Goal: Information Seeking & Learning: Compare options

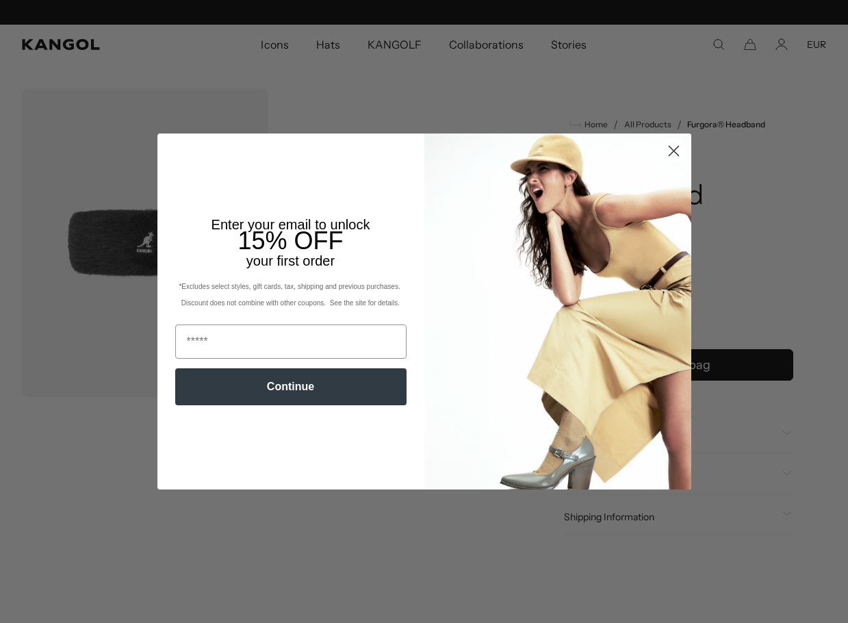
scroll to position [0, 282]
click at [671, 151] on circle "Close dialog" at bounding box center [673, 151] width 23 height 23
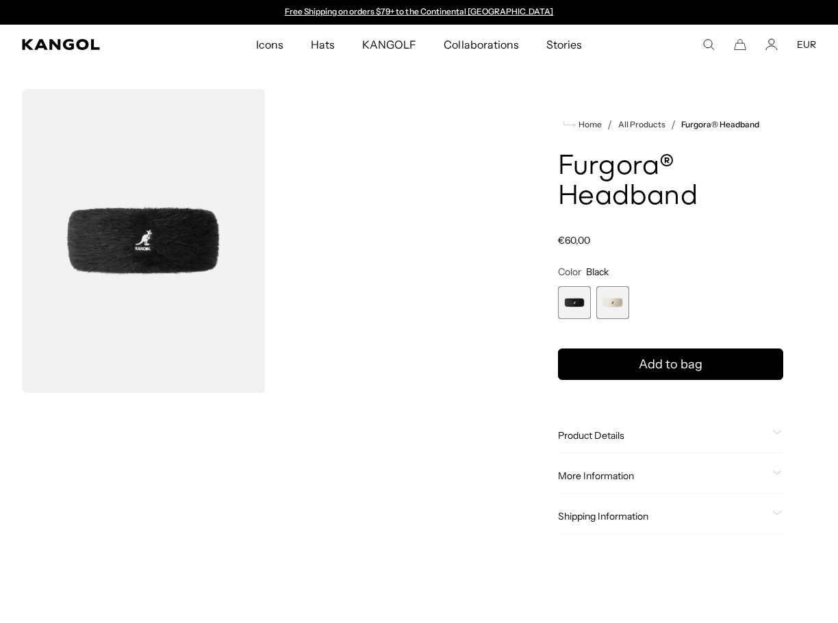
scroll to position [0, 0]
click at [618, 309] on span "2 of 2" at bounding box center [612, 302] width 33 height 33
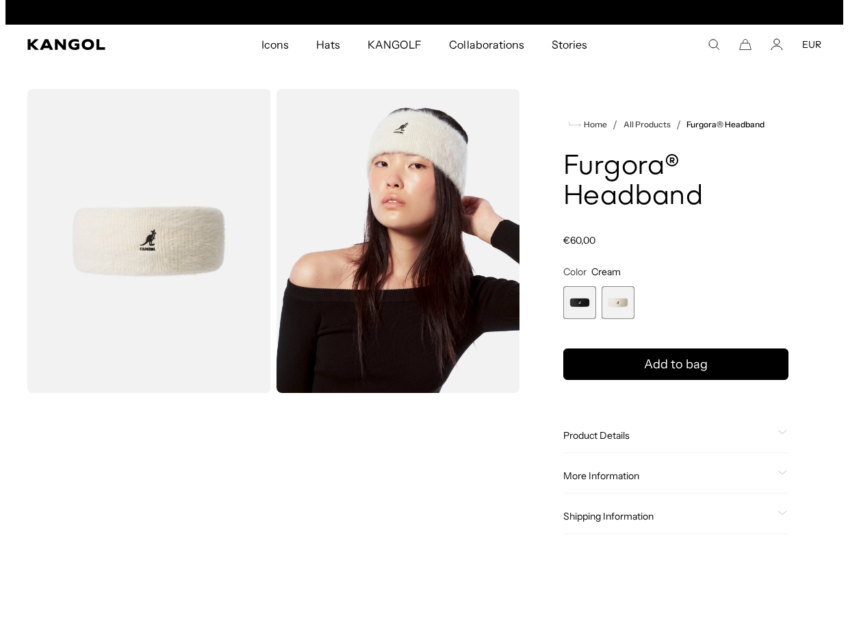
scroll to position [0, 282]
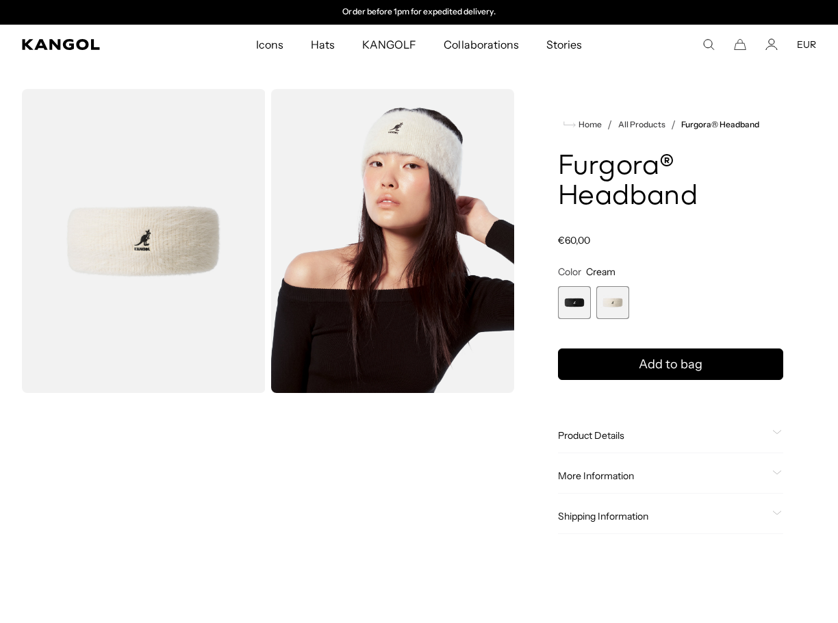
click at [139, 273] on img "Gallery Viewer" at bounding box center [144, 241] width 244 height 304
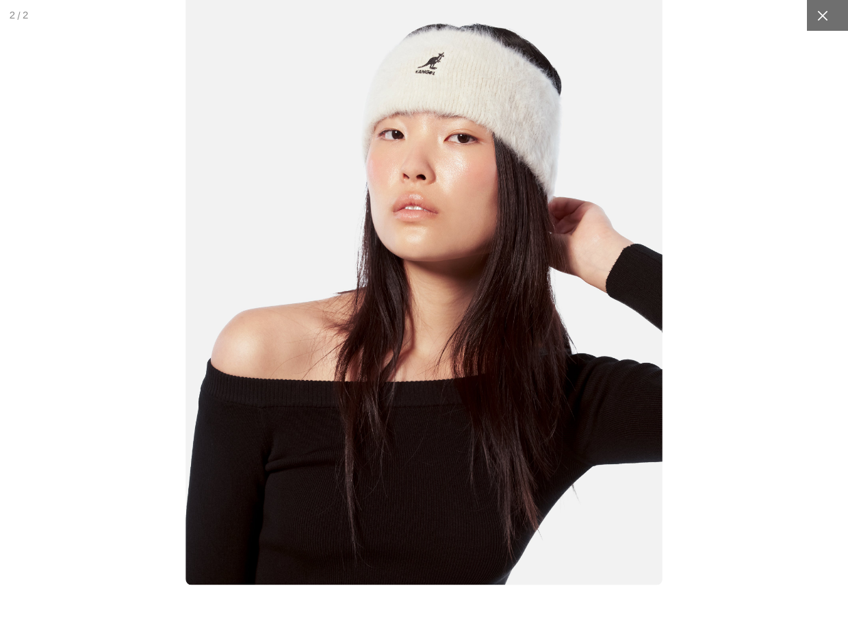
click at [816, 16] on icon at bounding box center [823, 16] width 14 height 14
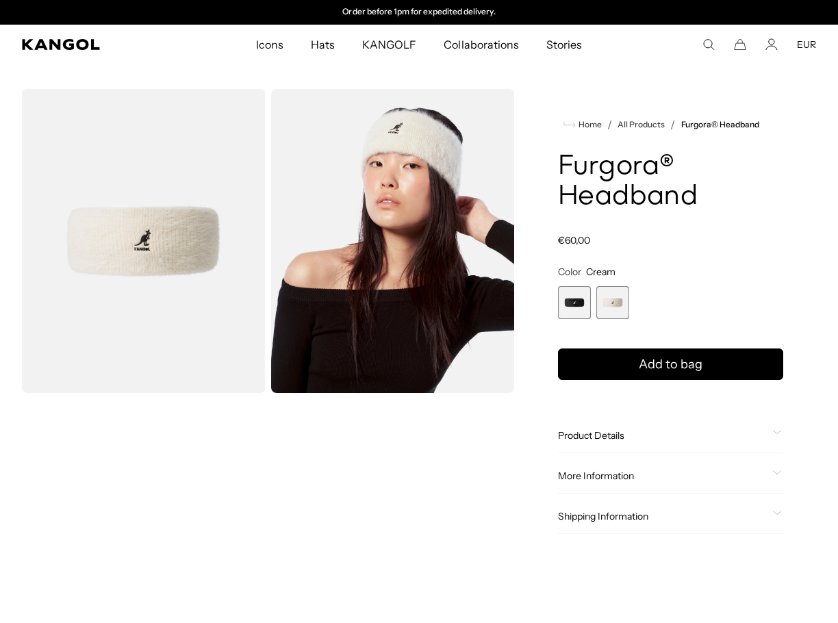
click at [584, 300] on span "1 of 2" at bounding box center [574, 302] width 33 height 33
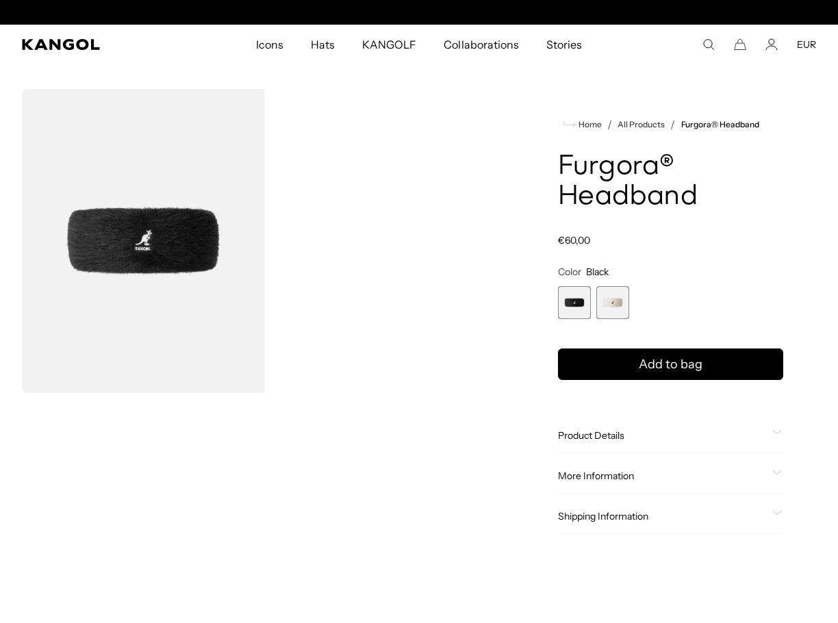
click at [165, 264] on img "Gallery Viewer" at bounding box center [144, 241] width 244 height 304
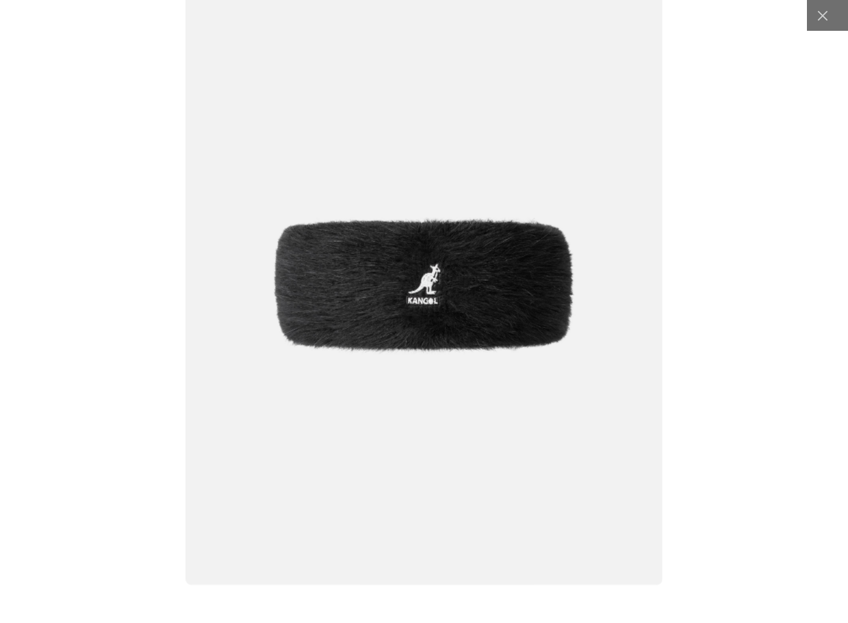
scroll to position [0, 282]
click at [816, 18] on icon at bounding box center [823, 16] width 14 height 14
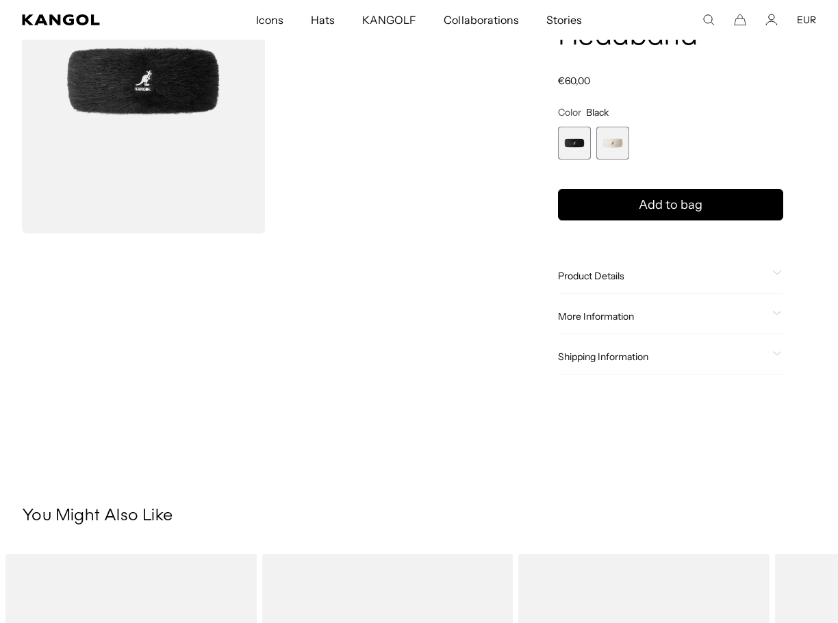
scroll to position [0, 0]
click at [628, 316] on span "More Information" at bounding box center [662, 316] width 209 height 12
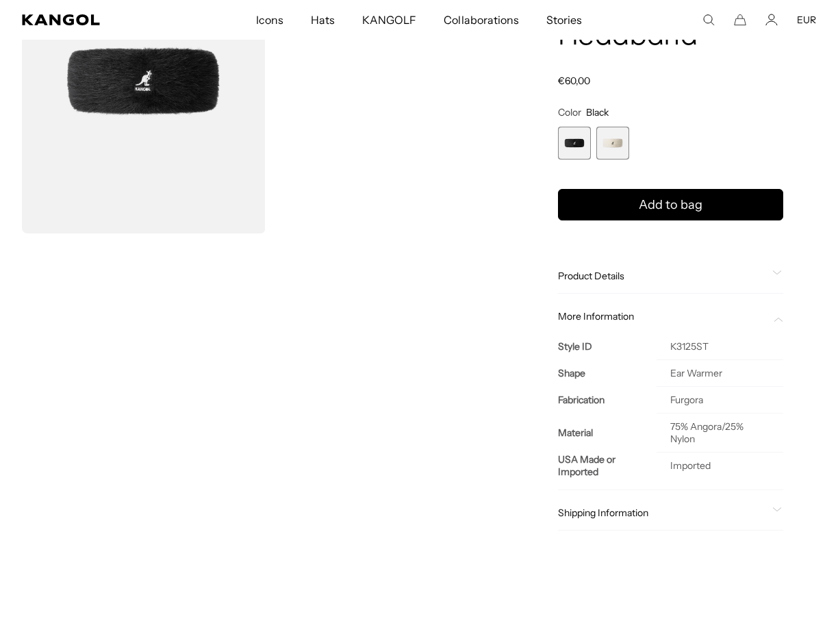
click at [627, 275] on span "Product Details" at bounding box center [662, 276] width 209 height 12
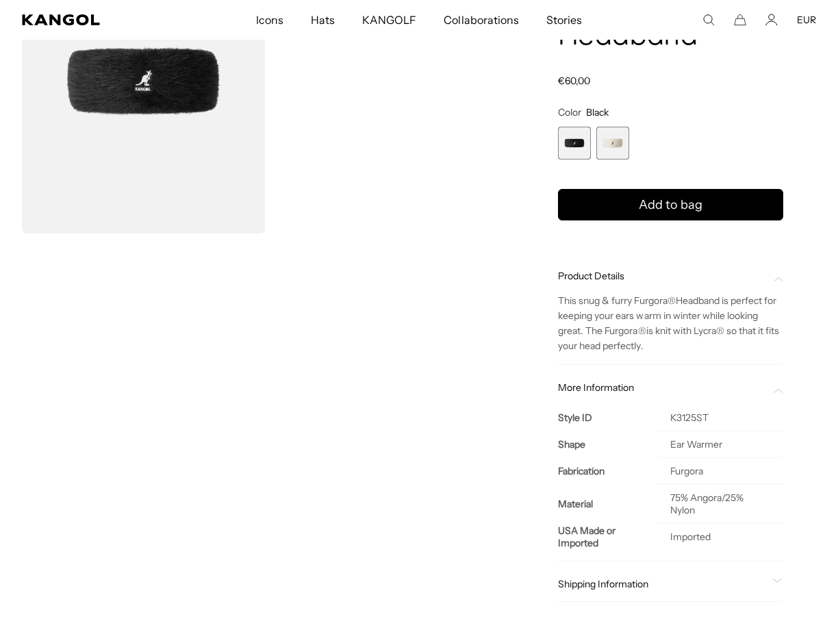
drag, startPoint x: 662, startPoint y: 351, endPoint x: 551, endPoint y: 303, distance: 120.6
click at [551, 303] on div "Home / All Products / Furgora® Headband Furgora® Headband Regular price €60,00 …" at bounding box center [670, 279] width 291 height 700
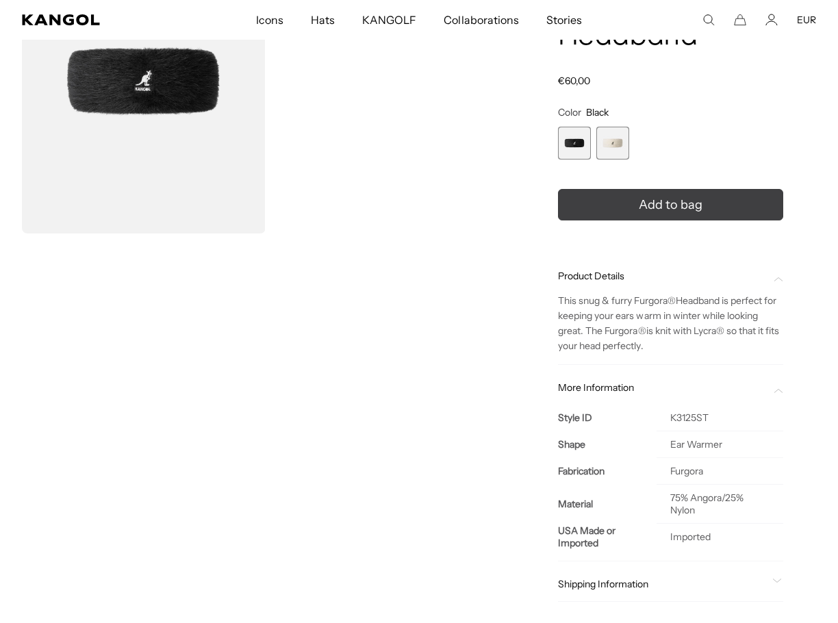
copy p "This snug & furry Furgora ® Headband is perfect for keeping your ears warm in w…"
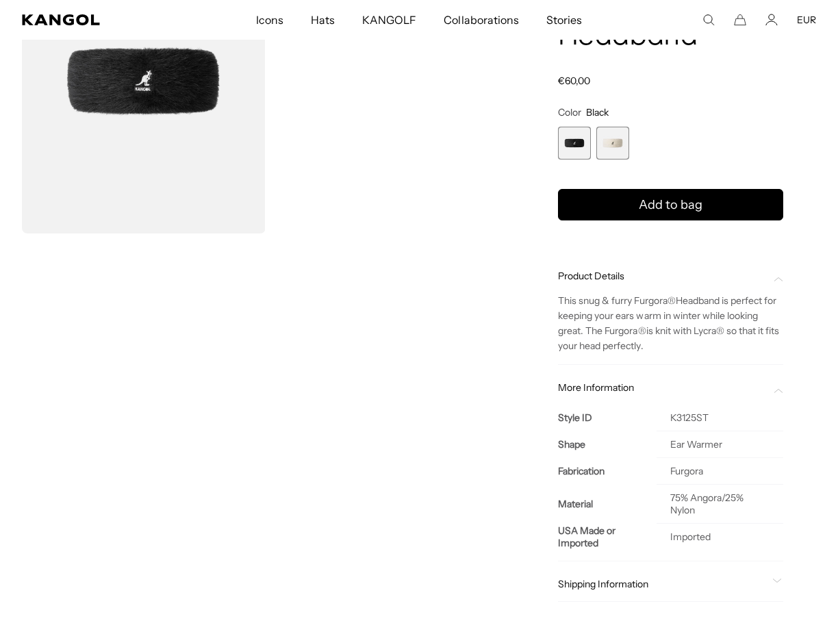
scroll to position [0, 0]
click at [703, 21] on icon "Search here" at bounding box center [709, 20] width 12 height 12
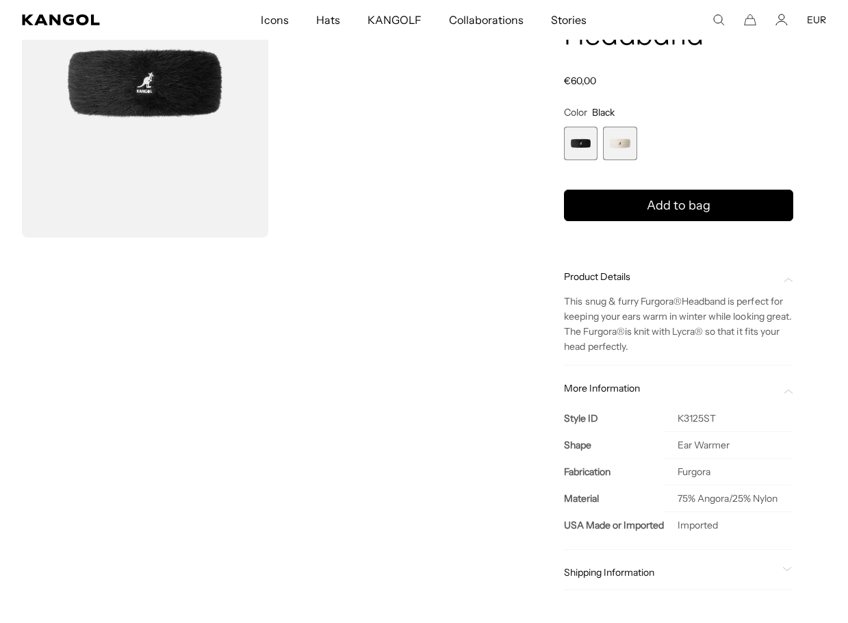
paste input "*****"
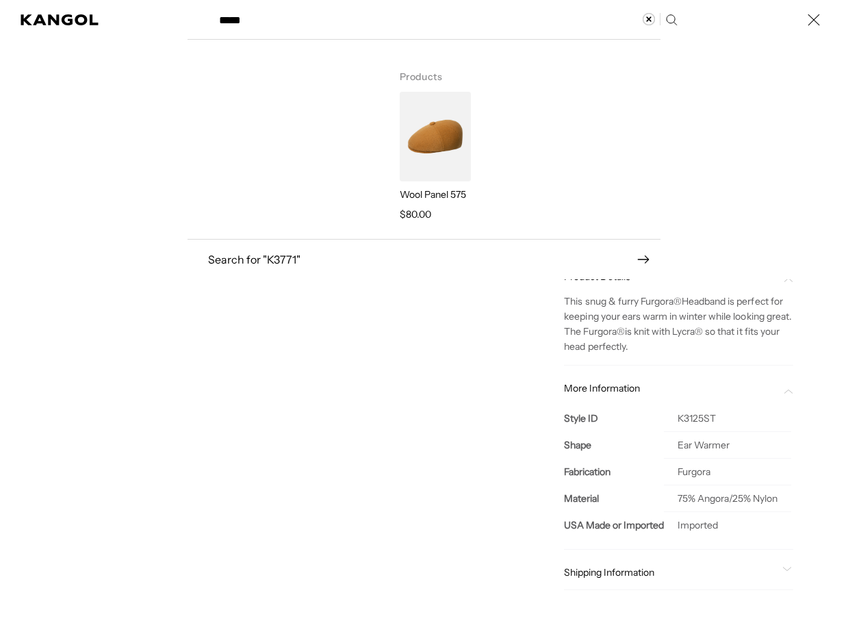
type input "*****"
click at [446, 149] on img "Search here" at bounding box center [435, 137] width 71 height 90
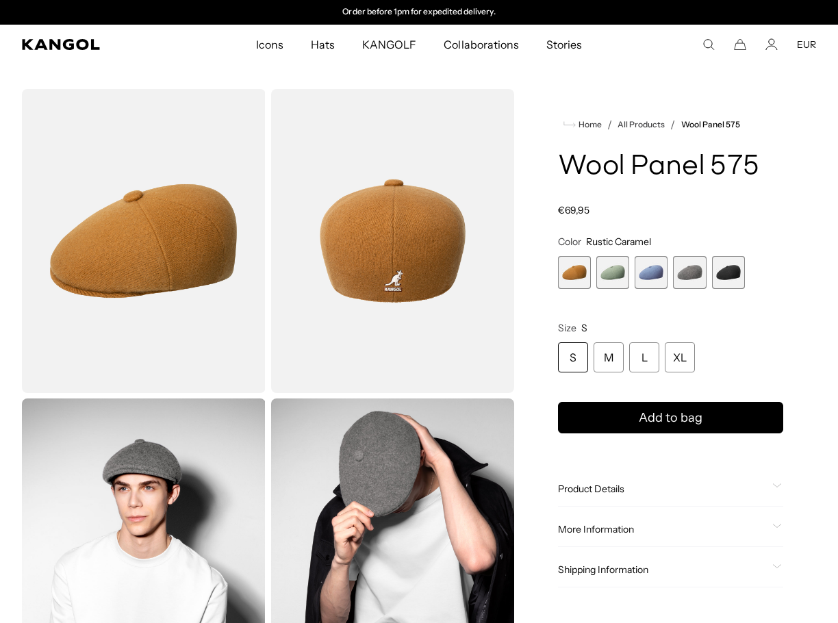
click at [620, 282] on span "2 of 5" at bounding box center [612, 272] width 33 height 33
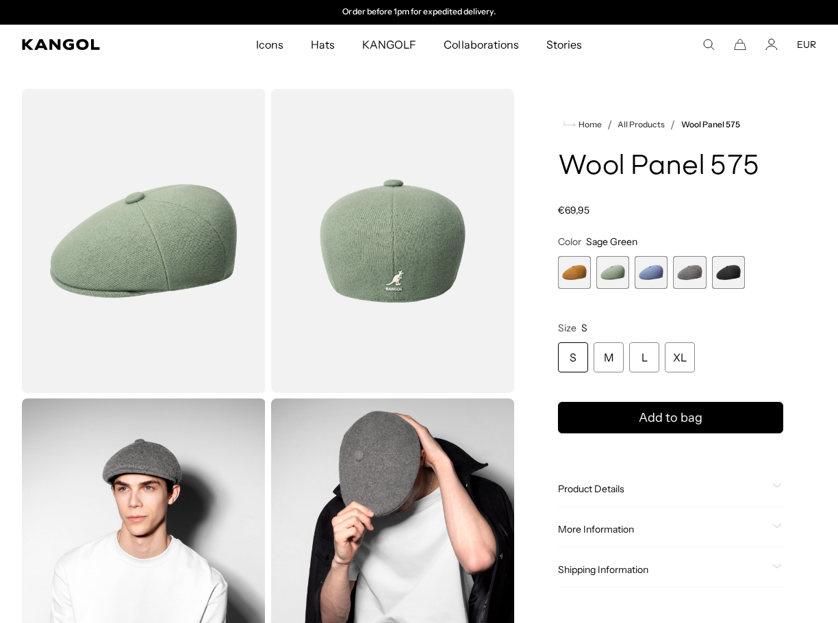
click at [650, 279] on span "3 of 5" at bounding box center [651, 272] width 33 height 33
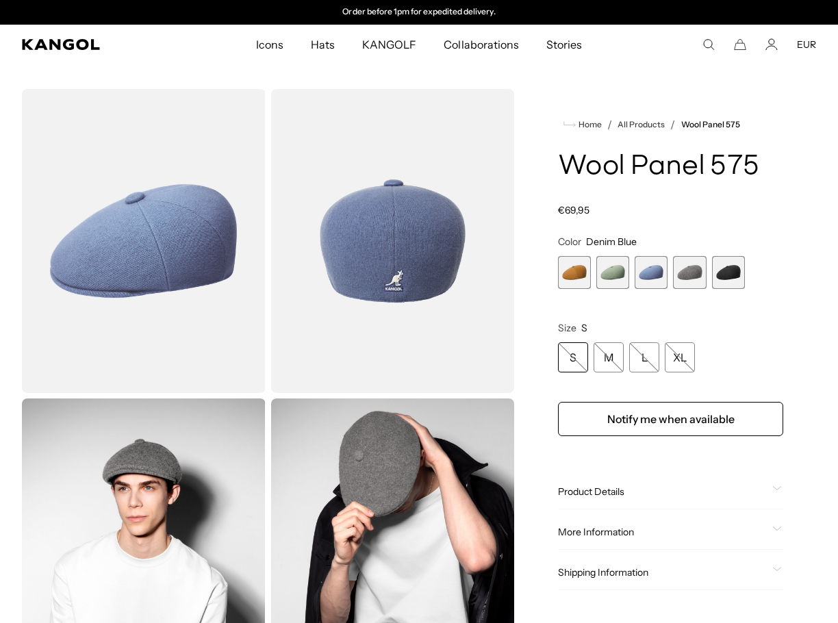
click at [685, 280] on span "4 of 5" at bounding box center [689, 272] width 33 height 33
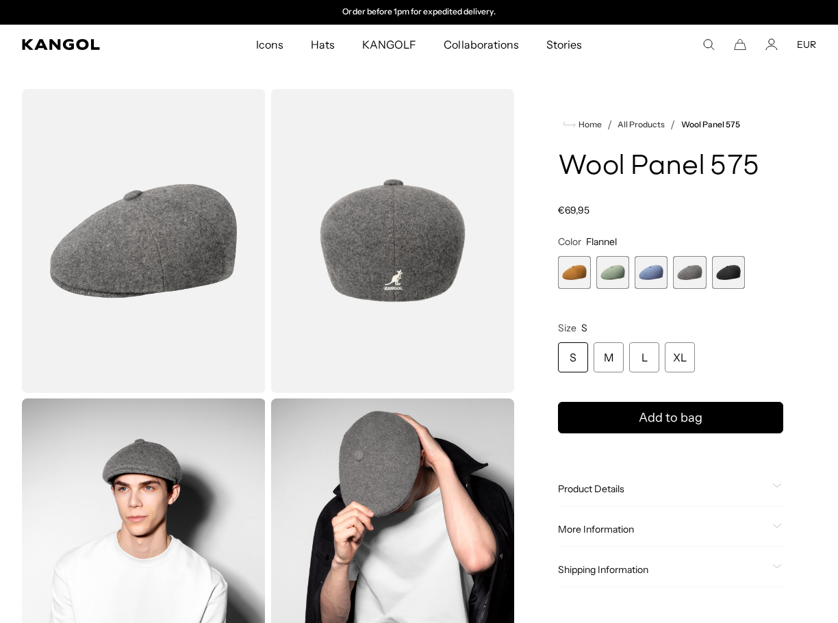
click at [735, 274] on span "5 of 5" at bounding box center [728, 272] width 33 height 33
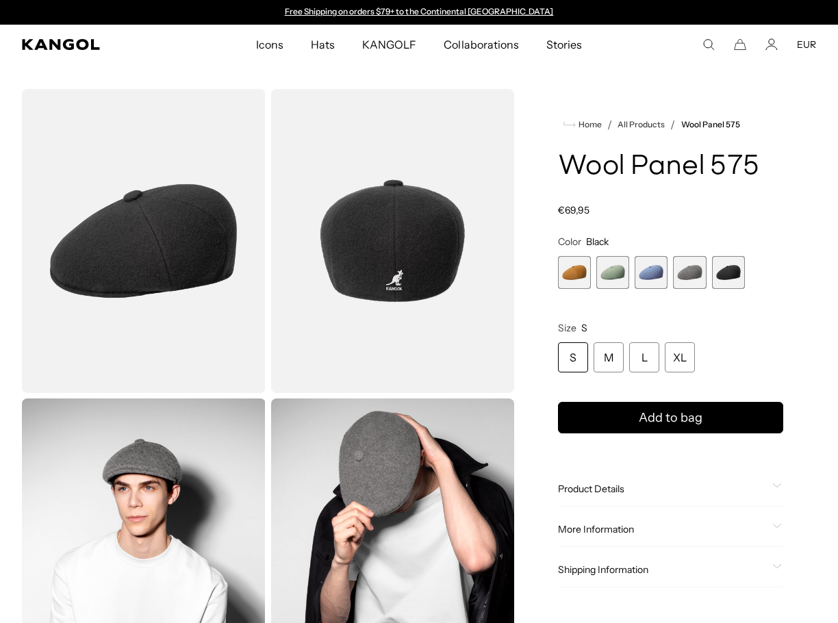
click at [186, 255] on img "Gallery Viewer" at bounding box center [144, 241] width 244 height 304
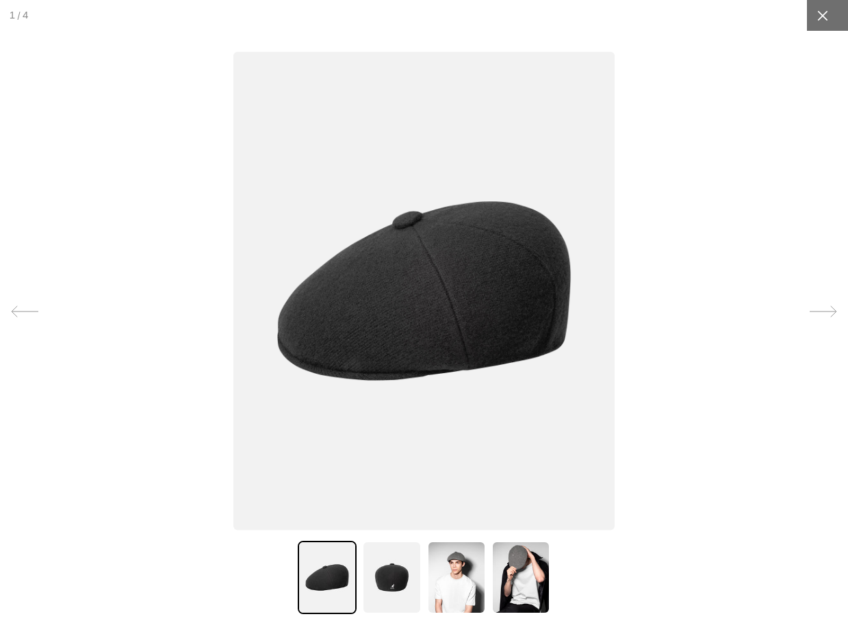
click at [816, 10] on icon at bounding box center [823, 16] width 14 height 14
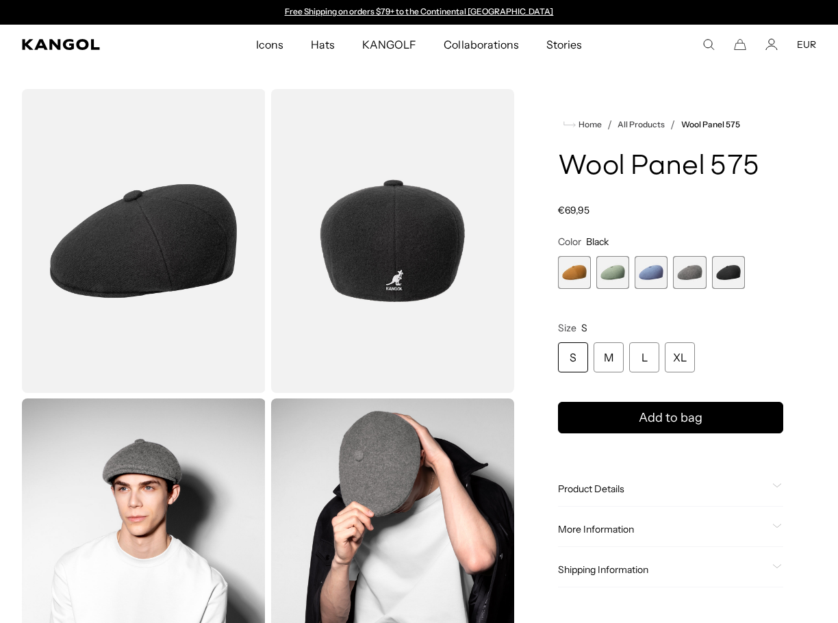
click at [694, 274] on span "4 of 5" at bounding box center [689, 272] width 33 height 33
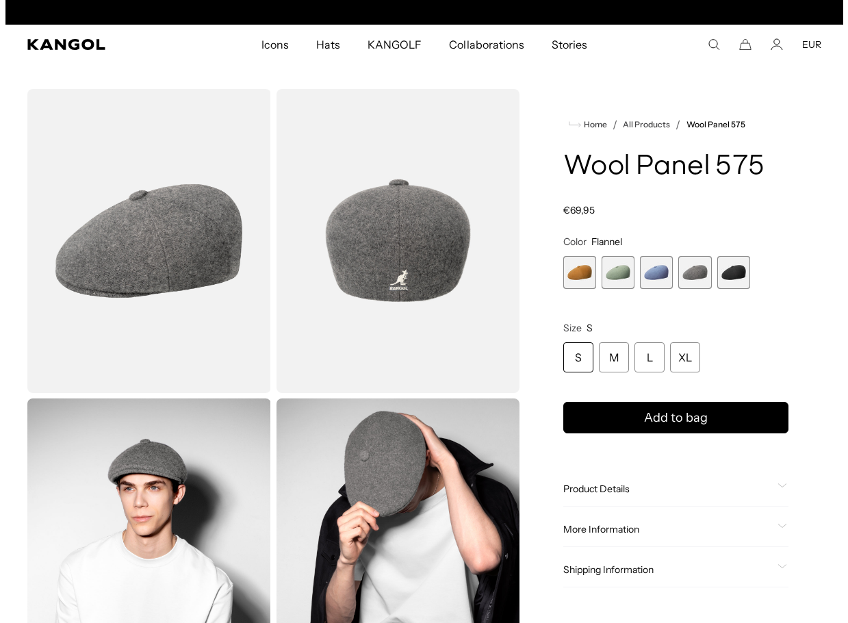
scroll to position [0, 282]
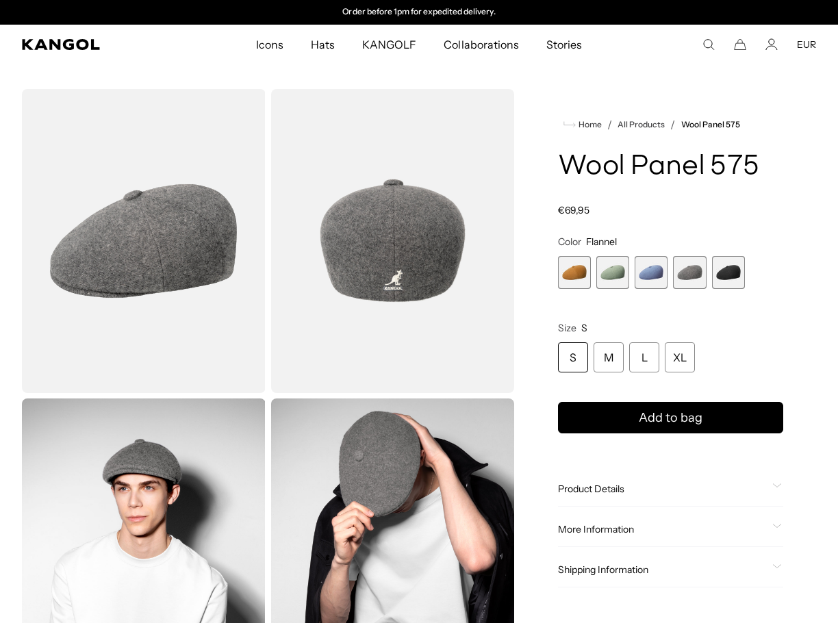
click at [144, 255] on img "Gallery Viewer" at bounding box center [144, 241] width 244 height 304
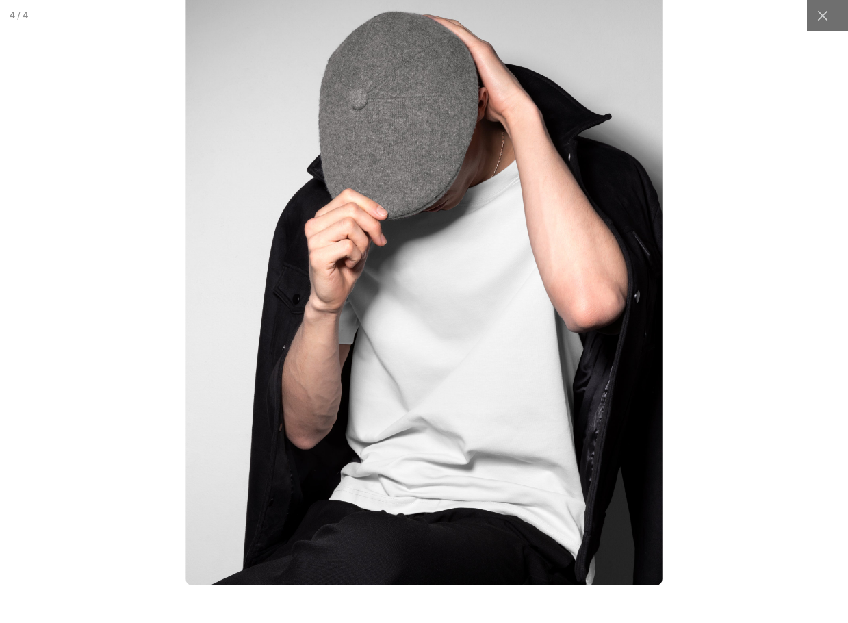
scroll to position [0, 0]
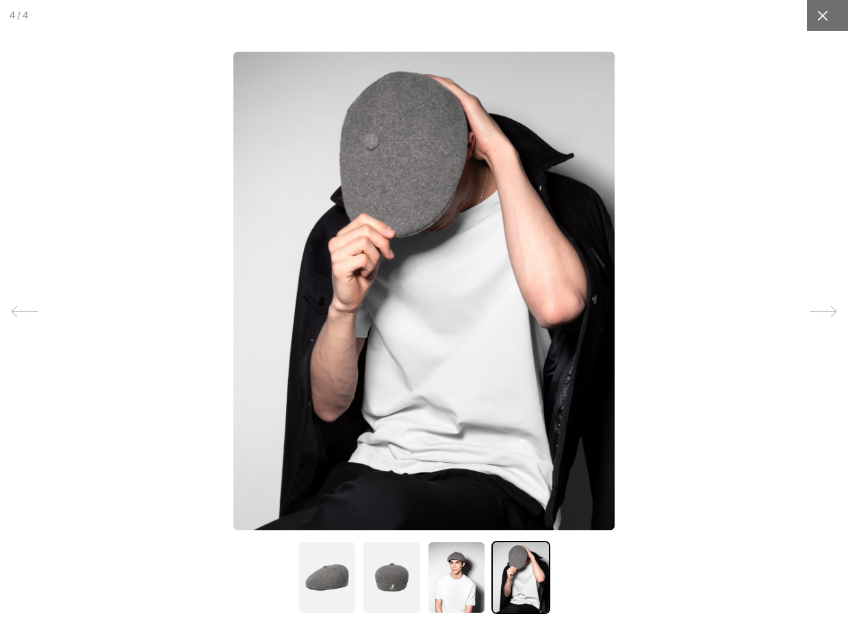
click at [812, 25] on div at bounding box center [822, 15] width 31 height 31
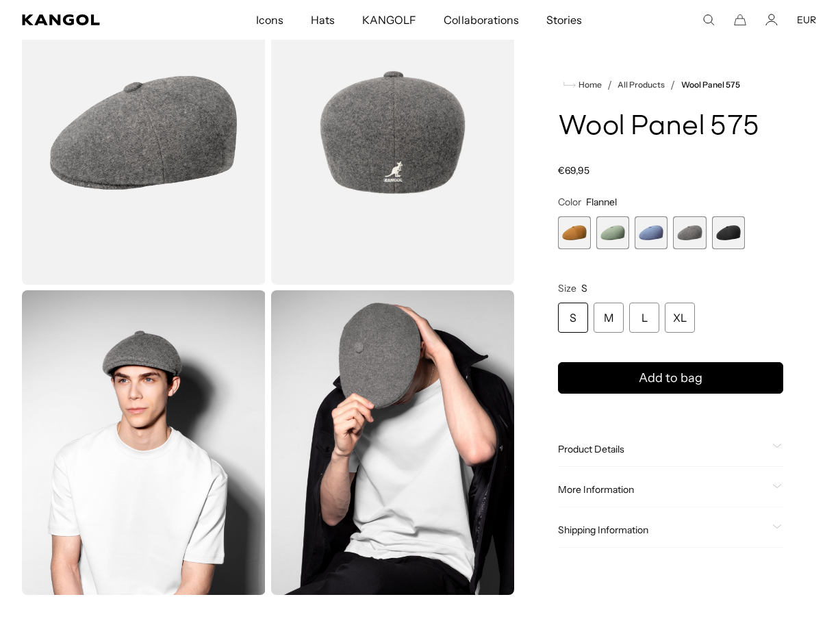
scroll to position [320, 0]
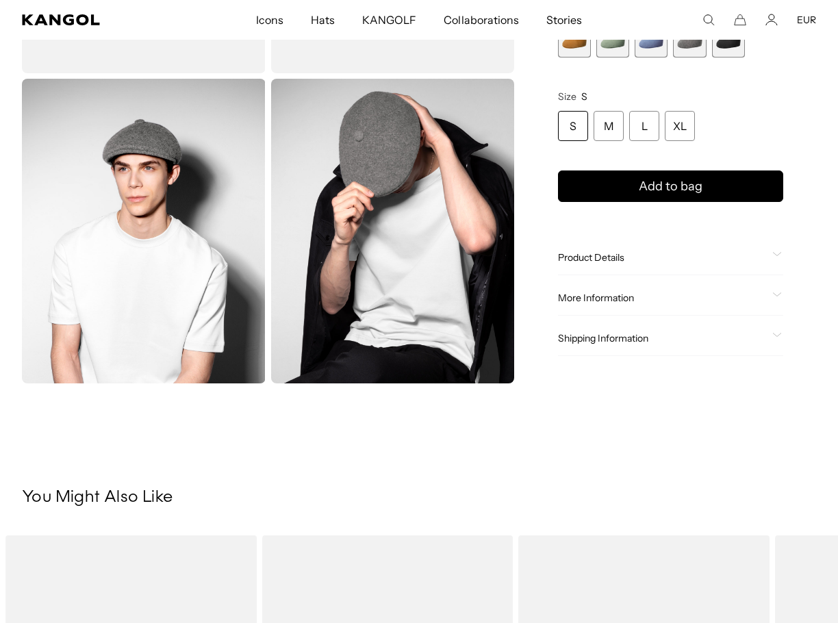
click at [579, 309] on div "More Information Style ID K3771 Shape MAU Fabrication WOOL USA Made or Imported…" at bounding box center [670, 298] width 225 height 35
click at [603, 251] on span "Product Details" at bounding box center [662, 257] width 209 height 12
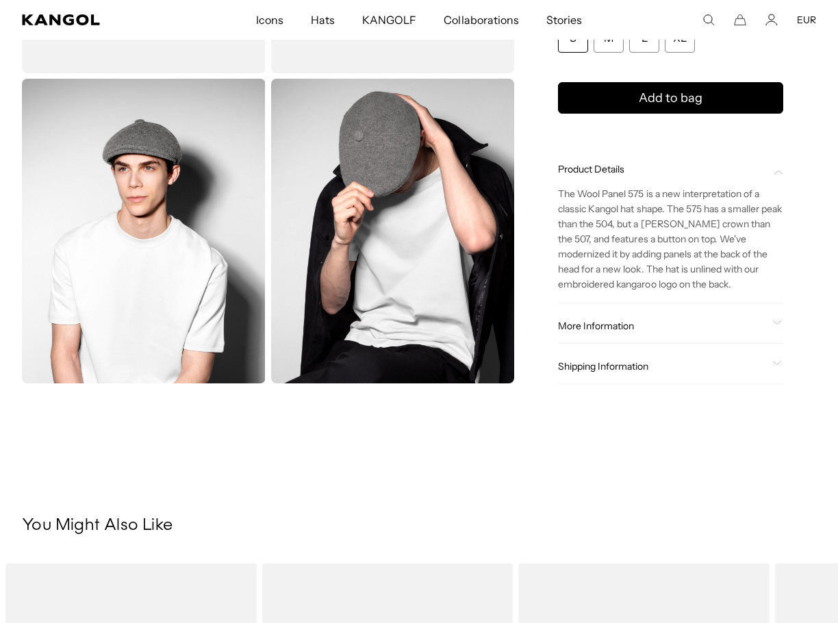
click at [619, 279] on p "The Wool Panel 575 is a new interpretation of a classic Kangol hat shape. The 5…" at bounding box center [670, 238] width 225 height 105
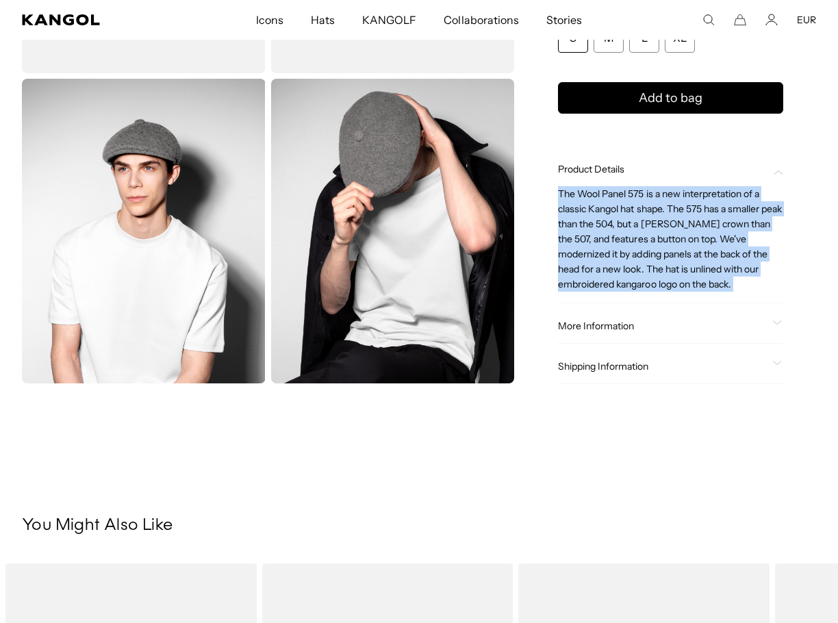
click at [619, 279] on p "The Wool Panel 575 is a new interpretation of a classic Kangol hat shape. The 5…" at bounding box center [670, 238] width 225 height 105
copy div "The Wool Panel 575 is a new interpretation of a classic Kangol hat shape. The 5…"
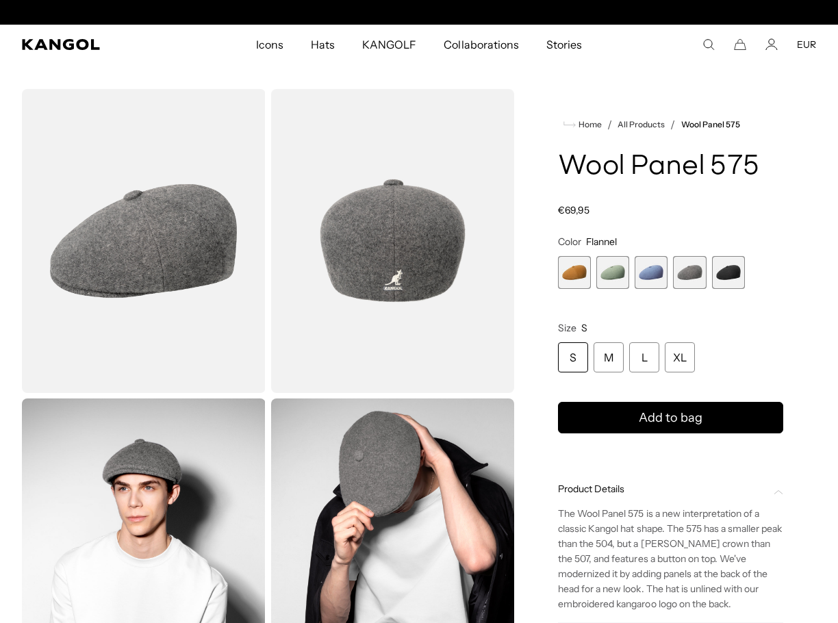
click at [705, 50] on icon "Search here" at bounding box center [709, 44] width 12 height 12
paste input "*****"
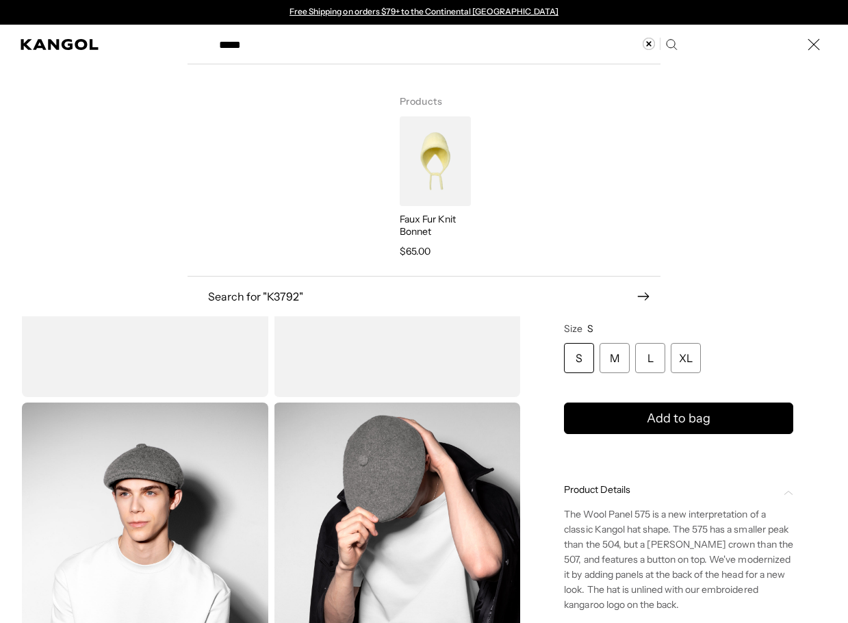
type input "*****"
click at [425, 165] on img "Search here" at bounding box center [435, 161] width 71 height 90
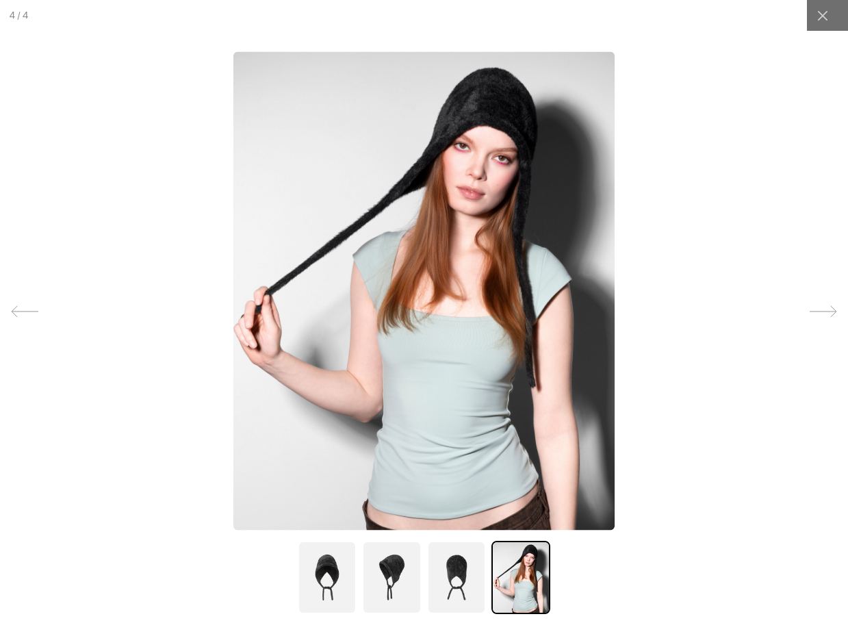
click at [27, 314] on icon at bounding box center [24, 311] width 27 height 27
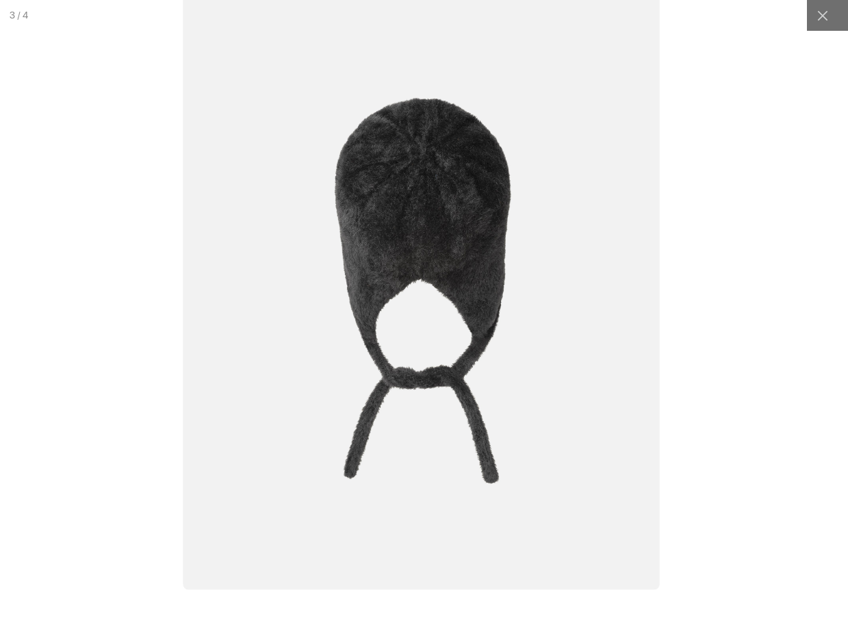
click at [705, 183] on div at bounding box center [421, 316] width 1061 height 779
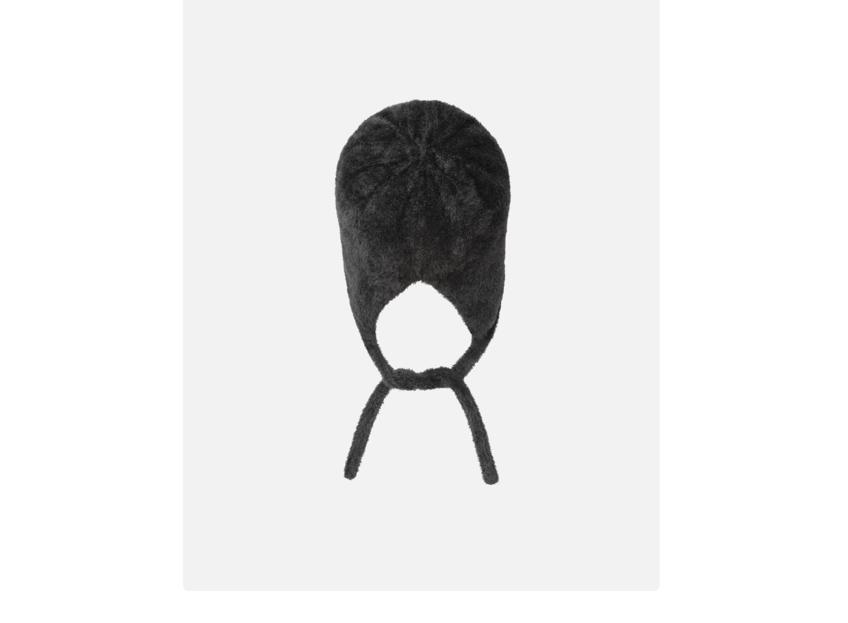
scroll to position [0, 282]
click at [816, 10] on icon at bounding box center [823, 16] width 14 height 14
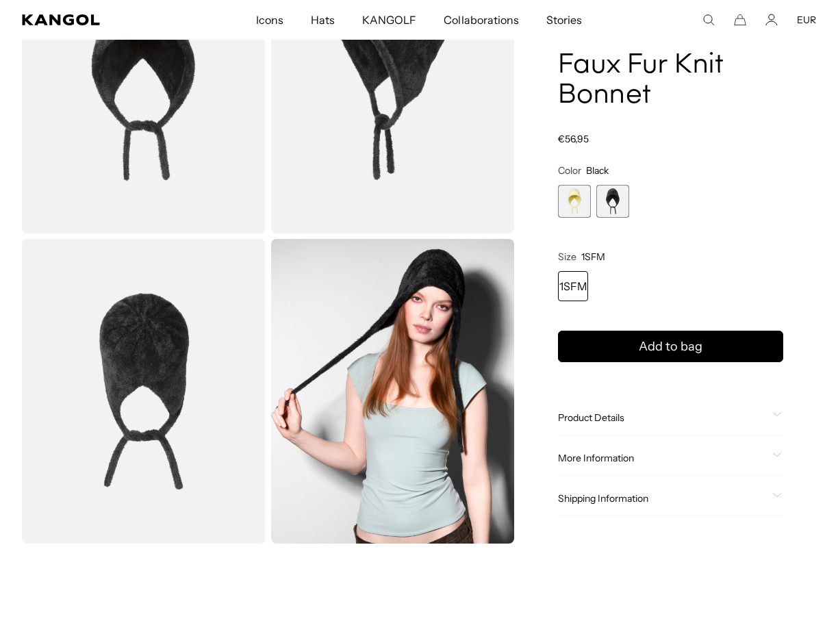
scroll to position [0, 0]
click at [635, 422] on span "Product Details" at bounding box center [662, 418] width 209 height 12
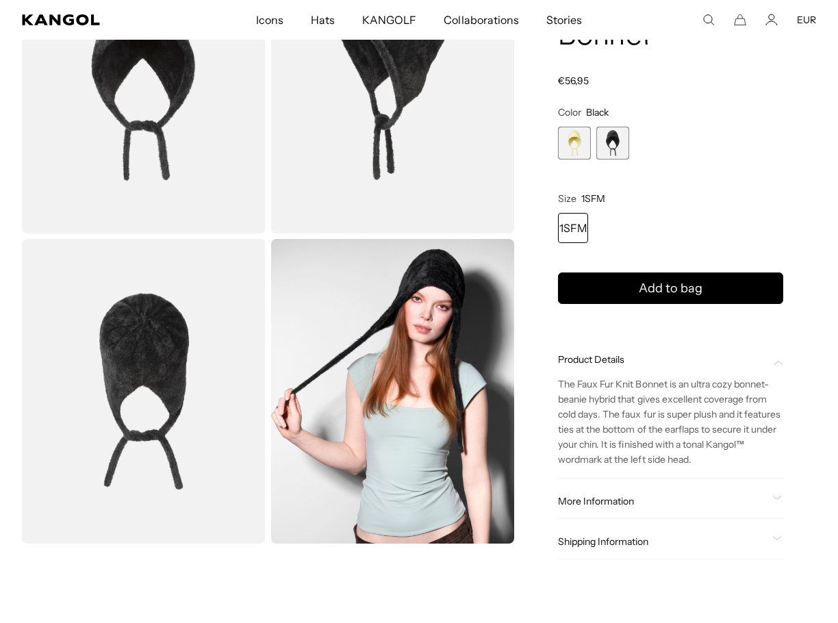
click at [637, 455] on p "The Faux Fur Knit Bonnet is an ultra cozy bonnet-beanie hybrid that gives excel…" at bounding box center [670, 422] width 225 height 90
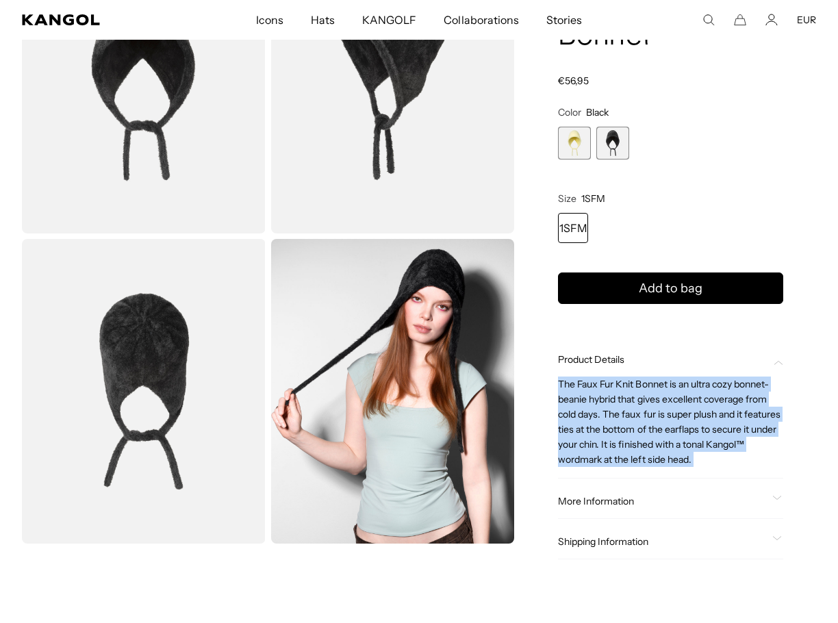
click at [637, 455] on p "The Faux Fur Knit Bonnet is an ultra cozy bonnet-beanie hybrid that gives excel…" at bounding box center [670, 422] width 225 height 90
copy div "The Faux Fur Knit Bonnet is an ultra cozy bonnet-beanie hybrid that gives excel…"
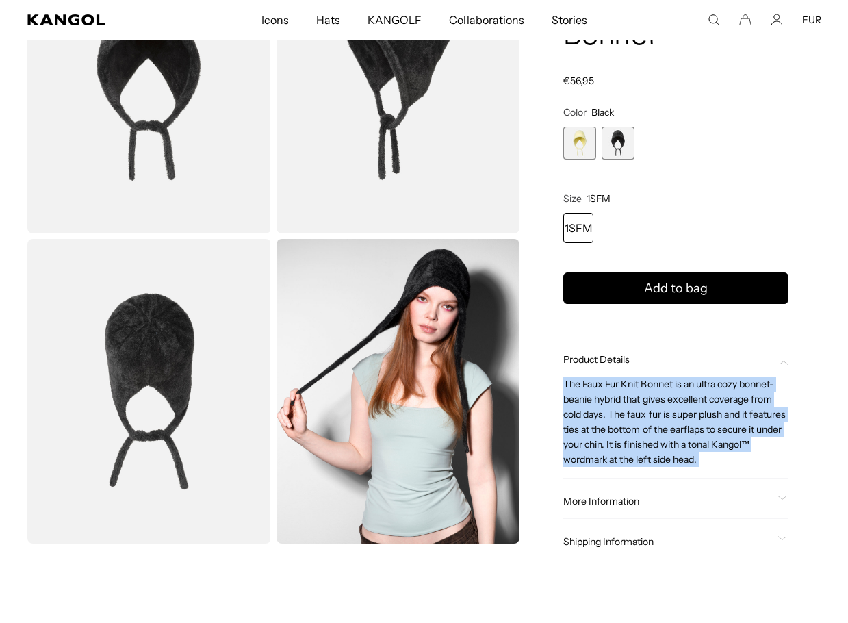
scroll to position [0, 282]
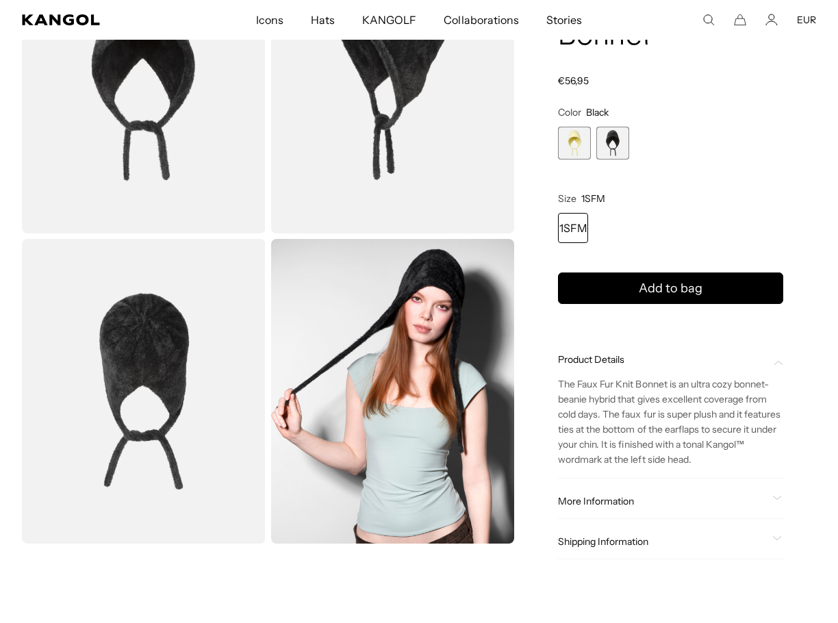
click at [709, 13] on comp-header "Icons Icons Buckets & Casuals Berets 504s & 507s" at bounding box center [419, 20] width 838 height 40
click at [710, 20] on icon "Search here" at bounding box center [709, 20] width 12 height 12
paste input "*******"
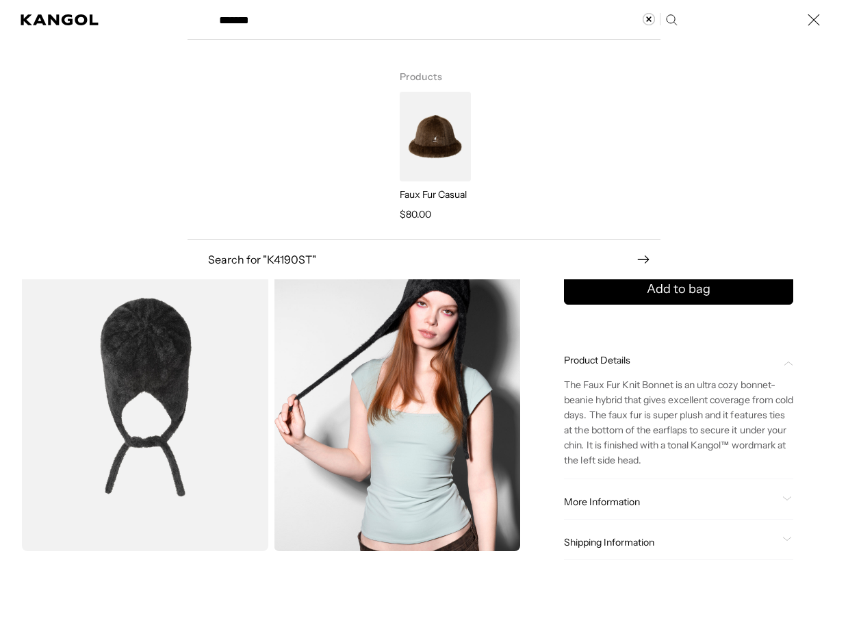
scroll to position [0, 0]
type input "*******"
click at [403, 188] on p "Faux Fur Casual" at bounding box center [435, 194] width 71 height 12
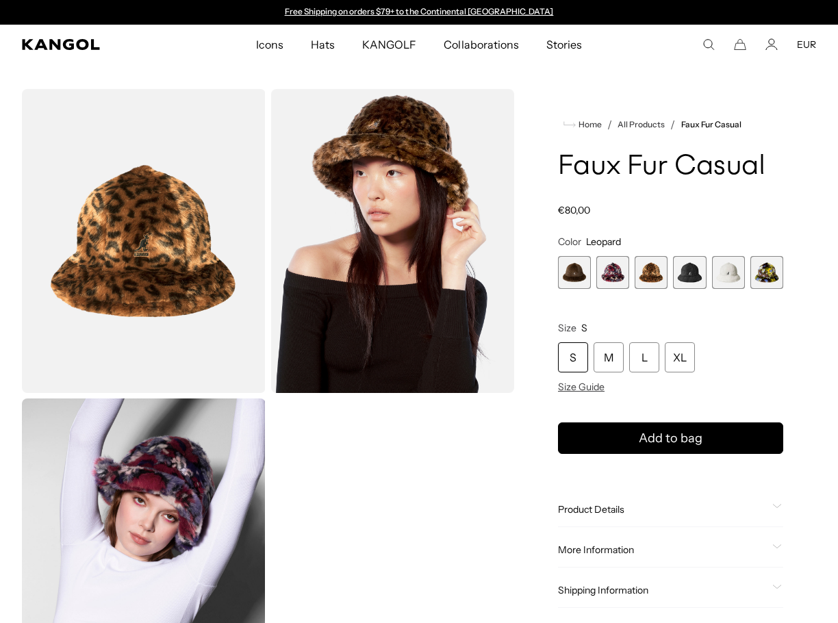
click at [216, 242] on img "Gallery Viewer" at bounding box center [144, 241] width 244 height 304
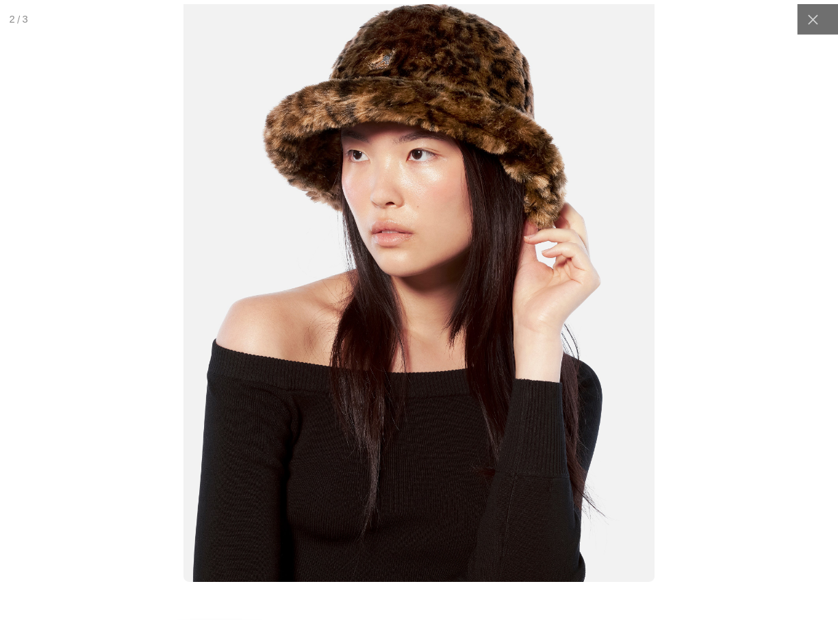
scroll to position [0, 282]
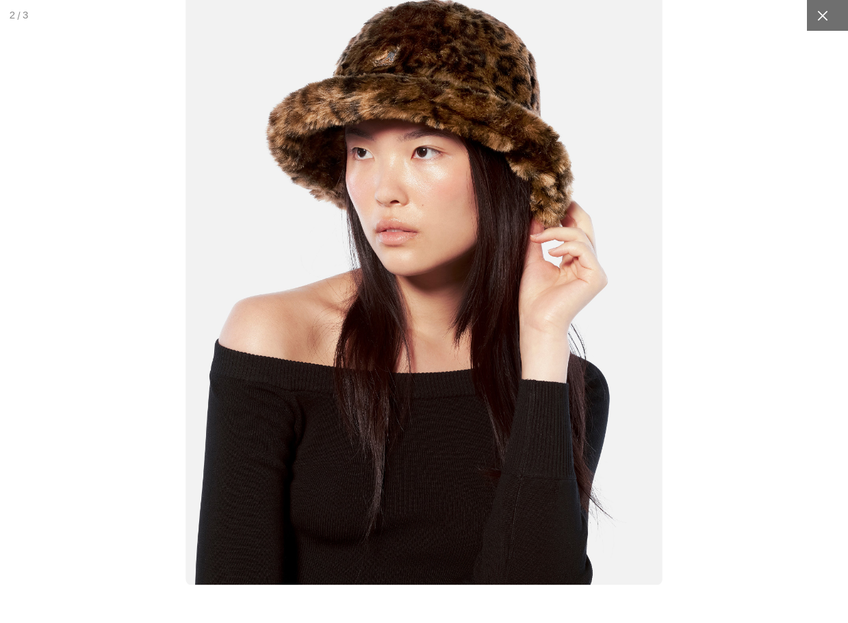
click at [816, 18] on icon at bounding box center [823, 16] width 14 height 14
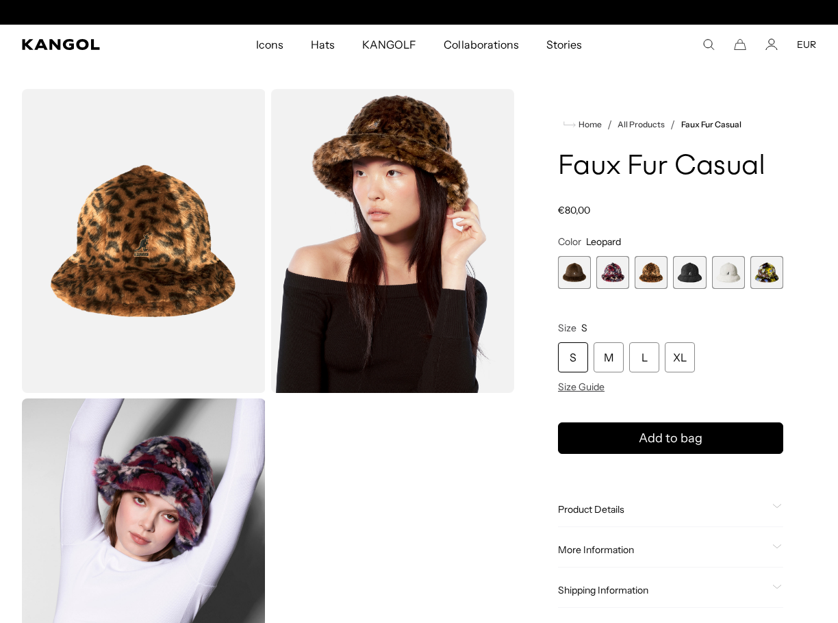
scroll to position [0, 0]
click at [583, 277] on span "1 of 6" at bounding box center [574, 272] width 33 height 33
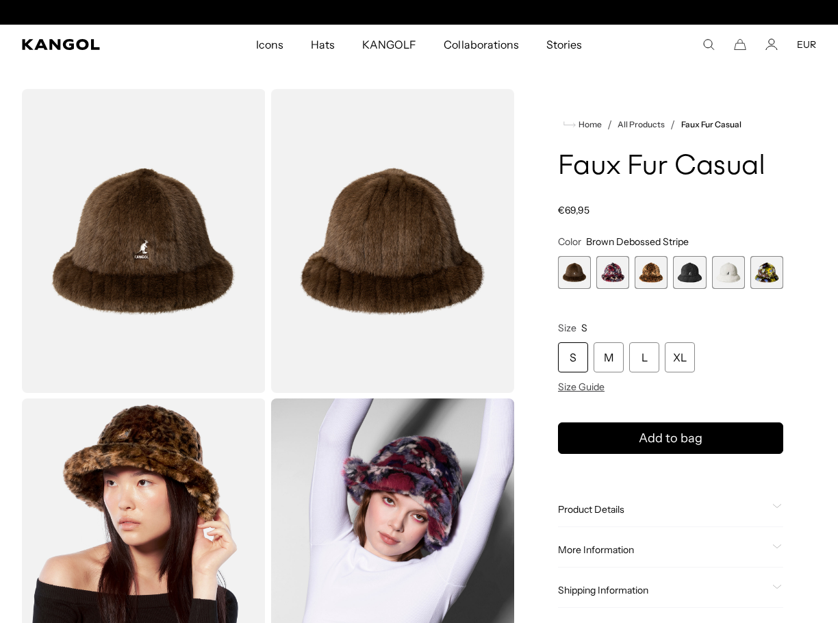
scroll to position [0, 282]
click at [759, 279] on span "6 of 6" at bounding box center [767, 272] width 33 height 33
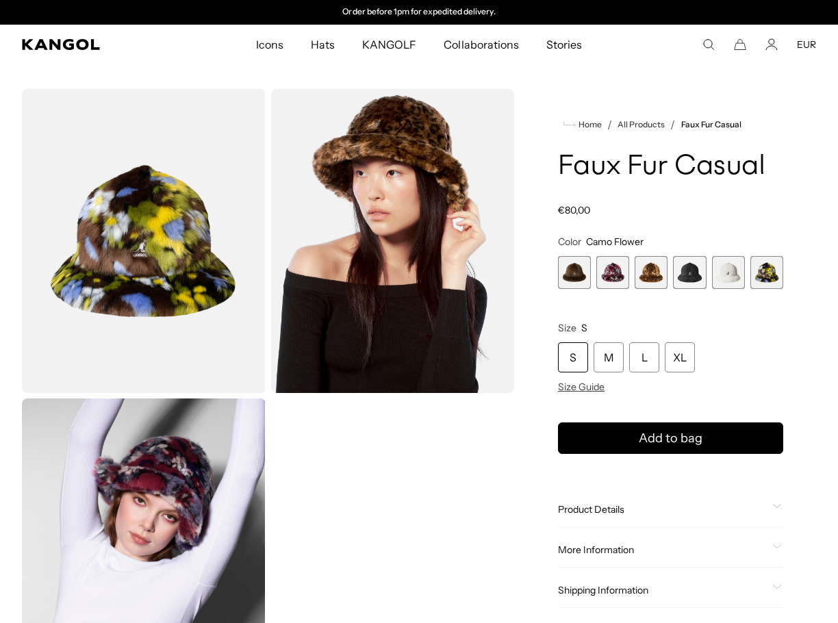
click at [731, 279] on span "5 of 6" at bounding box center [728, 272] width 33 height 33
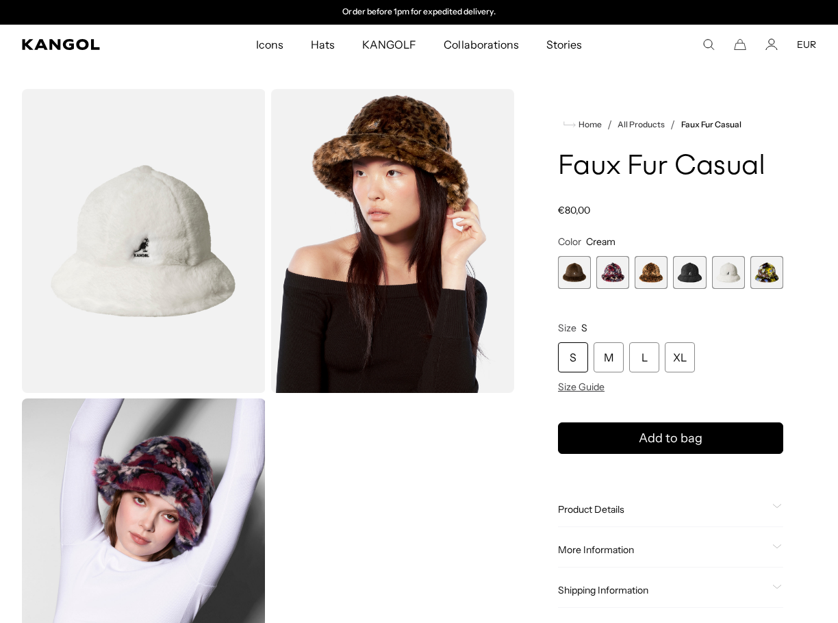
click at [688, 281] on span "4 of 6" at bounding box center [689, 272] width 33 height 33
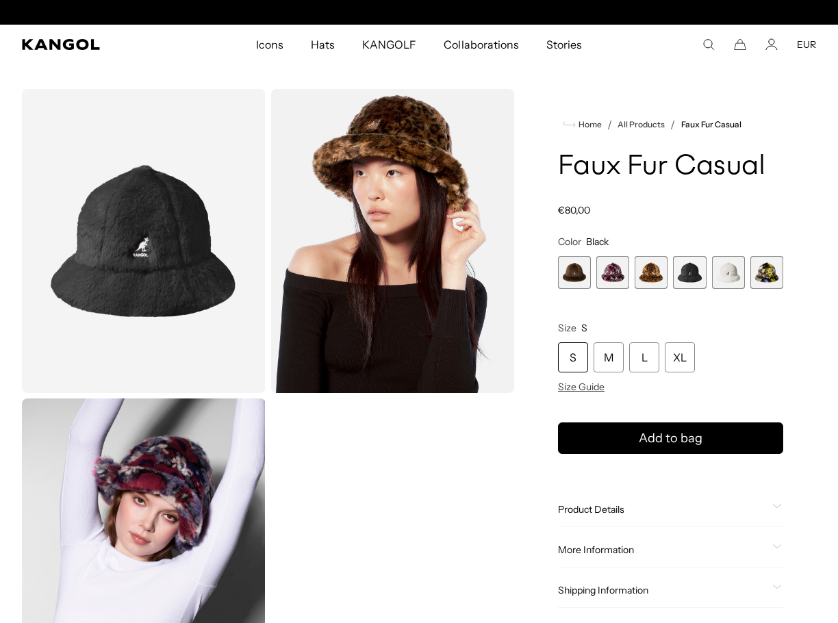
click at [562, 283] on span "1 of 6" at bounding box center [574, 272] width 33 height 33
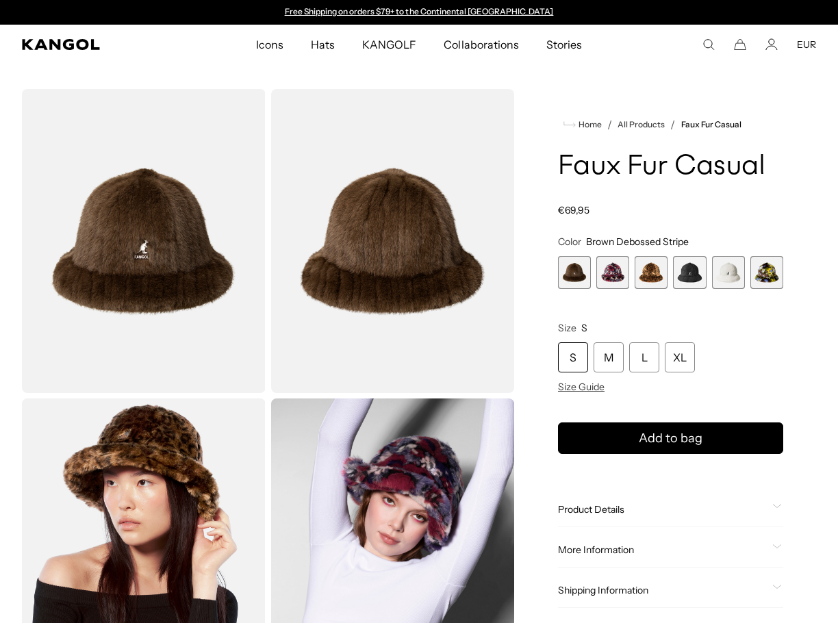
click at [199, 275] on img "Gallery Viewer" at bounding box center [144, 241] width 244 height 304
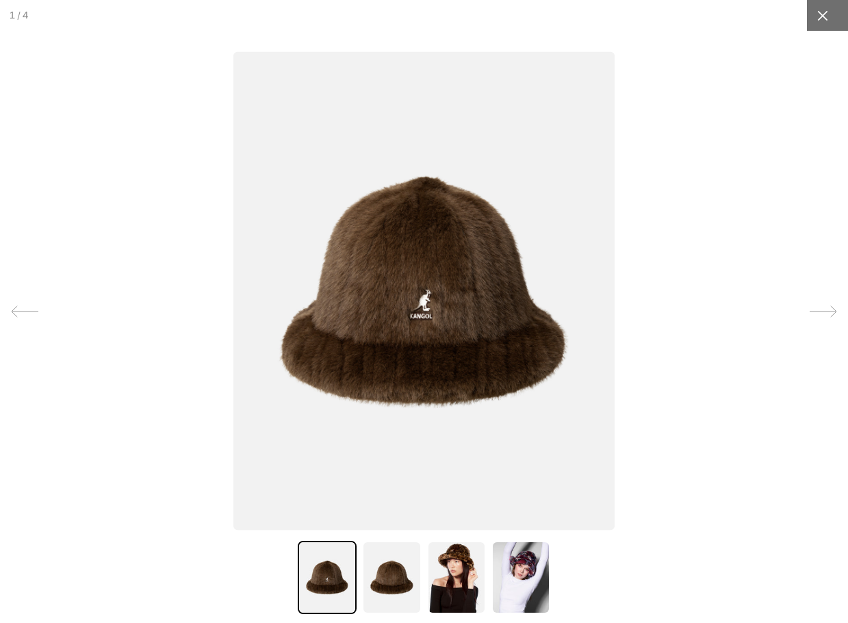
click at [818, 18] on icon at bounding box center [823, 15] width 10 height 10
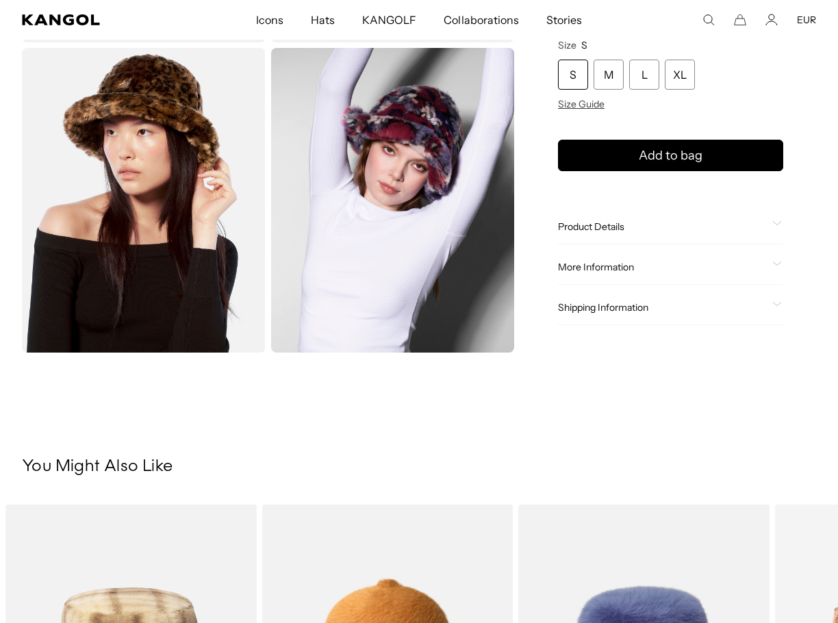
scroll to position [320, 0]
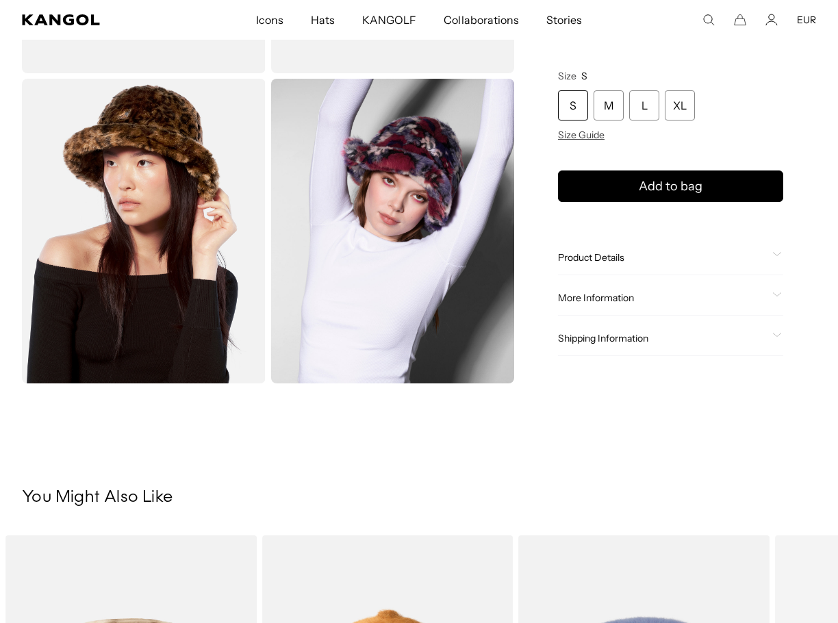
click at [622, 264] on div "Product Details The Faux Fur Casual is a cut & sew version of our iconic Furgor…" at bounding box center [670, 257] width 225 height 35
click at [622, 260] on span "Product Details" at bounding box center [662, 257] width 209 height 12
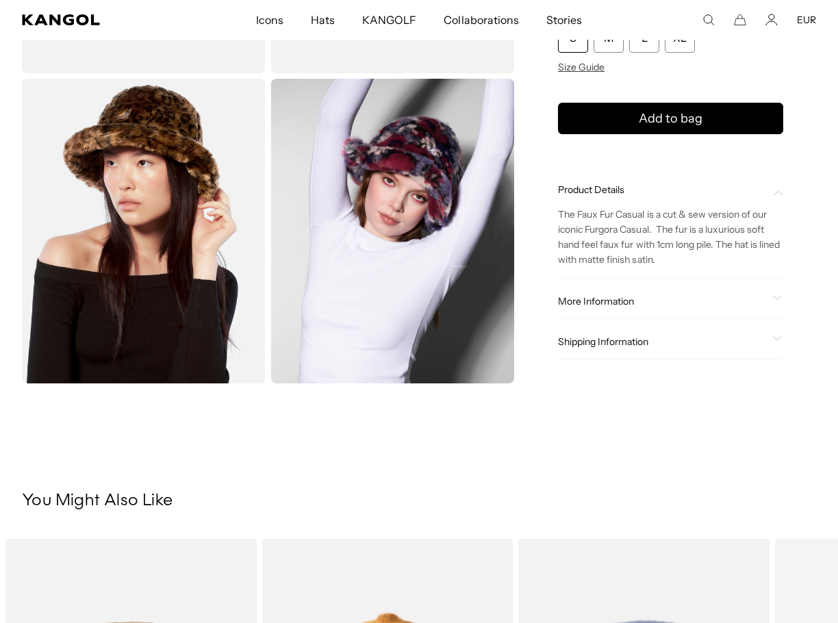
click at [620, 265] on span "The Faux Fur Casual is a cut & sew version of our iconic Furgora Casual. The fu…" at bounding box center [669, 237] width 223 height 58
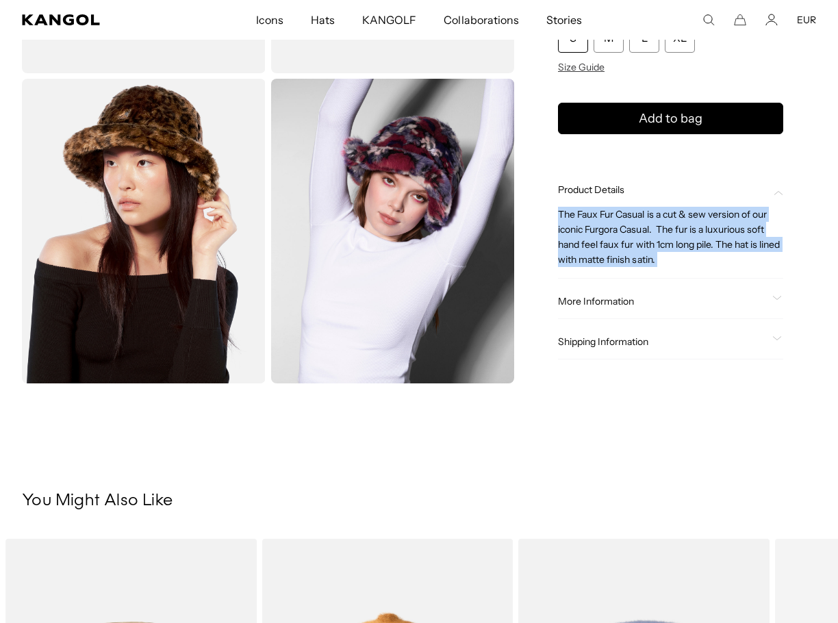
click at [620, 265] on span "The Faux Fur Casual is a cut & sew version of our iconic Furgora Casual. The fu…" at bounding box center [669, 237] width 223 height 58
copy div "The Faux Fur Casual is a cut & sew version of our iconic Furgora Casual. The fu…"
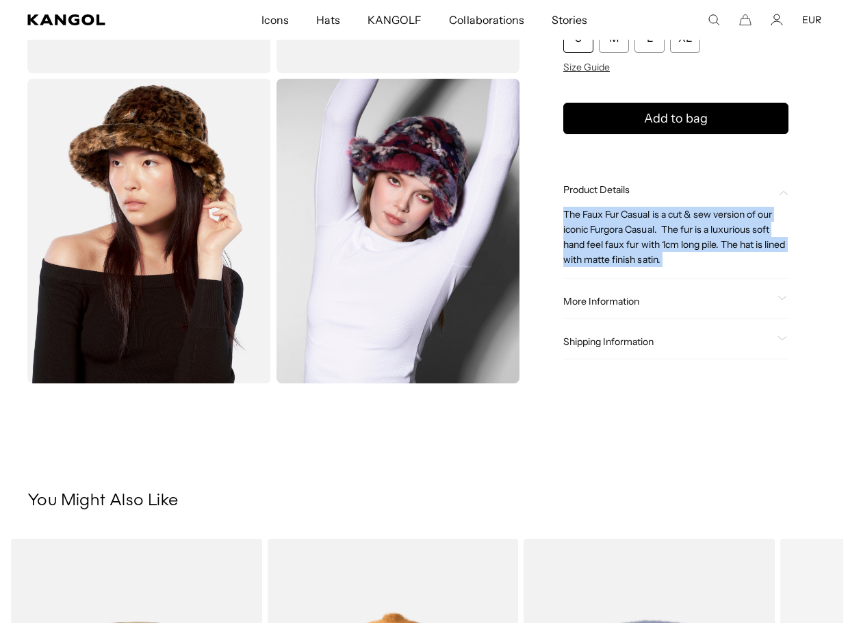
scroll to position [0, 282]
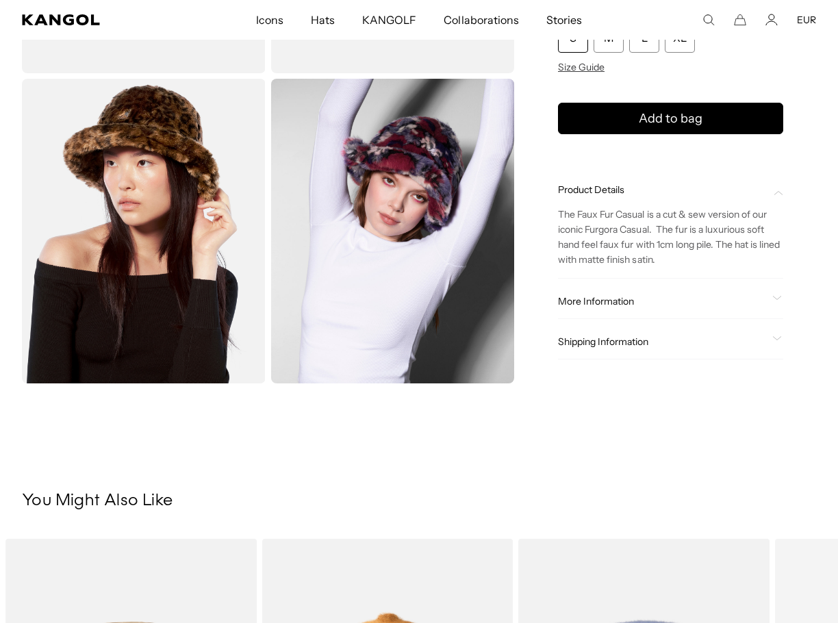
click at [708, 19] on icon "Search here" at bounding box center [709, 20] width 12 height 12
paste input "*******"
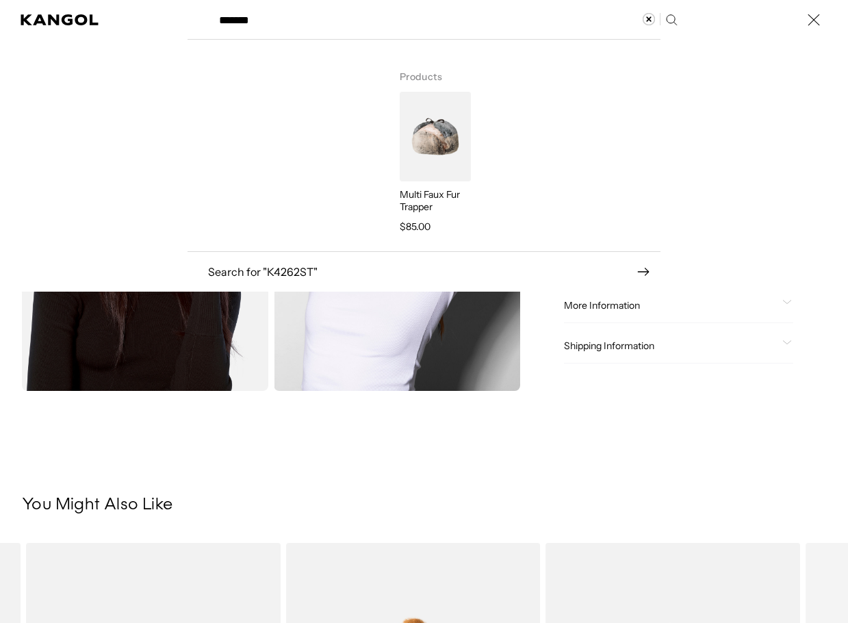
type input "*******"
click at [426, 124] on img "Search here" at bounding box center [435, 137] width 71 height 90
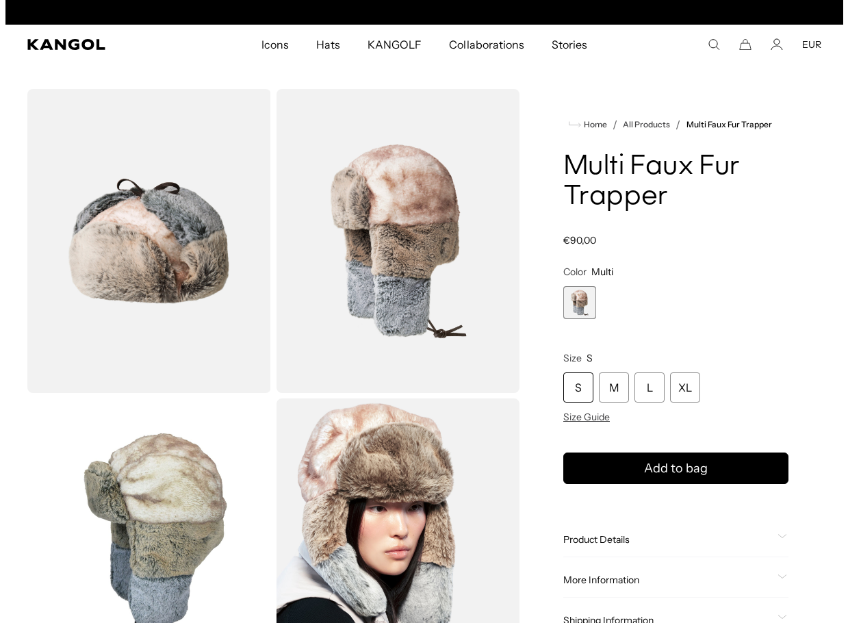
scroll to position [0, 282]
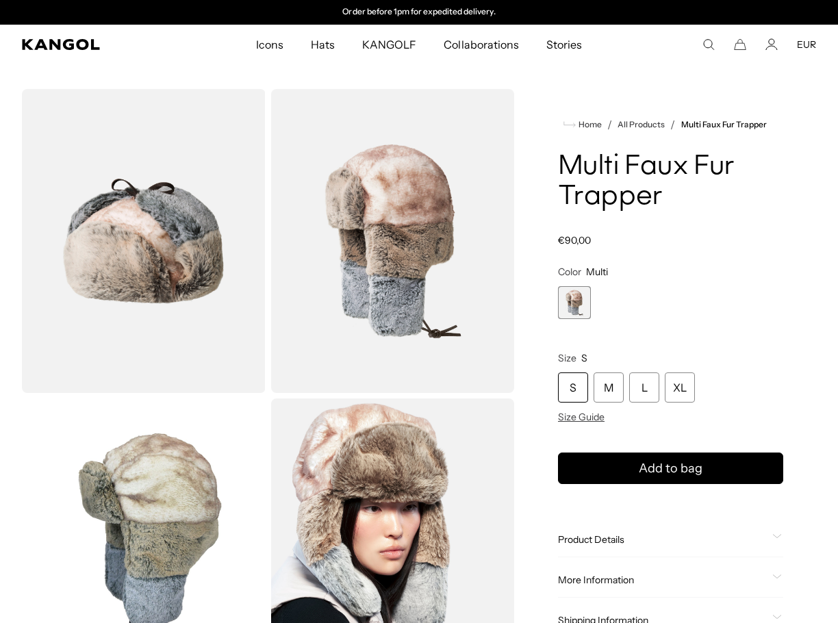
click at [99, 253] on img "Gallery Viewer" at bounding box center [144, 241] width 244 height 304
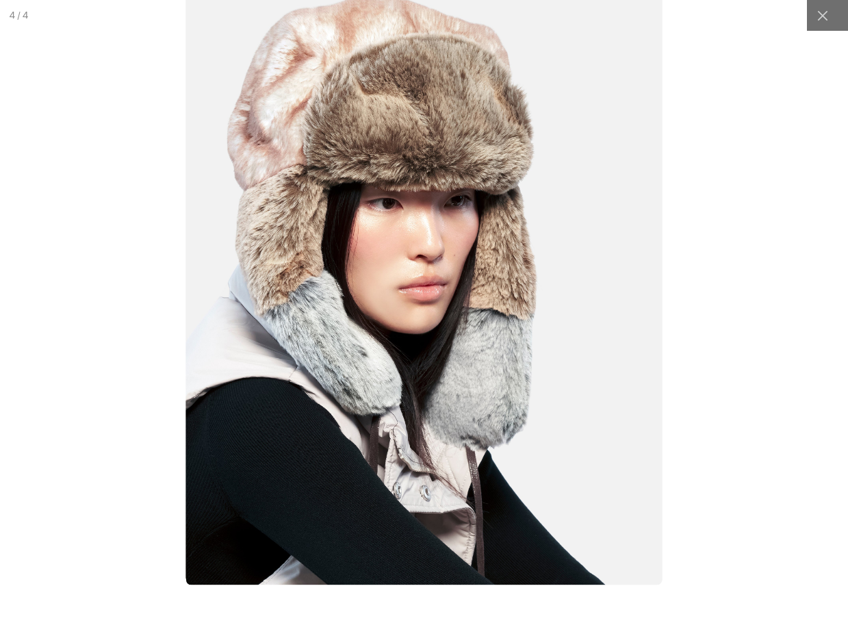
drag, startPoint x: 811, startPoint y: 23, endPoint x: 805, endPoint y: 82, distance: 59.3
click at [811, 23] on div at bounding box center [822, 15] width 31 height 31
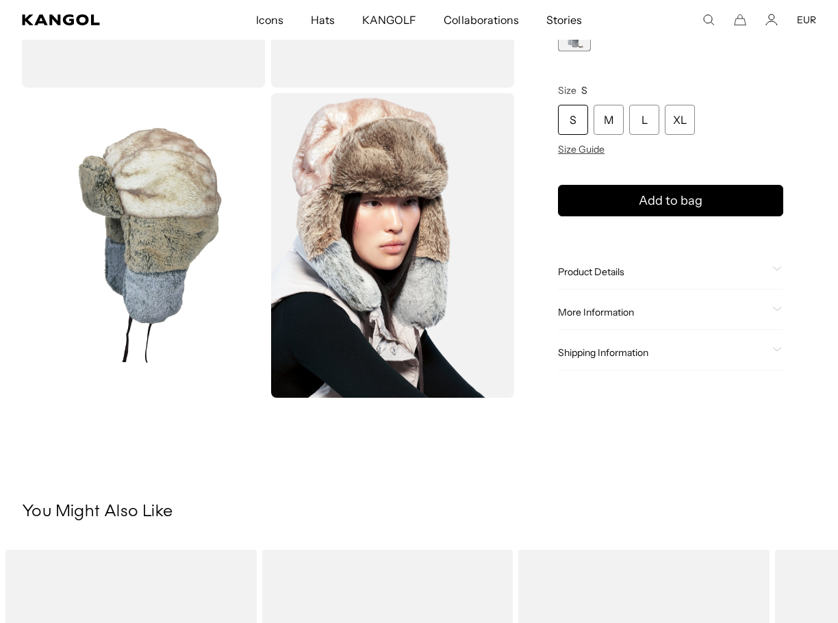
scroll to position [320, 0]
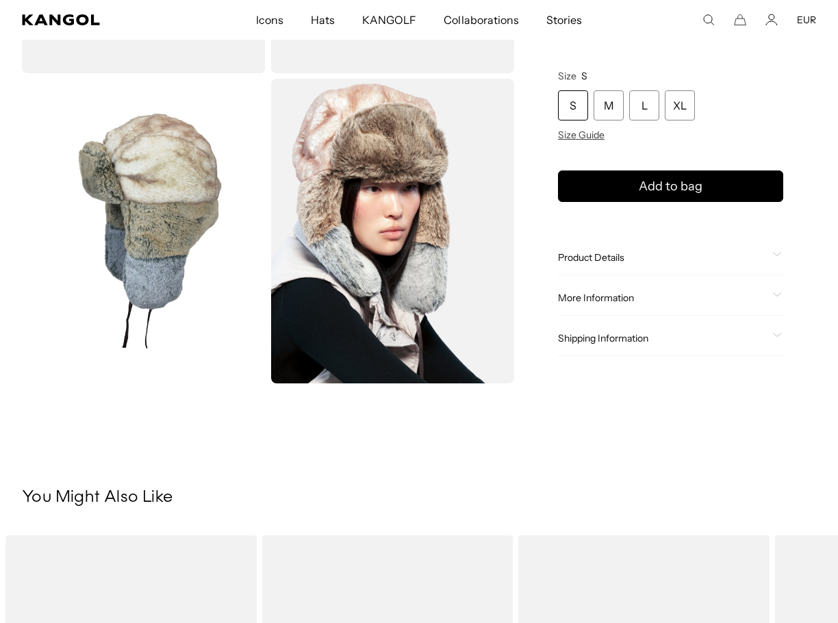
click at [626, 245] on div "Product Details The Multi Faux Fur Trapper has an oversized crown with padding …" at bounding box center [670, 257] width 225 height 35
click at [621, 257] on span "Product Details" at bounding box center [662, 257] width 209 height 12
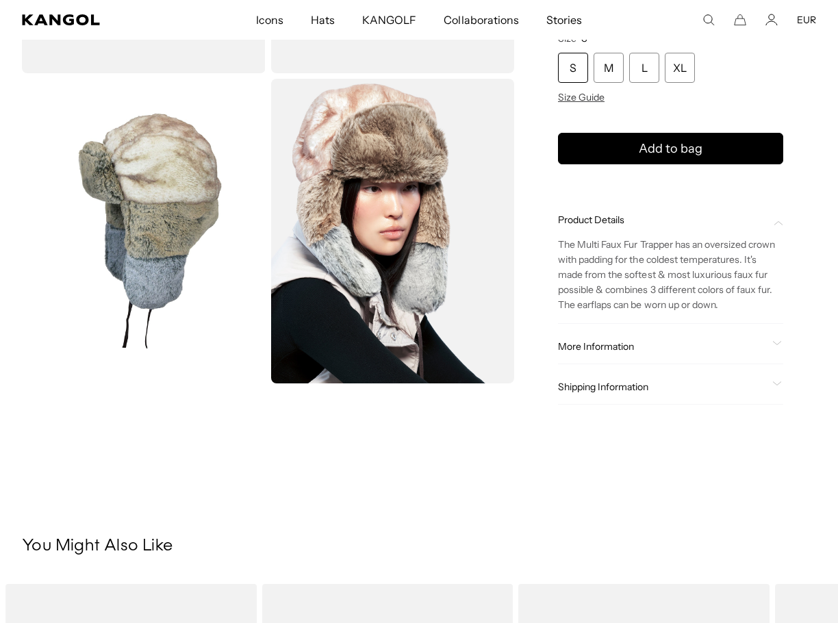
scroll to position [0, 0]
click at [632, 317] on div "Product Details The Multi Faux Fur Trapper has an oversized crown with padding …" at bounding box center [670, 263] width 225 height 121
click at [629, 306] on p "The Multi Faux Fur Trapper has an oversized crown with padding for the coldest …" at bounding box center [670, 274] width 225 height 75
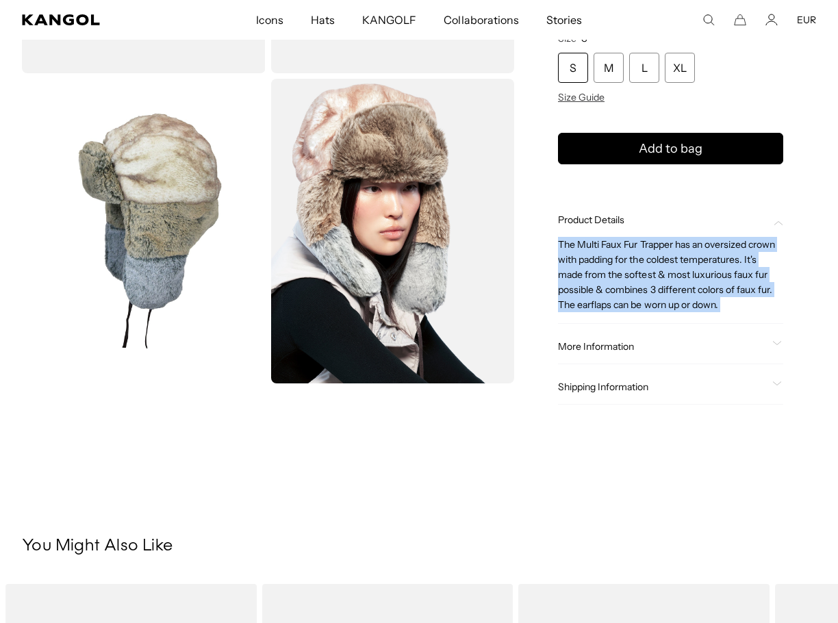
click at [629, 306] on p "The Multi Faux Fur Trapper has an oversized crown with padding for the coldest …" at bounding box center [670, 274] width 225 height 75
copy div "The Multi Faux Fur Trapper has an oversized crown with padding for the coldest …"
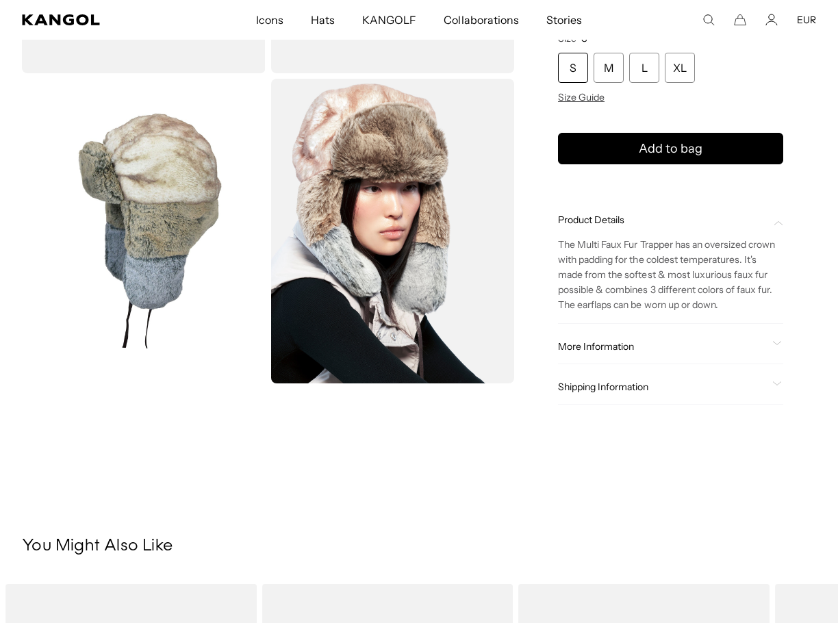
click at [709, 24] on icon "Search here" at bounding box center [709, 20] width 12 height 12
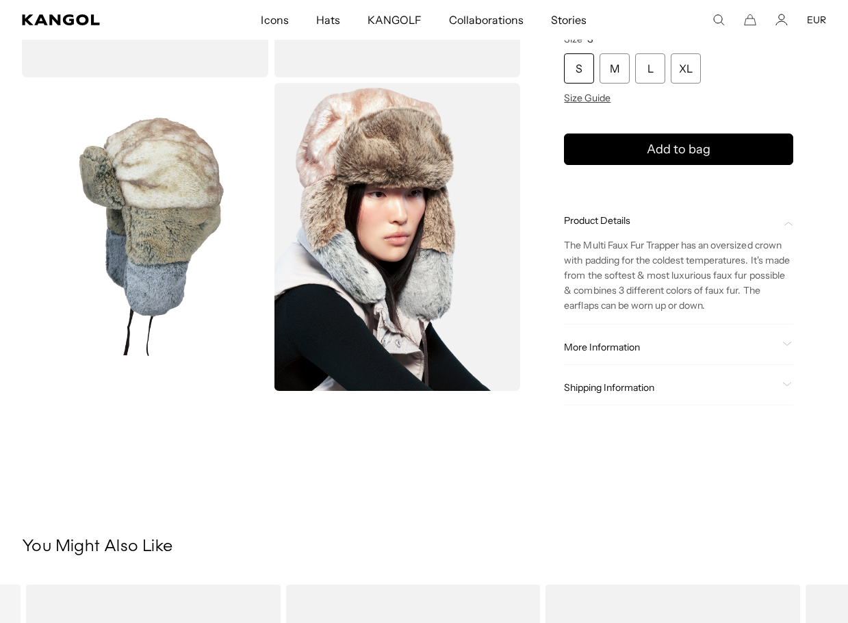
paste input "*******"
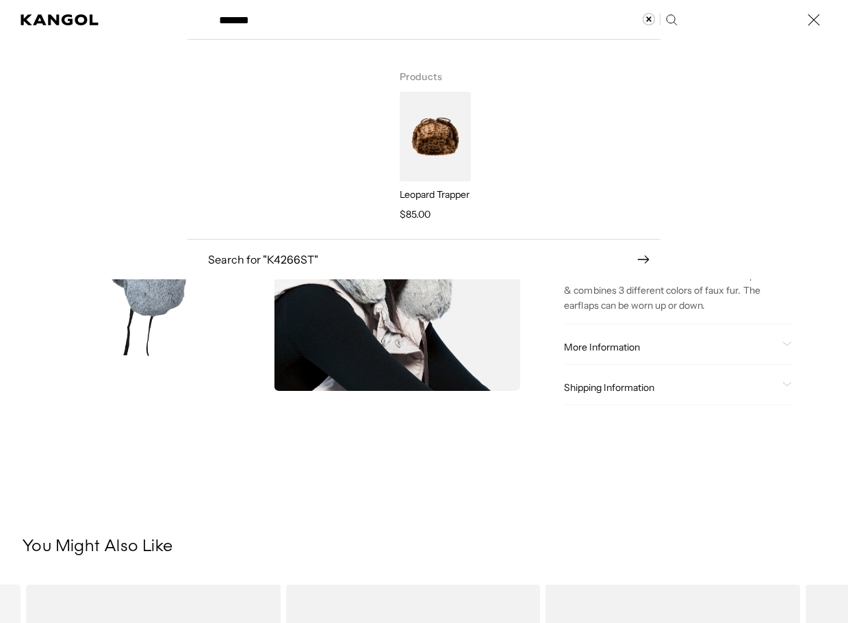
type input "*******"
click at [420, 153] on img "Search here" at bounding box center [435, 137] width 71 height 90
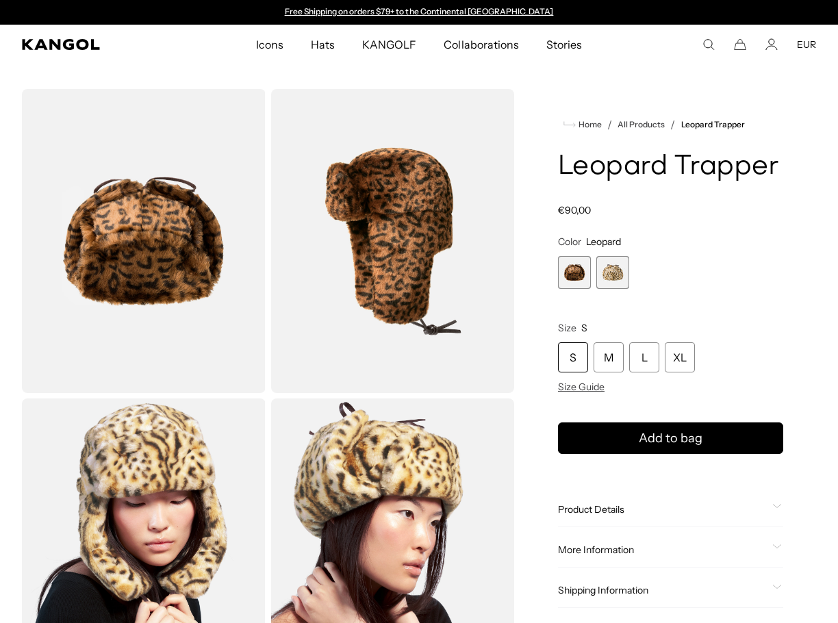
drag, startPoint x: 0, startPoint y: 0, endPoint x: 138, endPoint y: 282, distance: 314.2
click at [138, 282] on img "Gallery Viewer" at bounding box center [144, 241] width 244 height 304
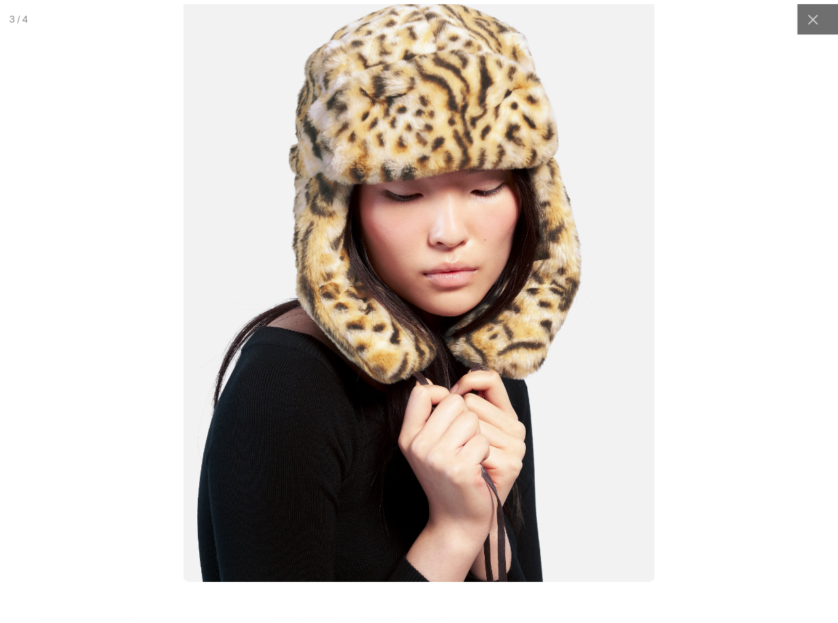
scroll to position [0, 282]
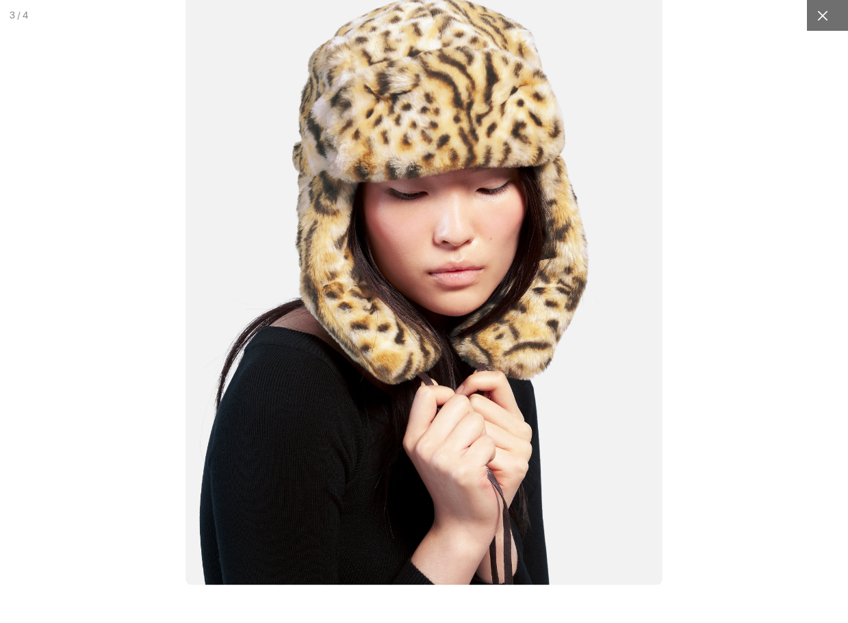
click at [816, 19] on icon at bounding box center [823, 16] width 14 height 14
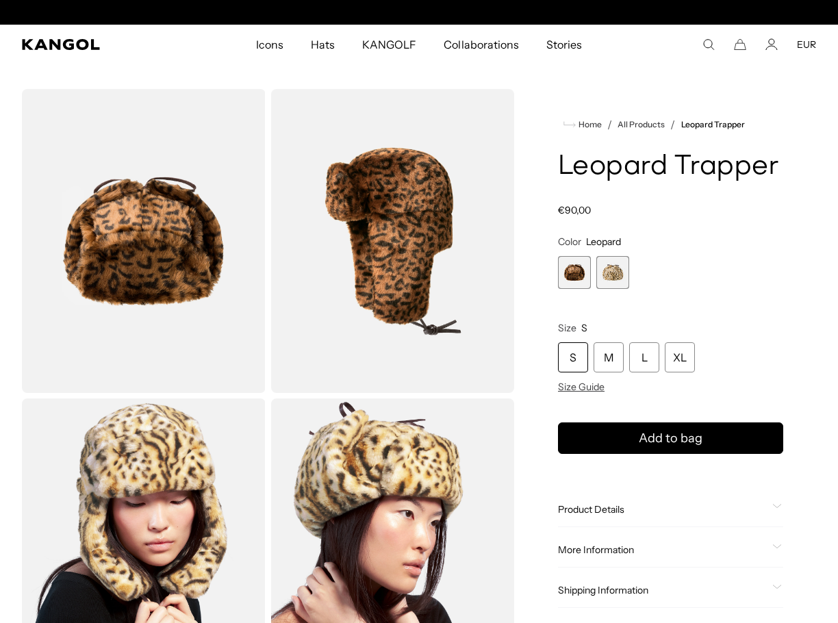
click at [606, 280] on span "2 of 2" at bounding box center [612, 272] width 33 height 33
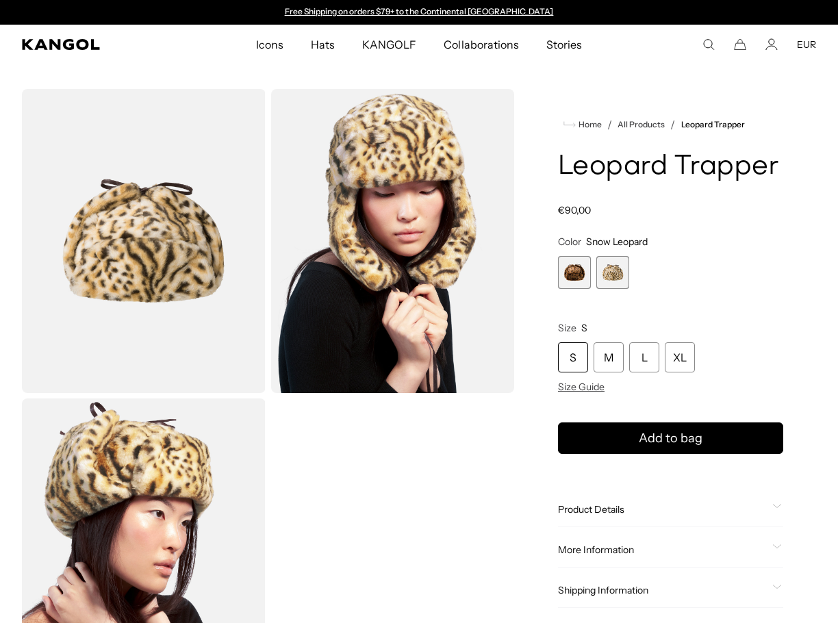
click at [185, 234] on img "Gallery Viewer" at bounding box center [144, 241] width 244 height 304
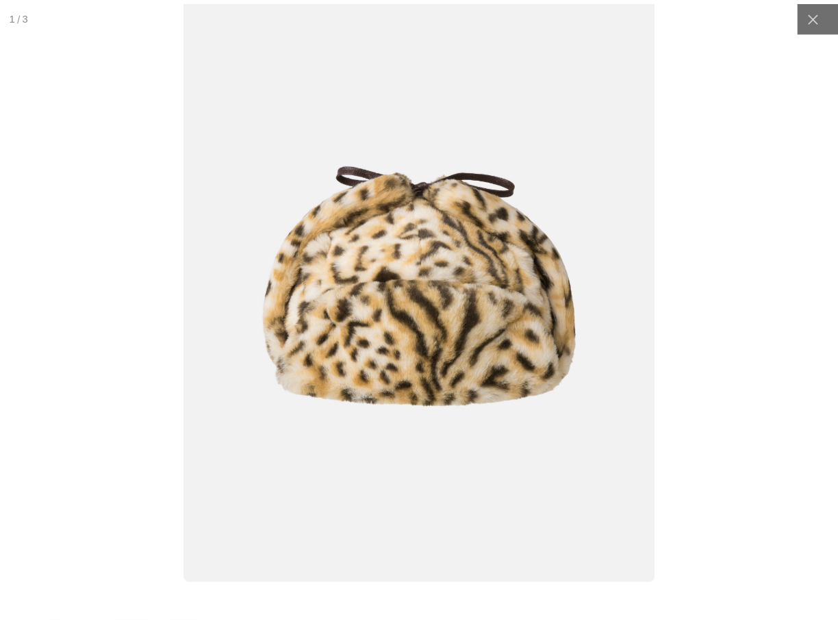
scroll to position [0, 282]
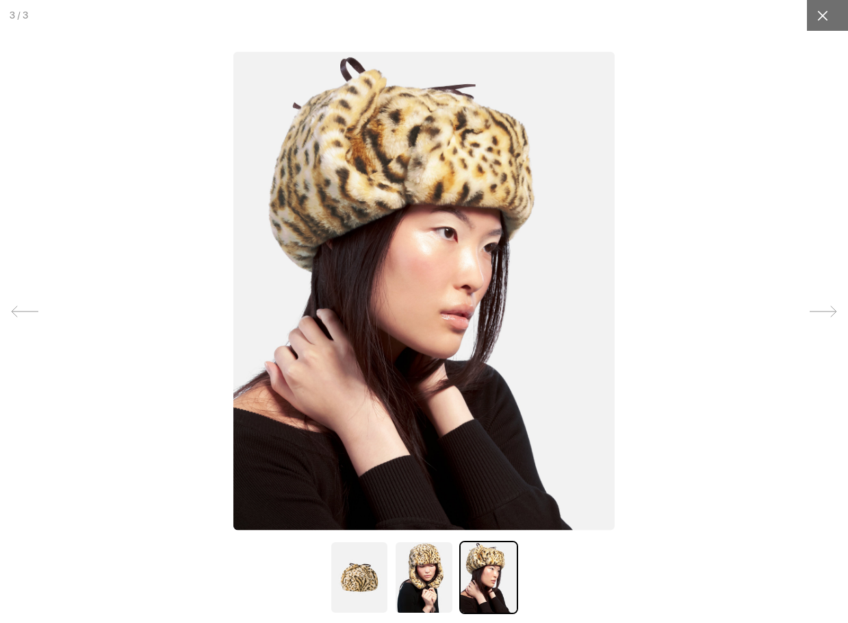
click at [816, 13] on icon at bounding box center [823, 16] width 14 height 14
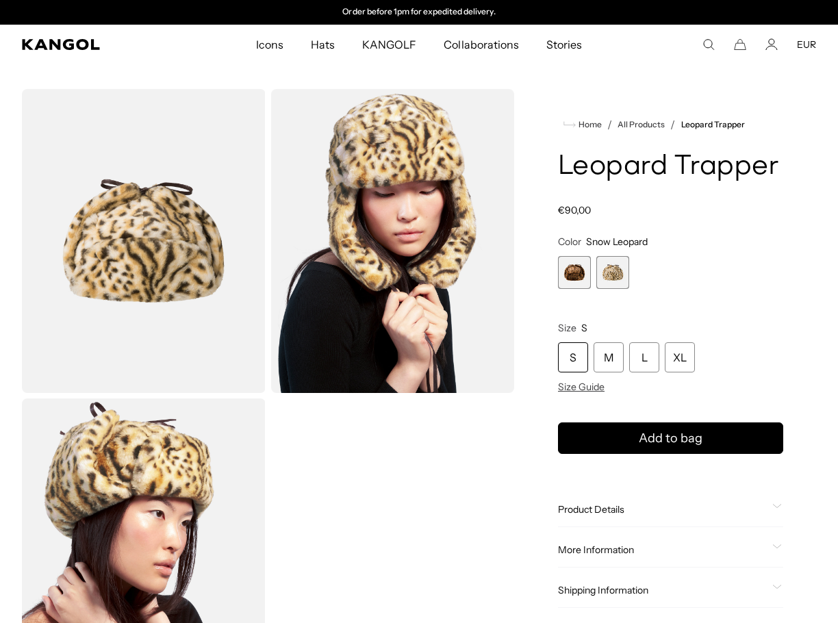
click at [653, 516] on div "Product Details The Leopard Trapper has padding in the crown for the coldest te…" at bounding box center [670, 509] width 225 height 35
click at [638, 510] on span "Product Details" at bounding box center [662, 509] width 209 height 12
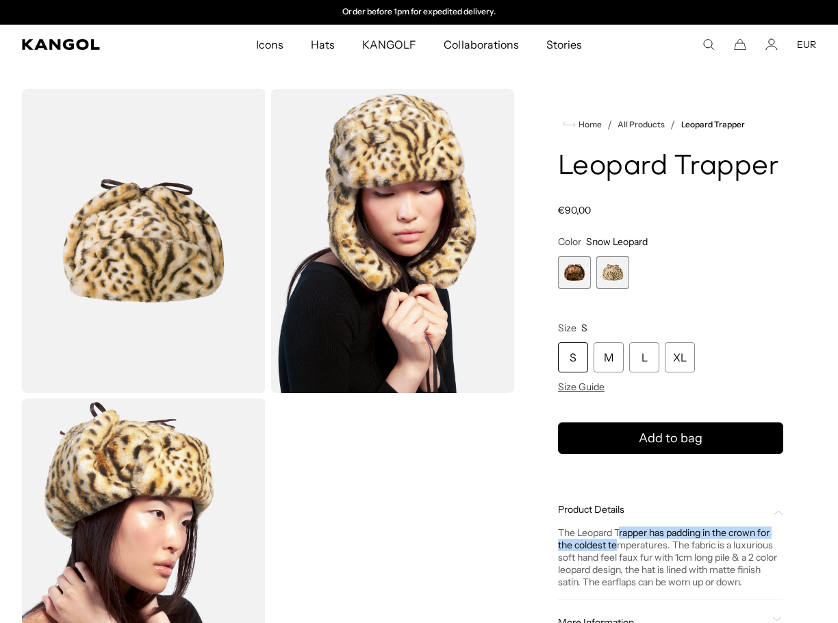
click at [620, 540] on div "The Leopard Trapper has padding in the crown for the coldest temperatures. The …" at bounding box center [670, 558] width 225 height 62
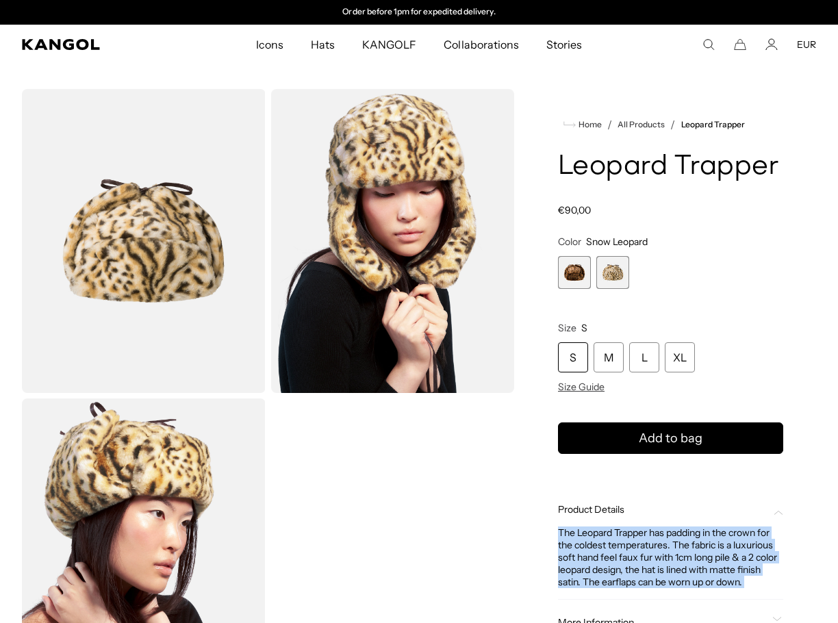
click at [620, 540] on div "The Leopard Trapper has padding in the crown for the coldest temperatures. The …" at bounding box center [670, 558] width 225 height 62
copy div "The Leopard Trapper has padding in the crown for the coldest temperatures. The …"
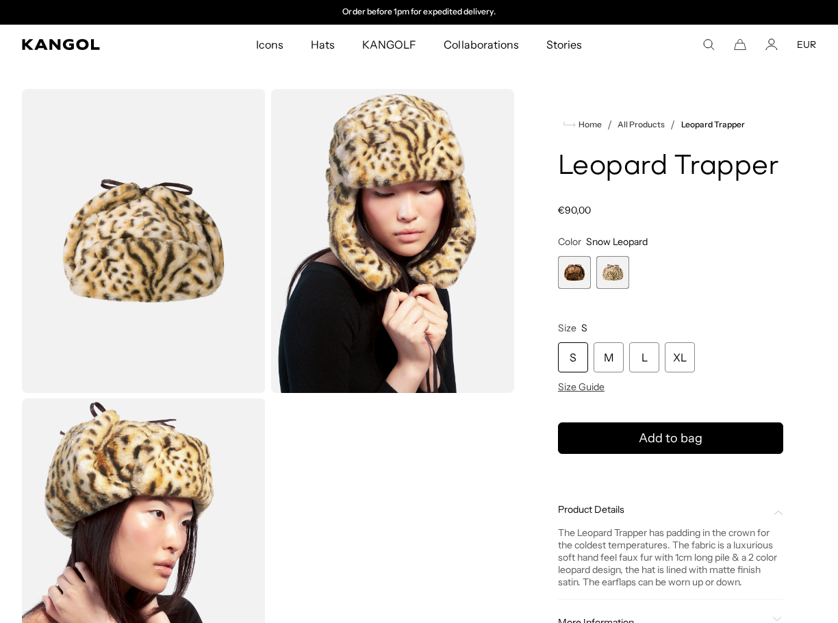
click at [714, 43] on icon "Search here" at bounding box center [709, 44] width 12 height 12
paste input "*******"
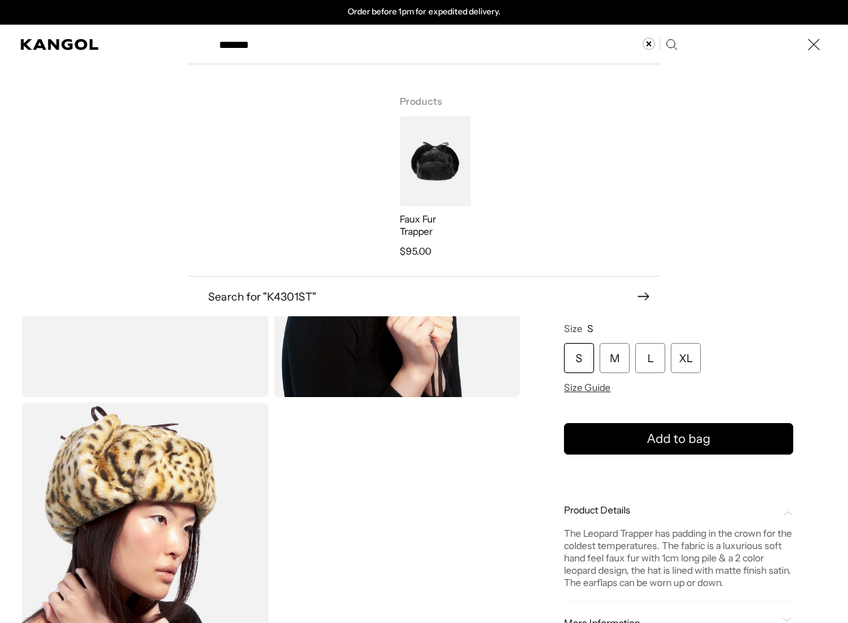
type input "*******"
click at [453, 161] on img "Search here" at bounding box center [435, 161] width 71 height 90
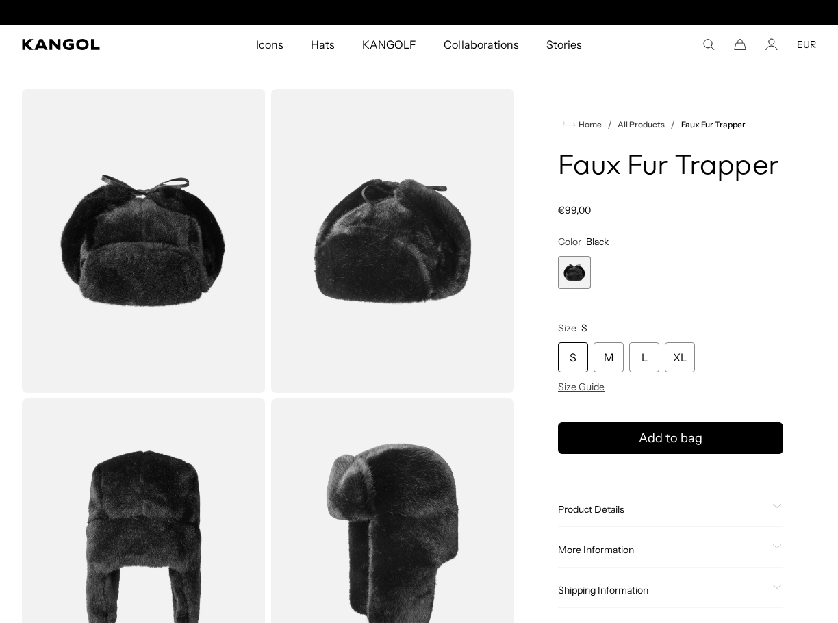
scroll to position [0, 282]
click at [622, 507] on span "Product Details" at bounding box center [662, 509] width 209 height 12
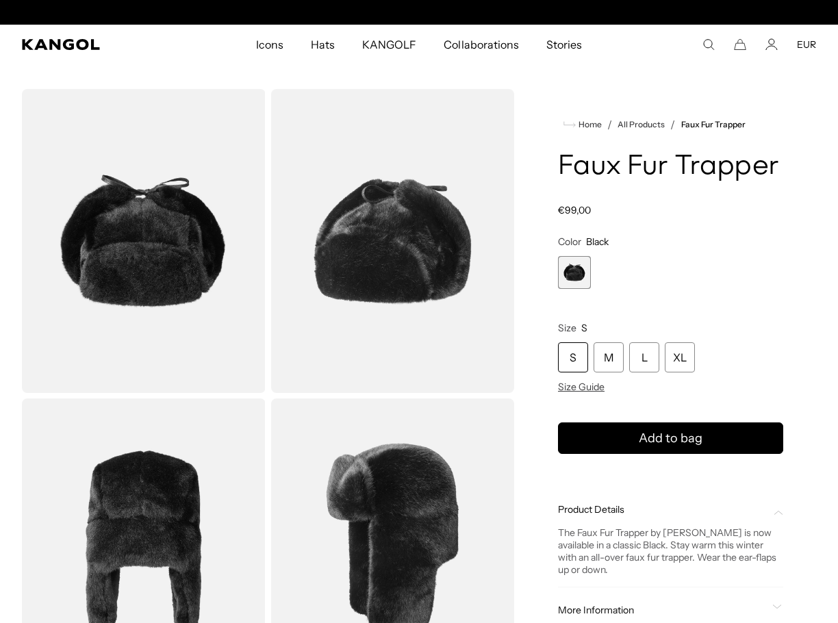
click at [620, 551] on div "The Faux Fur Trapper by [PERSON_NAME] is now available in a classic Black. Stay…" at bounding box center [670, 551] width 225 height 49
click at [620, 551] on div "The Faux Fur Trapper by Kangol is now available in a classic Black. Stay warm t…" at bounding box center [670, 551] width 225 height 49
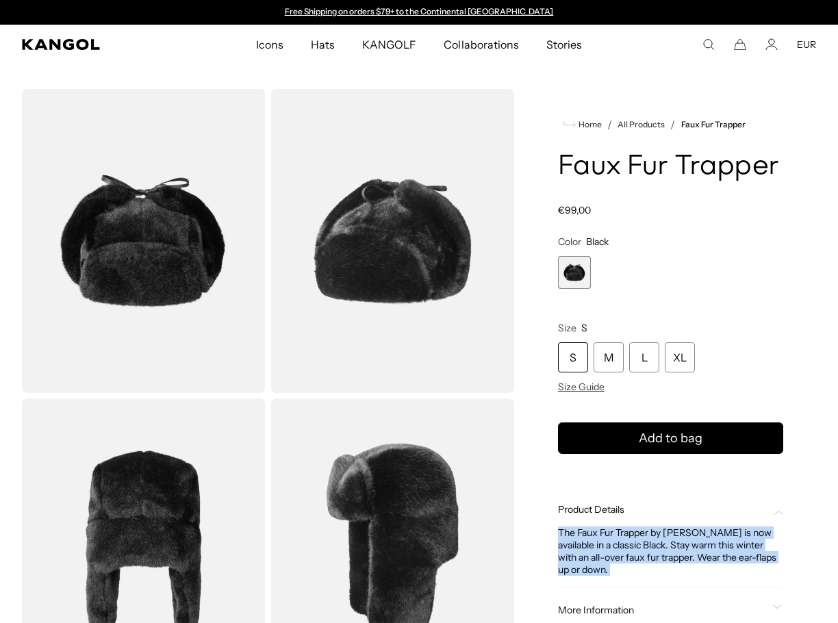
click at [620, 551] on div "The Faux Fur Trapper by Kangol is now available in a classic Black. Stay warm t…" at bounding box center [670, 551] width 225 height 49
copy div "The Faux Fur Trapper by Kangol is now available in a classic Black. Stay warm t…"
drag, startPoint x: 164, startPoint y: 281, endPoint x: 122, endPoint y: 266, distance: 44.6
click at [122, 266] on img "Gallery Viewer" at bounding box center [144, 241] width 244 height 304
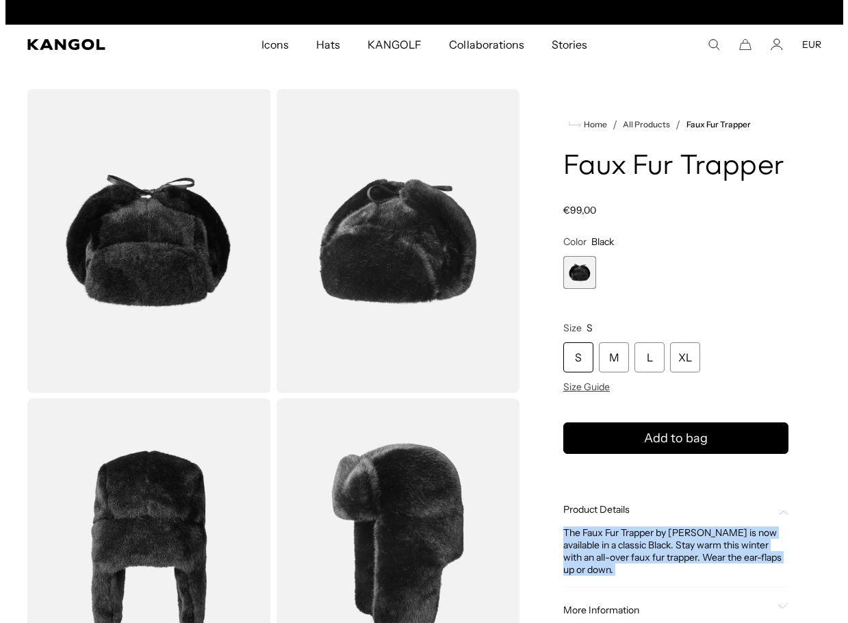
scroll to position [0, 282]
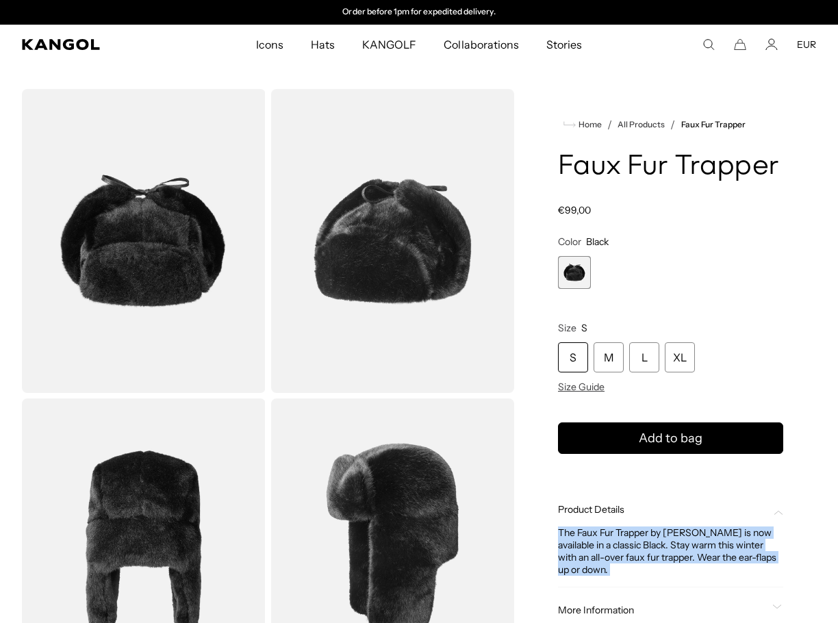
drag, startPoint x: 125, startPoint y: 265, endPoint x: 107, endPoint y: 199, distance: 68.1
click at [107, 199] on img "Gallery Viewer" at bounding box center [144, 241] width 244 height 304
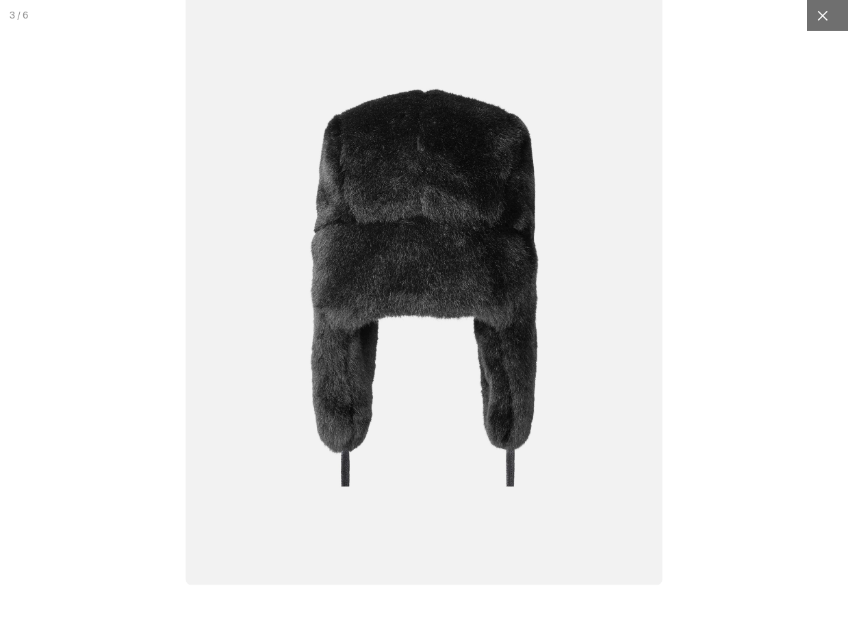
click at [818, 20] on icon at bounding box center [823, 15] width 10 height 10
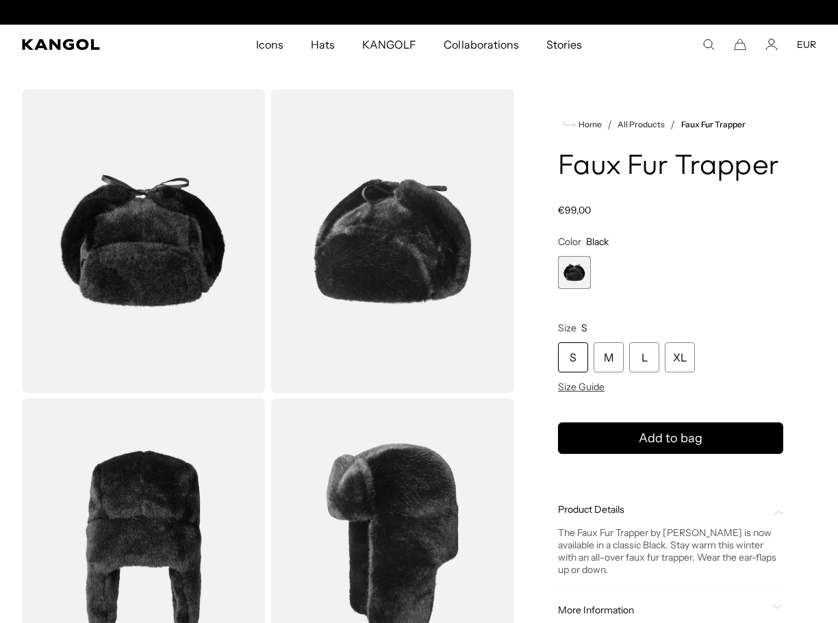
click at [712, 49] on icon "Search here" at bounding box center [709, 44] width 12 height 12
paste input "*****"
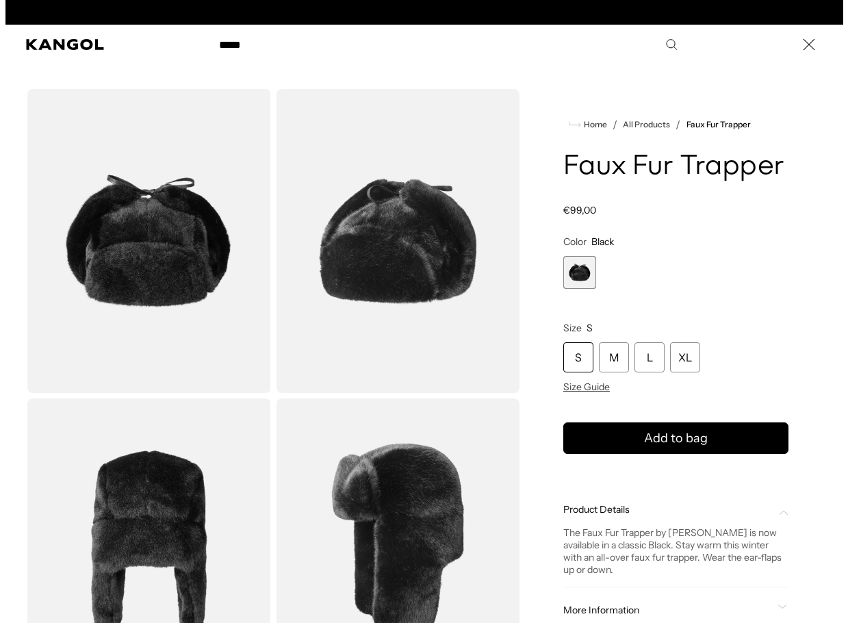
scroll to position [0, 0]
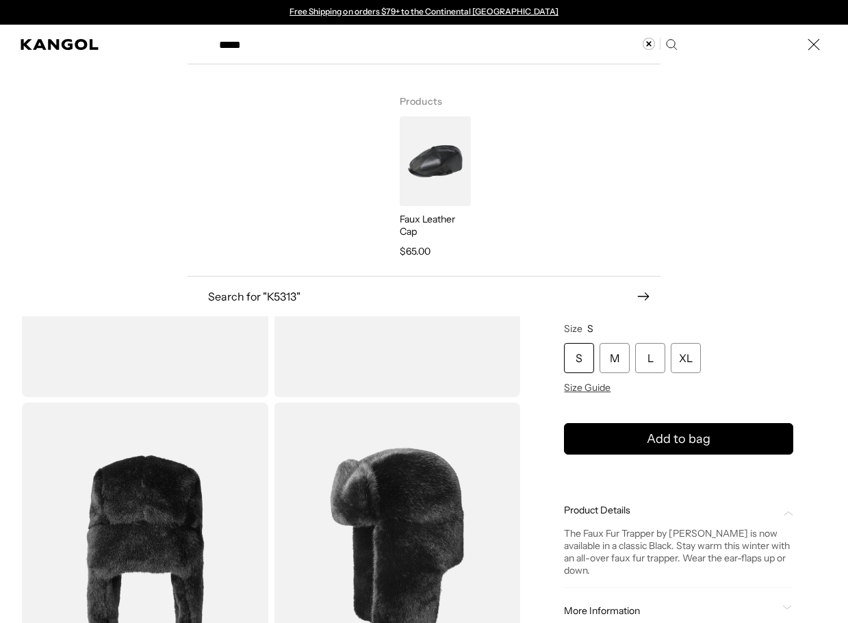
type input "*****"
click at [438, 171] on img "Search here" at bounding box center [435, 161] width 71 height 90
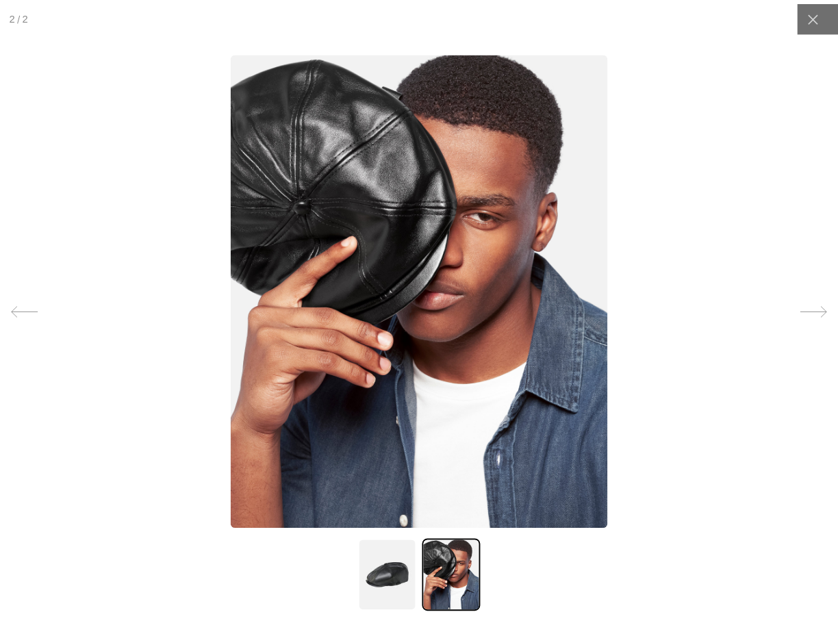
scroll to position [0, 282]
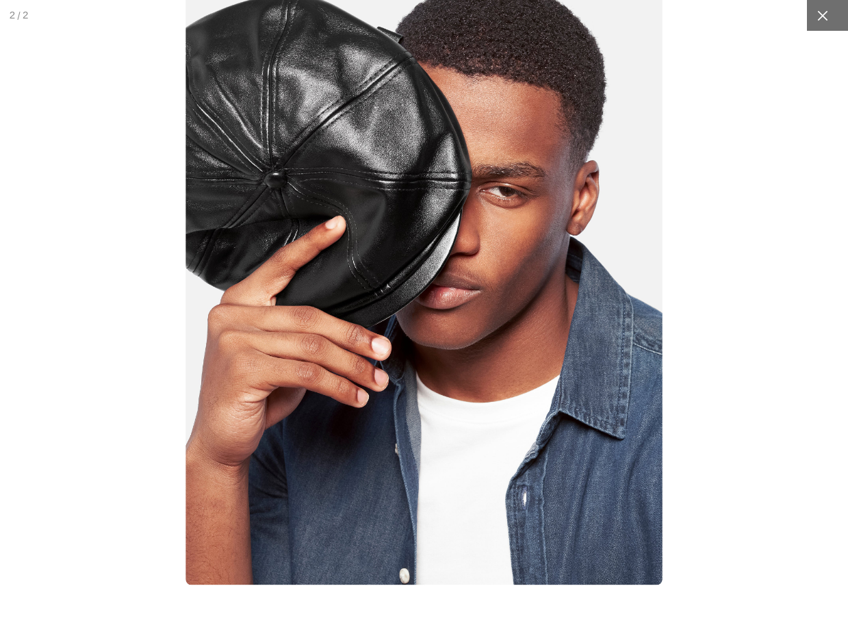
click at [816, 17] on icon at bounding box center [823, 16] width 14 height 14
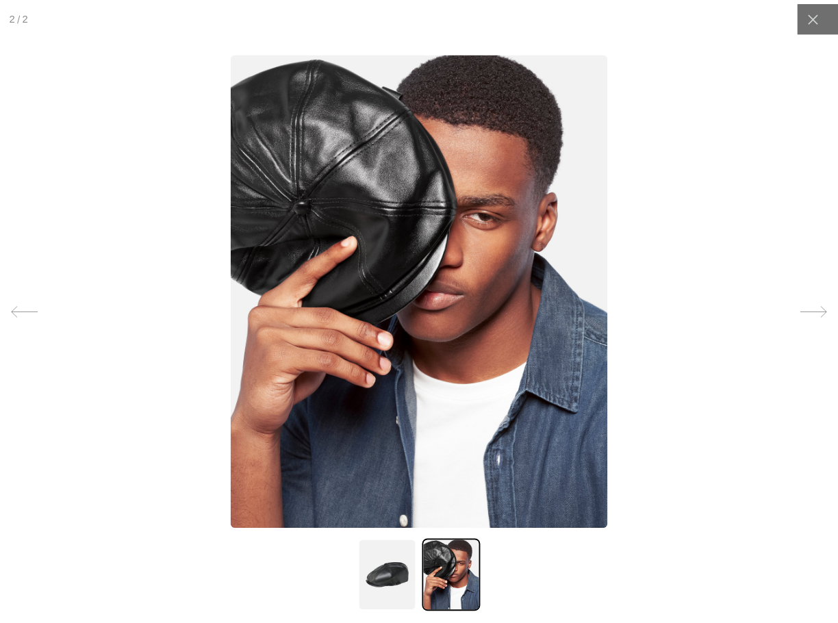
scroll to position [0, 0]
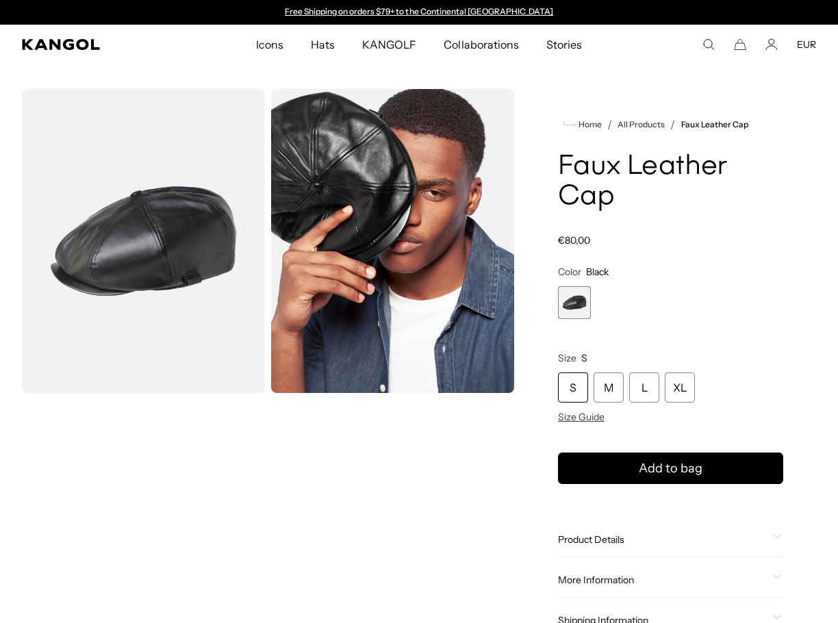
click at [602, 536] on span "Product Details" at bounding box center [662, 539] width 209 height 12
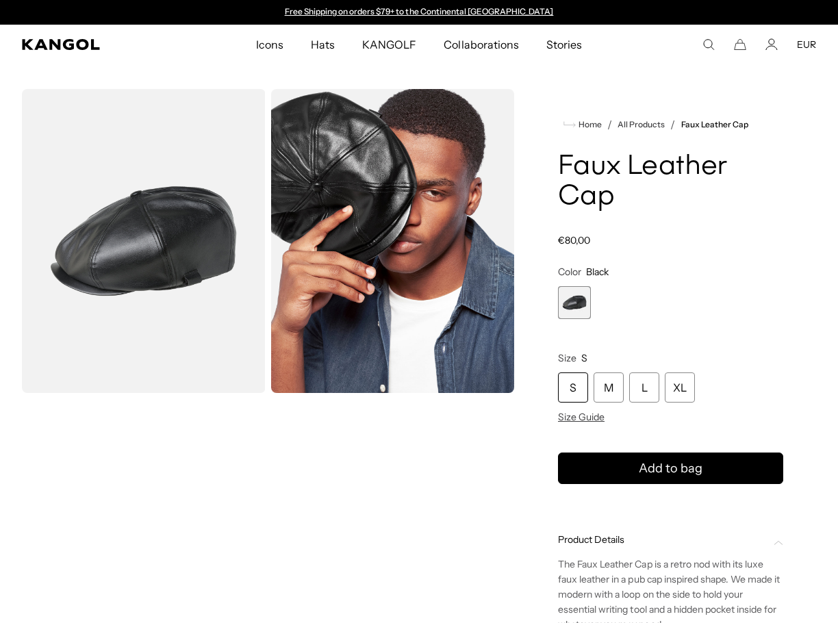
click at [598, 570] on p "The Faux Leather Cap is a retro nod with its luxe faux leather in a pub cap ins…" at bounding box center [670, 594] width 225 height 75
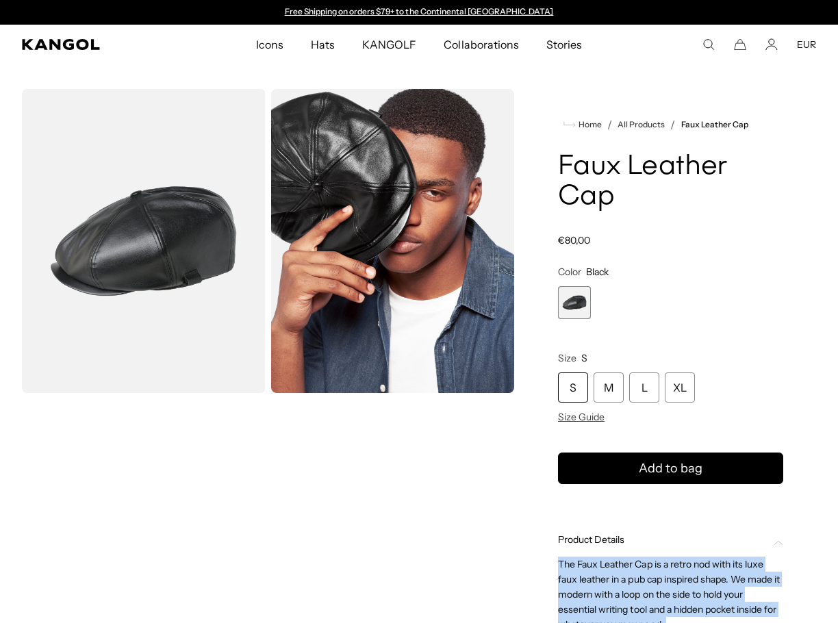
click at [598, 570] on p "The Faux Leather Cap is a retro nod with its luxe faux leather in a pub cap ins…" at bounding box center [670, 594] width 225 height 75
copy div "The Faux Leather Cap is a retro nod with its luxe faux leather in a pub cap ins…"
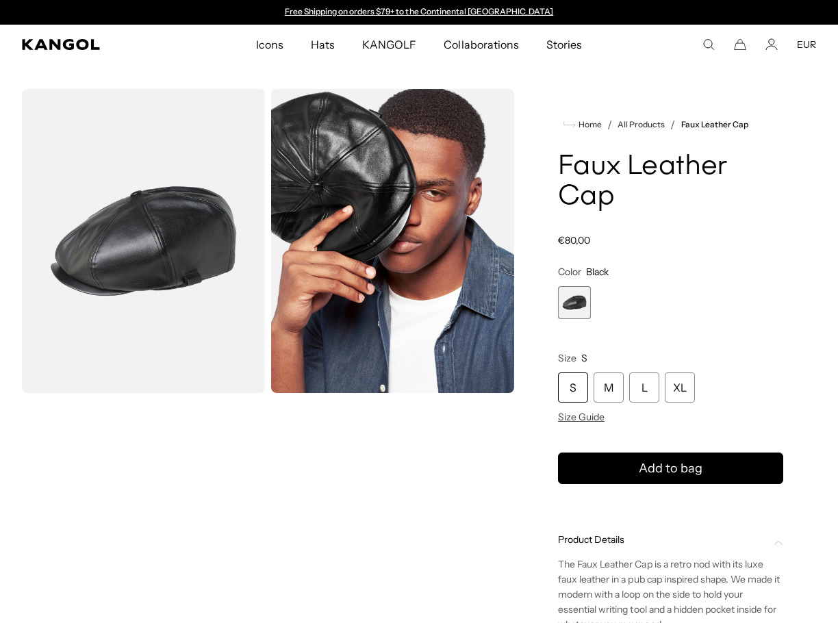
click at [709, 51] on comp-header "Icons Icons Buckets & Casuals Berets 504s & 507s" at bounding box center [419, 45] width 838 height 40
click at [712, 44] on icon "Search here" at bounding box center [709, 44] width 12 height 12
paste input "*****"
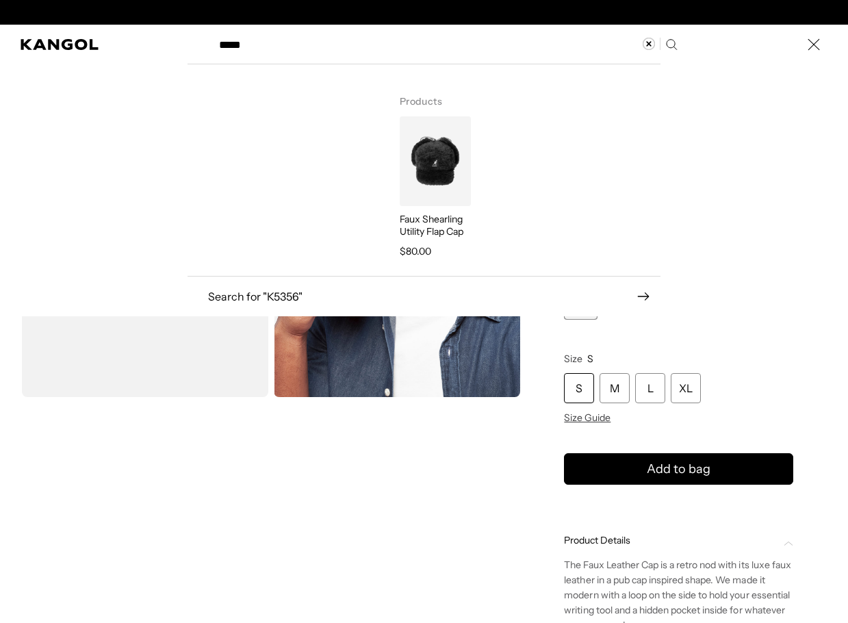
scroll to position [0, 282]
type input "*****"
click at [439, 155] on img "Search here" at bounding box center [435, 161] width 71 height 90
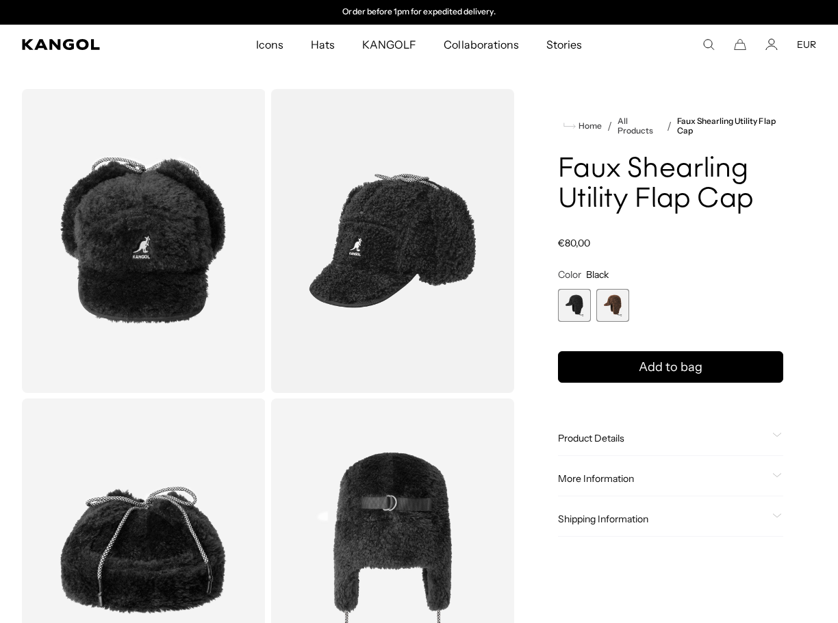
click at [164, 233] on img "Gallery Viewer" at bounding box center [144, 241] width 244 height 304
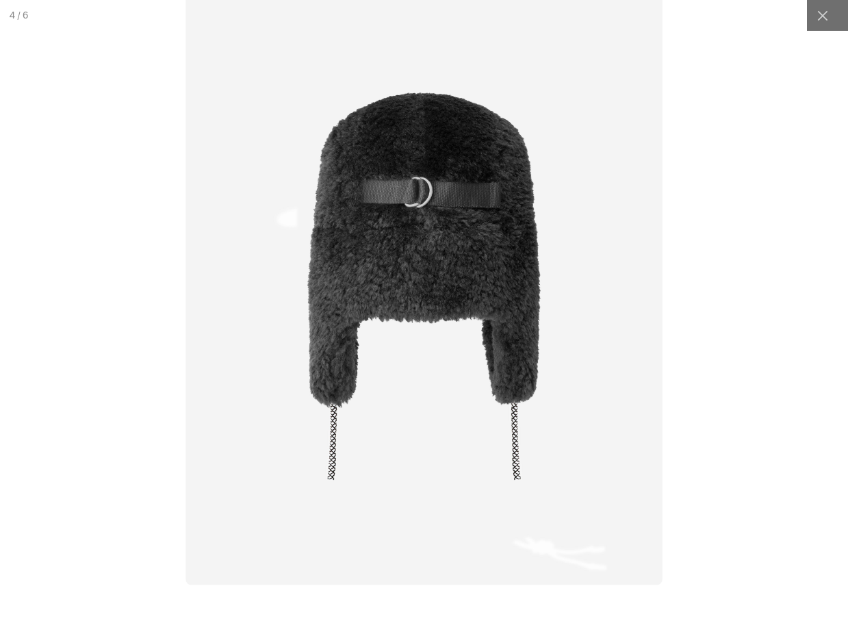
click at [471, 292] on img at bounding box center [424, 285] width 477 height 599
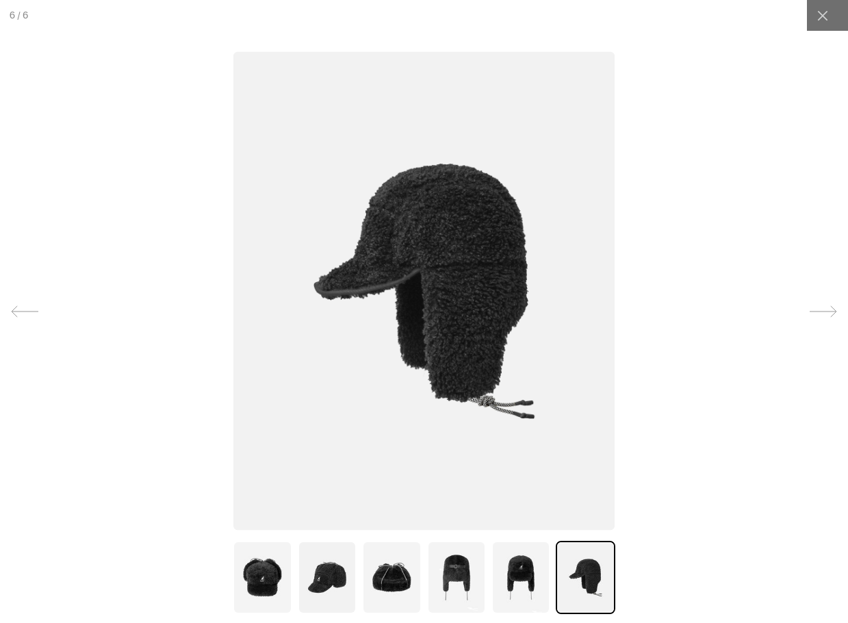
click at [383, 273] on img at bounding box center [425, 290] width 382 height 479
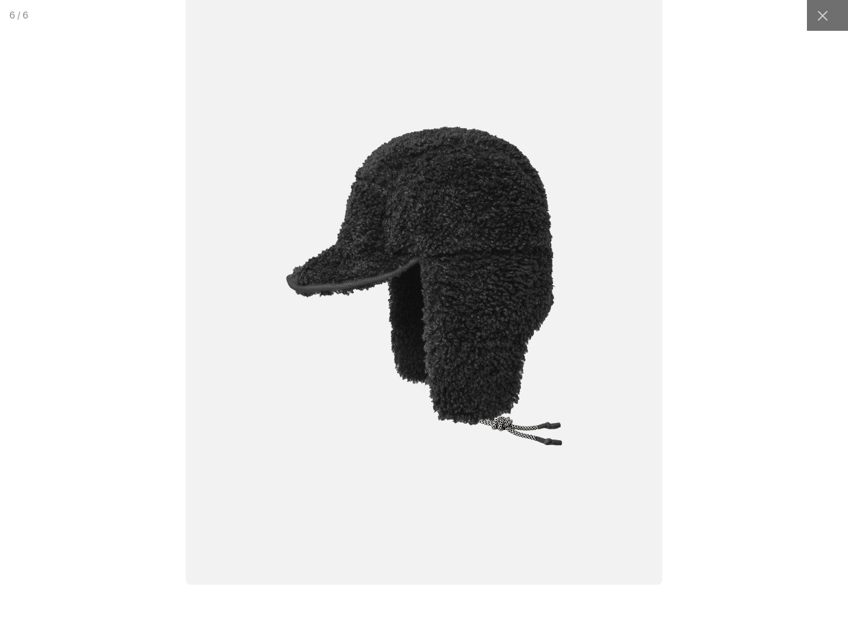
scroll to position [0, 282]
click at [357, 280] on img at bounding box center [424, 285] width 477 height 599
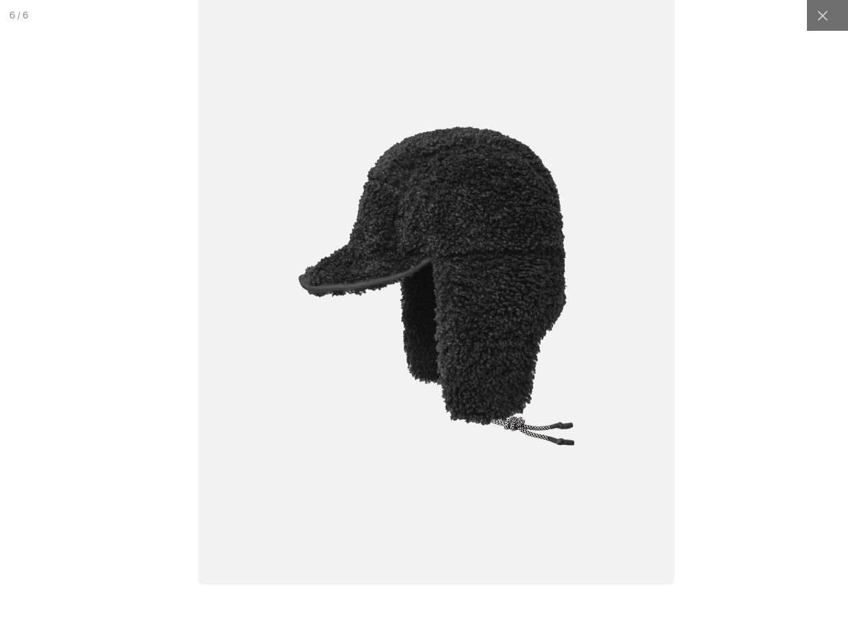
click at [396, 296] on img at bounding box center [436, 285] width 477 height 599
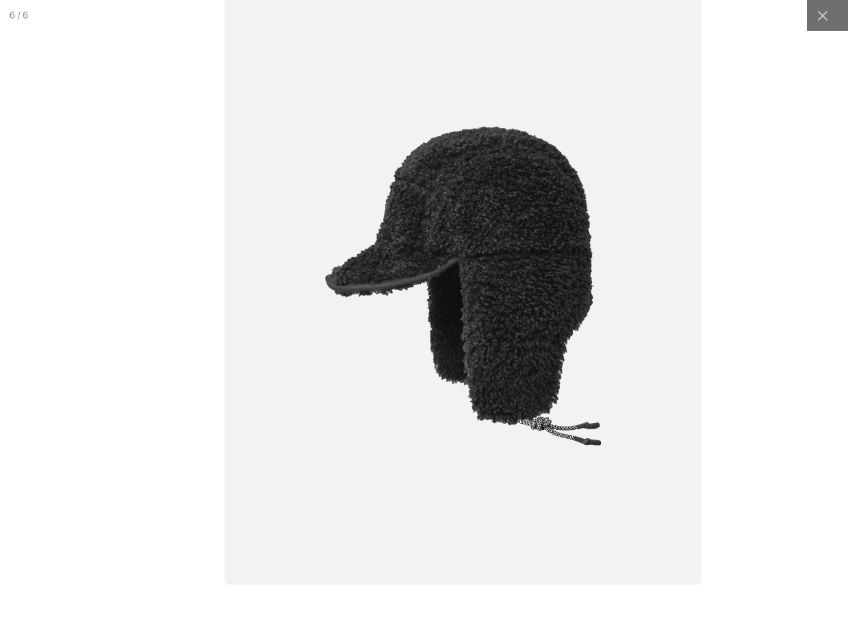
click at [338, 313] on img at bounding box center [463, 285] width 477 height 599
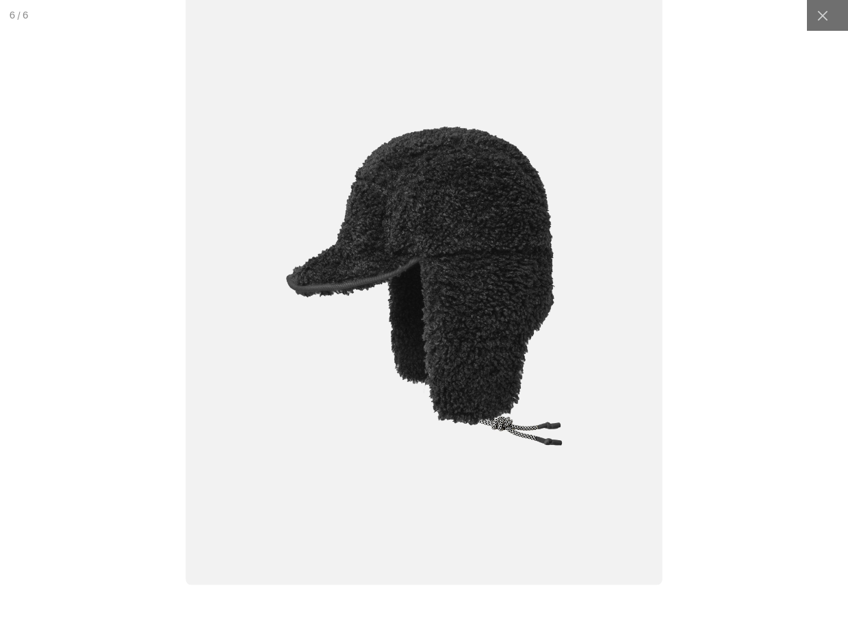
click at [393, 310] on img at bounding box center [424, 285] width 477 height 599
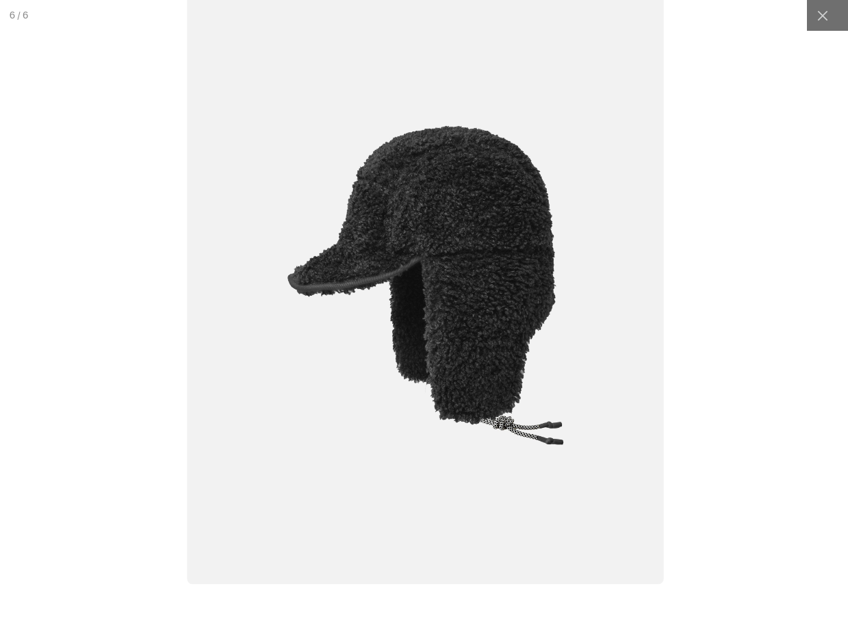
scroll to position [0, 0]
click at [470, 269] on img at bounding box center [425, 285] width 477 height 599
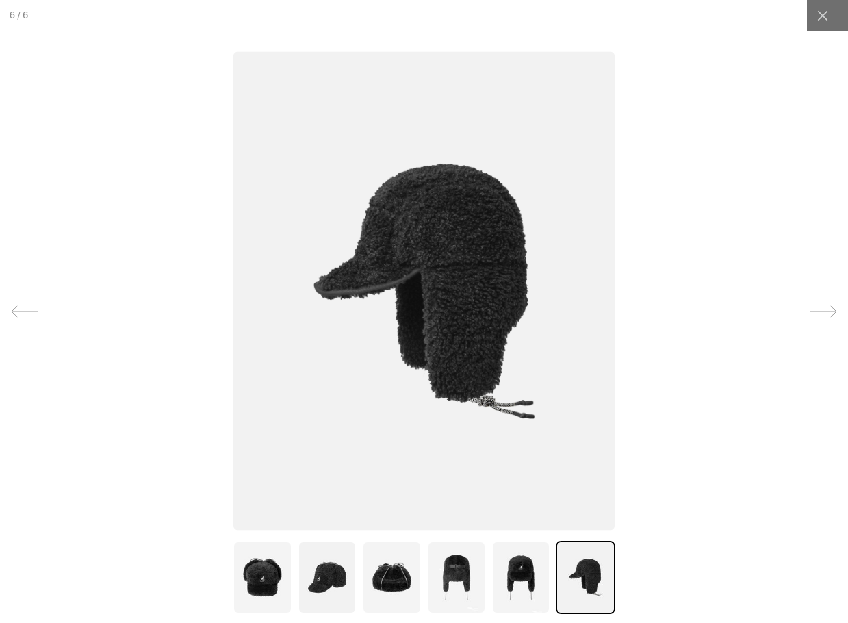
click at [511, 564] on img at bounding box center [521, 577] width 59 height 73
click at [341, 281] on img at bounding box center [425, 290] width 382 height 479
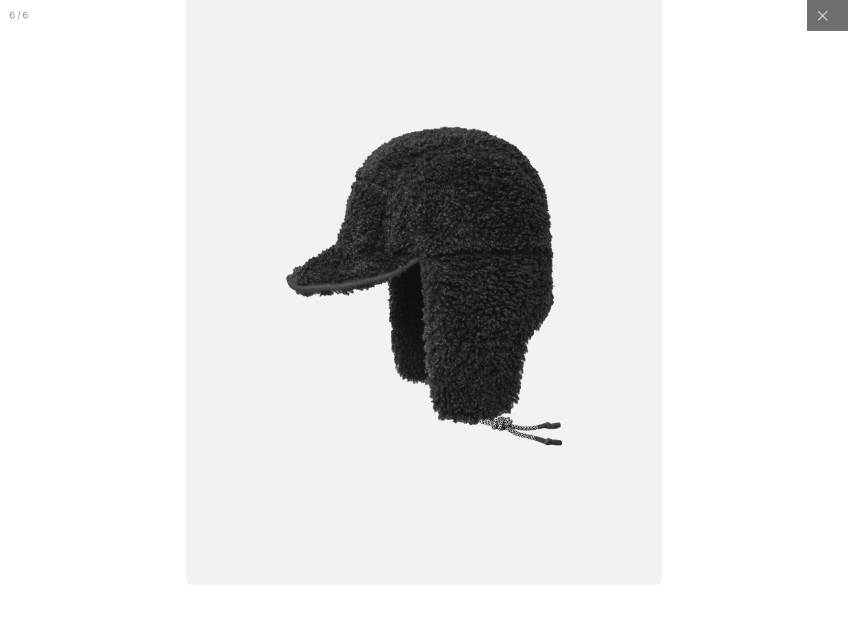
click at [522, 436] on img at bounding box center [424, 285] width 477 height 599
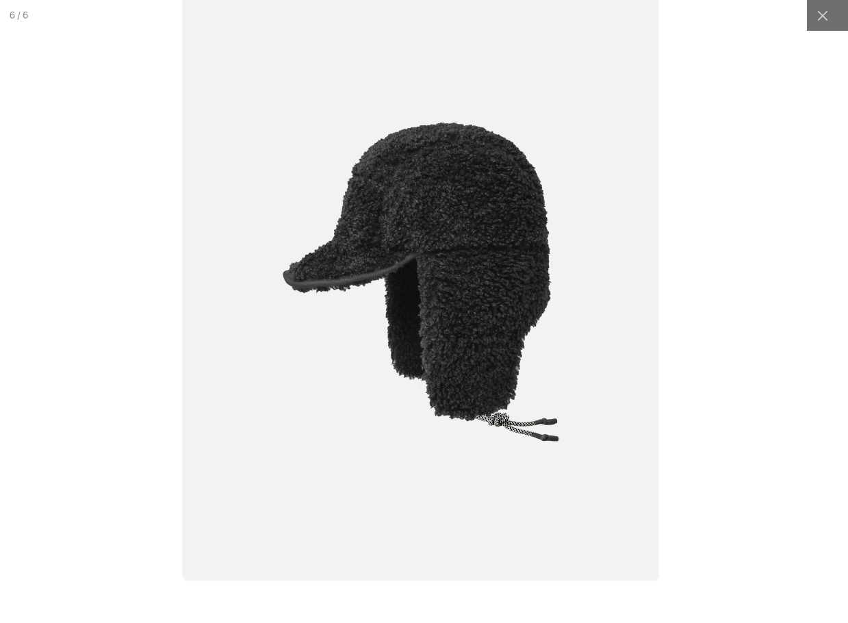
click at [468, 305] on img at bounding box center [420, 281] width 477 height 599
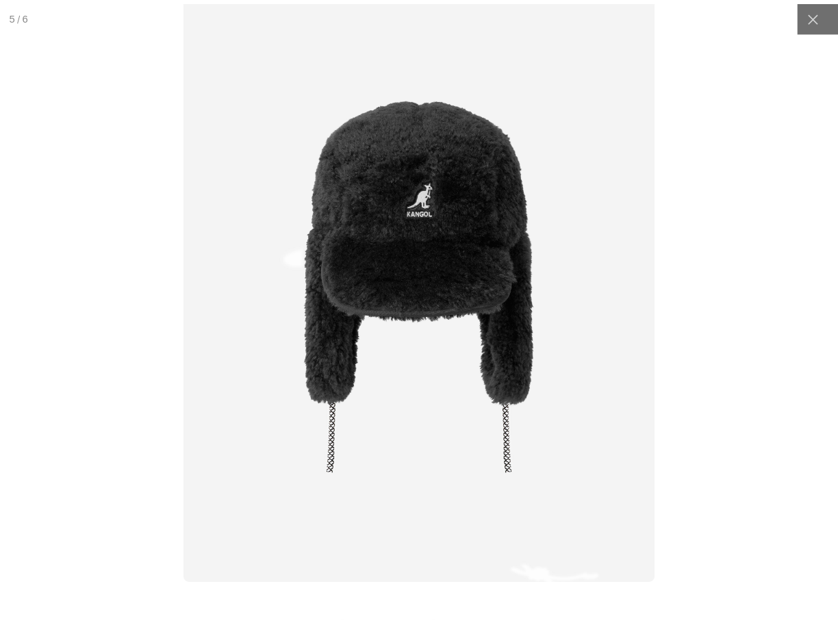
scroll to position [0, 0]
click at [816, 11] on icon at bounding box center [823, 16] width 14 height 14
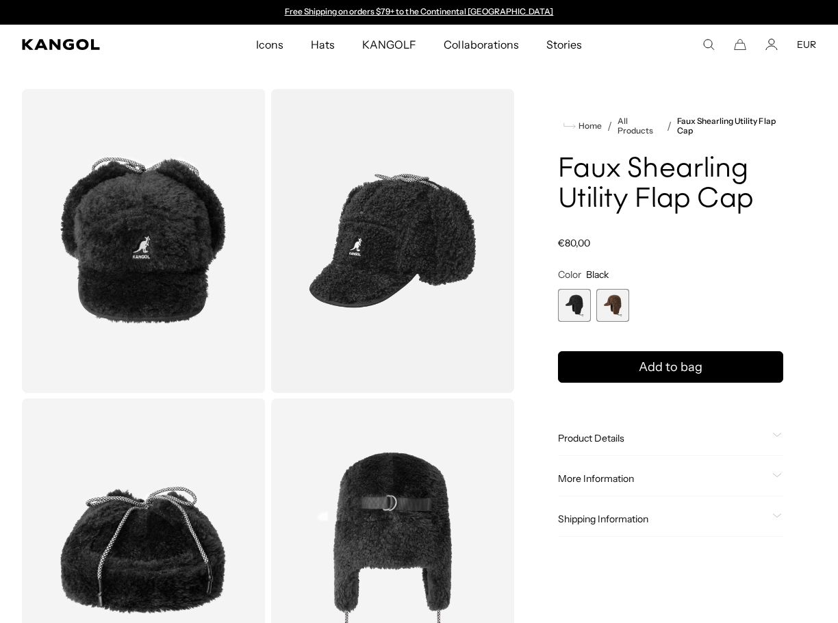
click at [605, 444] on span "Product Details" at bounding box center [662, 438] width 209 height 12
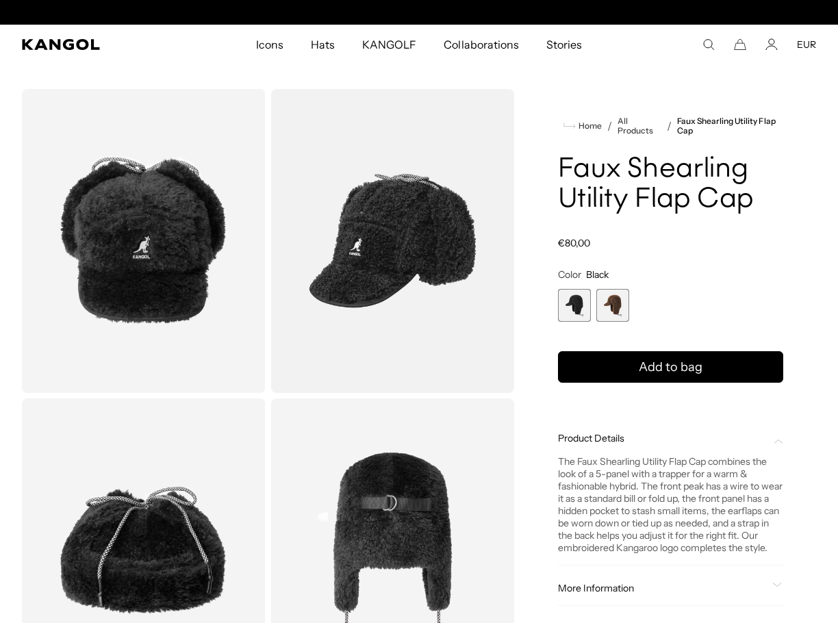
click at [604, 469] on div "The Faux Shearling Utility Flap Cap combines the look of a 5-panel with a trapp…" at bounding box center [670, 504] width 225 height 99
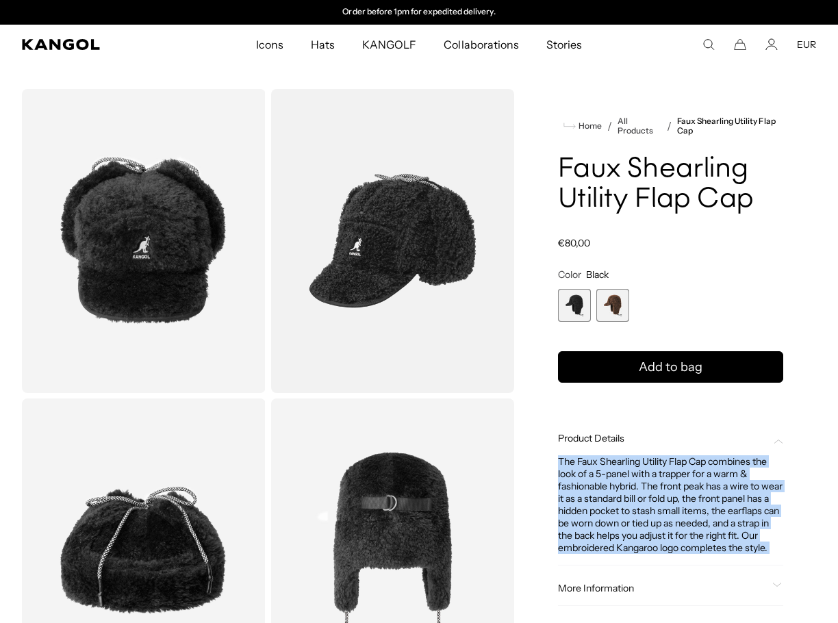
click at [604, 469] on div "The Faux Shearling Utility Flap Cap combines the look of a 5-panel with a trapp…" at bounding box center [670, 504] width 225 height 99
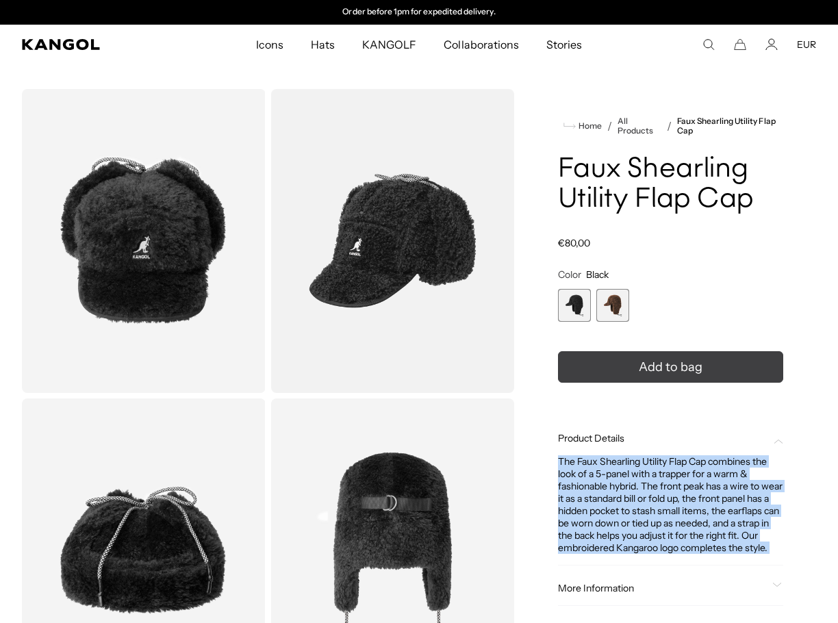
copy div "The Faux Shearling Utility Flap Cap combines the look of a 5-panel with a trapp…"
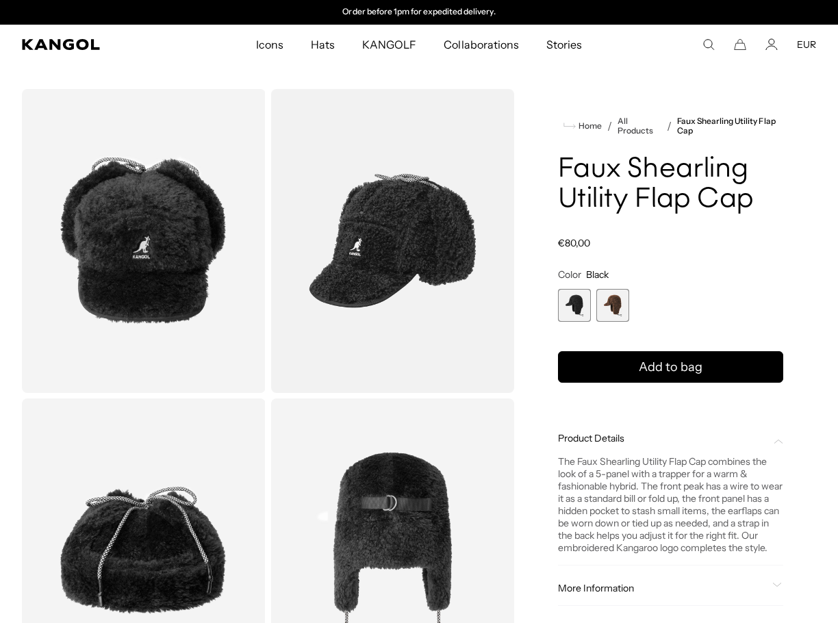
click at [710, 49] on icon "Search here" at bounding box center [709, 44] width 12 height 12
paste input "*****"
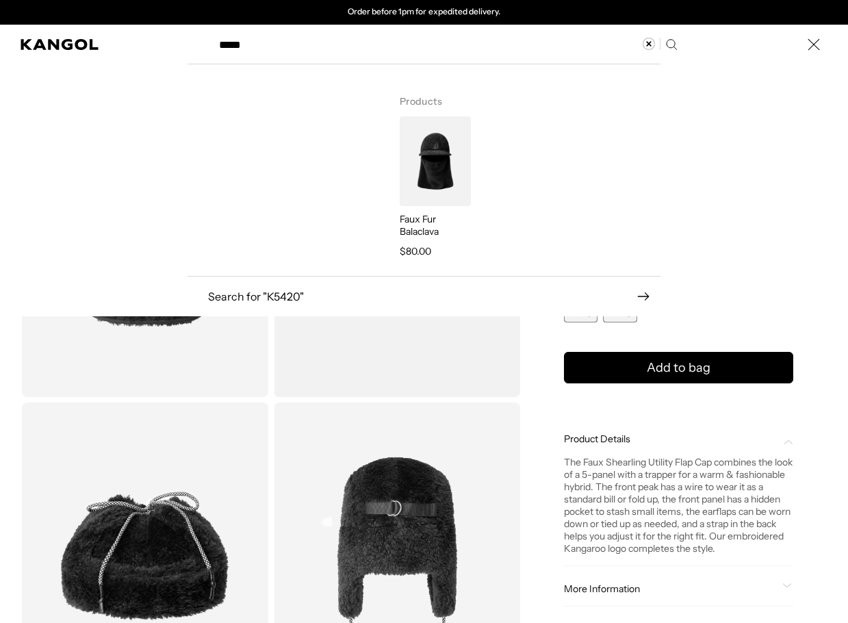
type input "*****"
click at [410, 169] on img "Search here" at bounding box center [435, 161] width 71 height 90
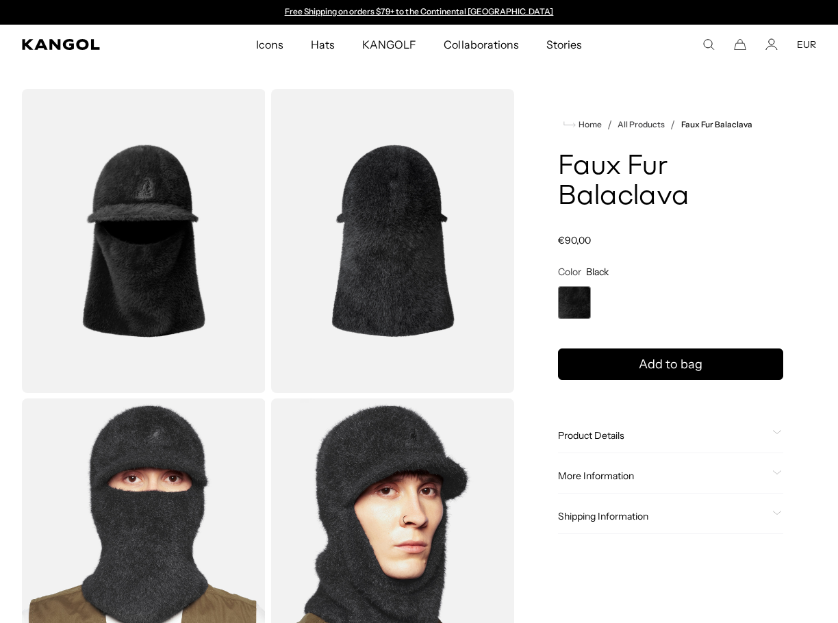
click at [147, 232] on img "Gallery Viewer" at bounding box center [144, 241] width 244 height 304
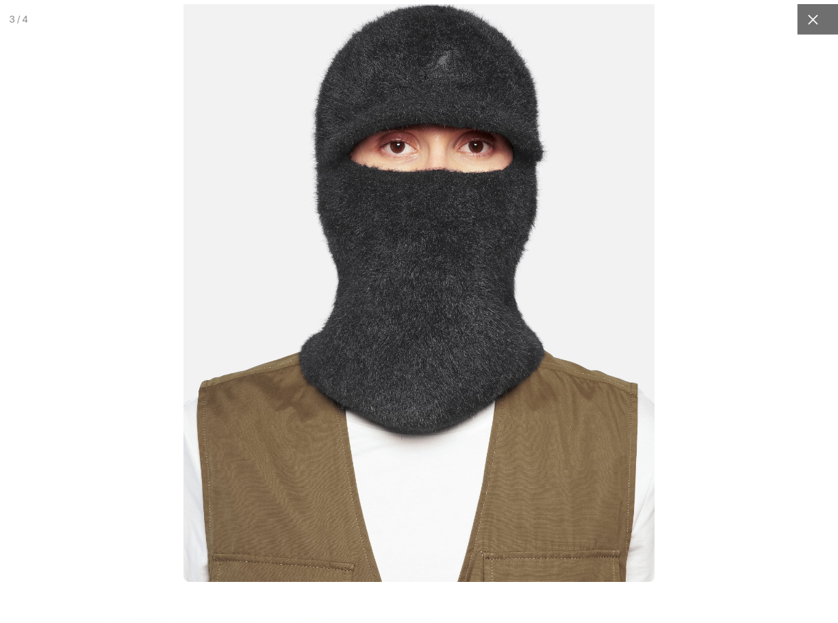
scroll to position [0, 282]
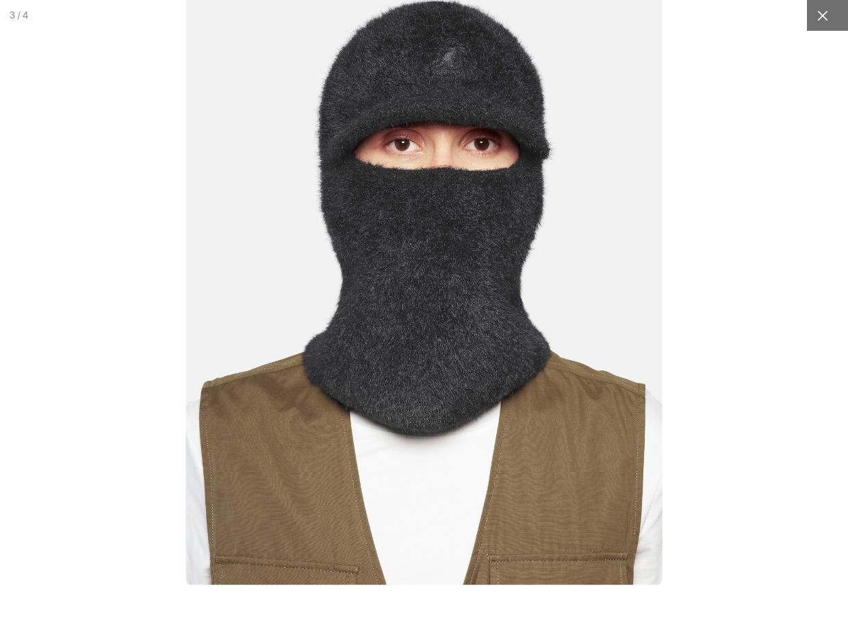
click at [818, 16] on icon at bounding box center [823, 15] width 10 height 10
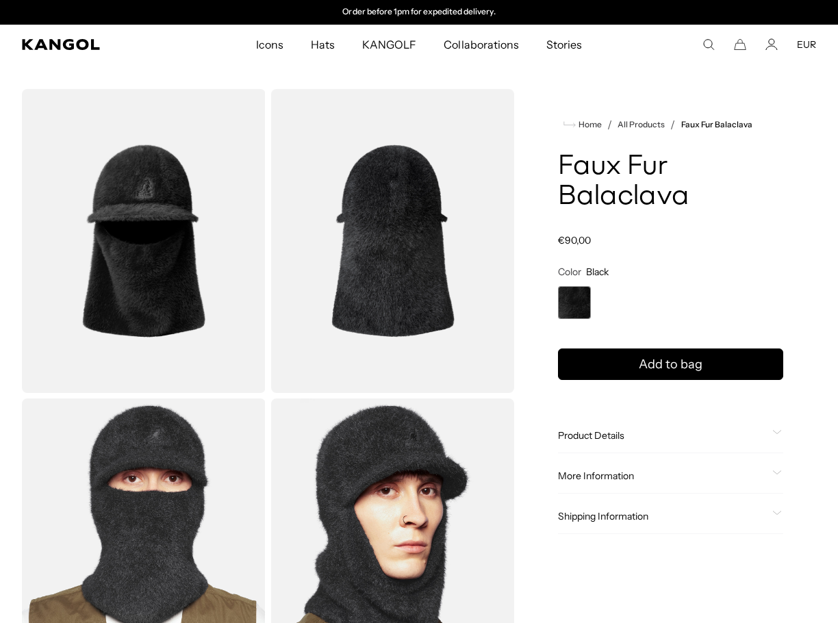
click at [592, 432] on span "Product Details" at bounding box center [662, 435] width 209 height 12
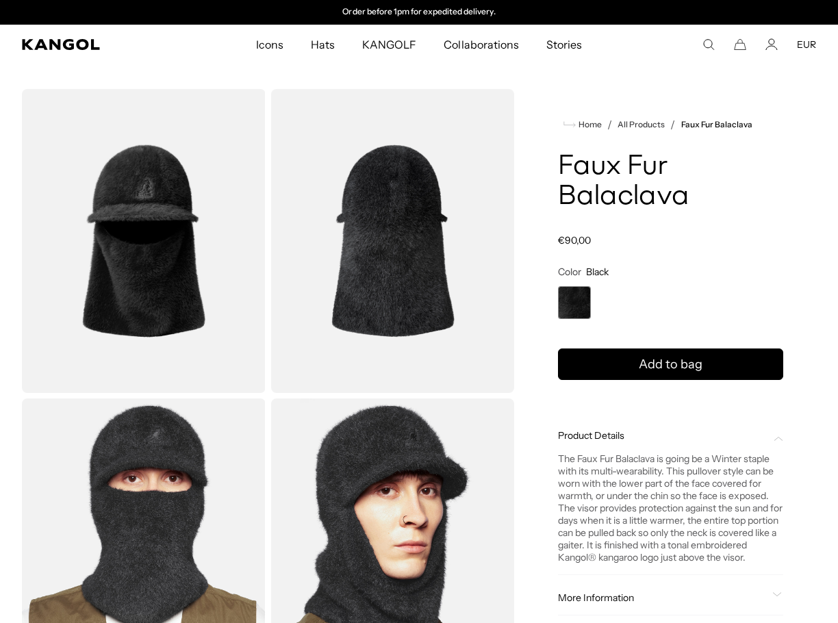
click at [583, 468] on div "The Faux Fur Balaclava is going be a Winter staple with its multi-wearability. …" at bounding box center [670, 503] width 225 height 122
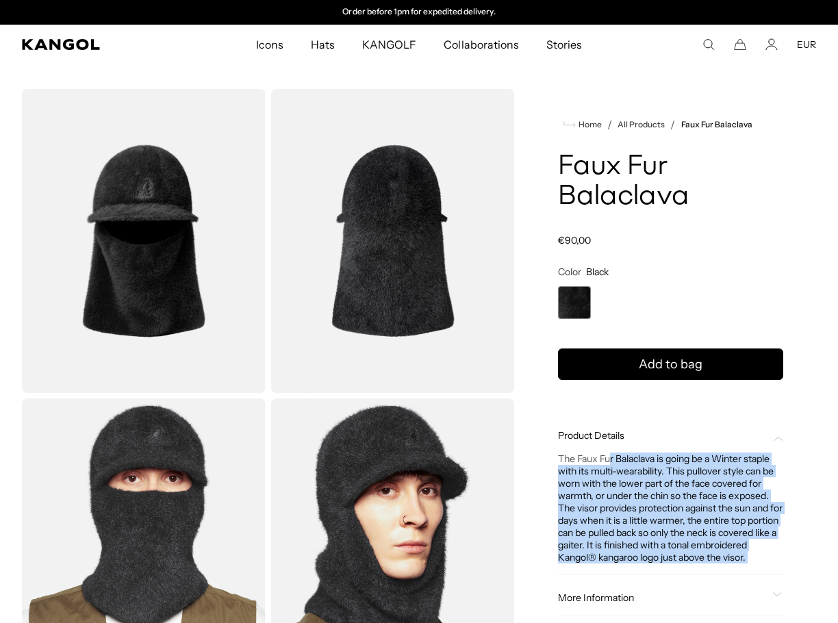
click at [583, 468] on div "The Faux Fur Balaclava is going be a Winter staple with its multi-wearability. …" at bounding box center [670, 503] width 225 height 122
copy div "The Faux Fur Balaclava is going be a Winter staple with its multi-wearability. …"
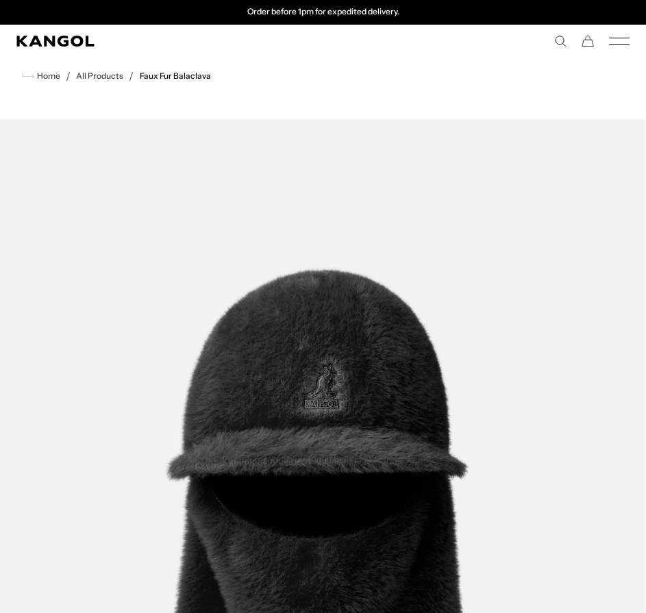
click at [559, 42] on icon "Search here" at bounding box center [560, 41] width 12 height 12
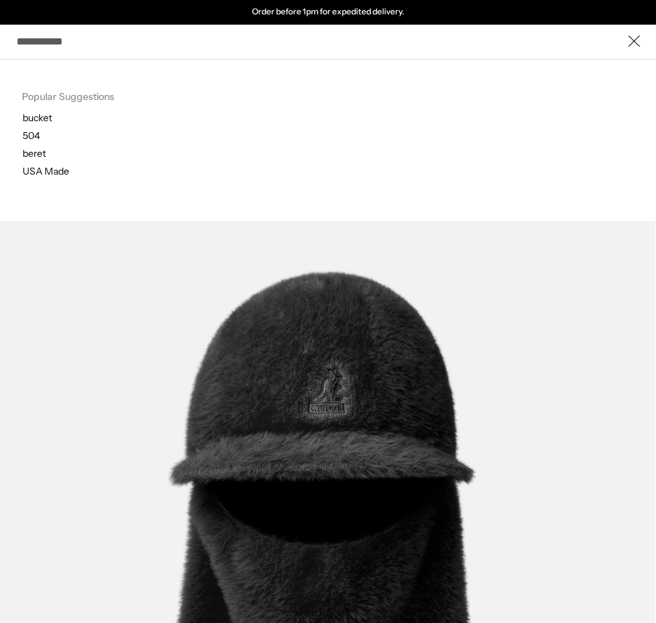
paste input "*****"
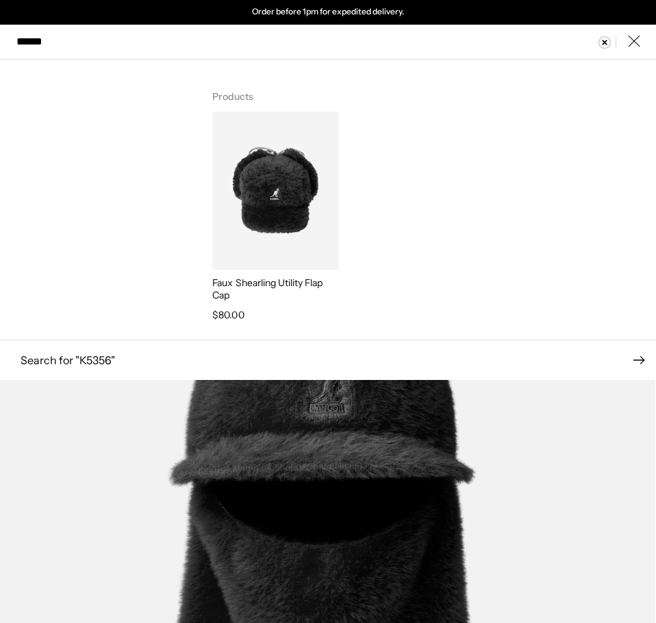
type input "*****"
click at [284, 194] on img "Search here" at bounding box center [275, 191] width 126 height 158
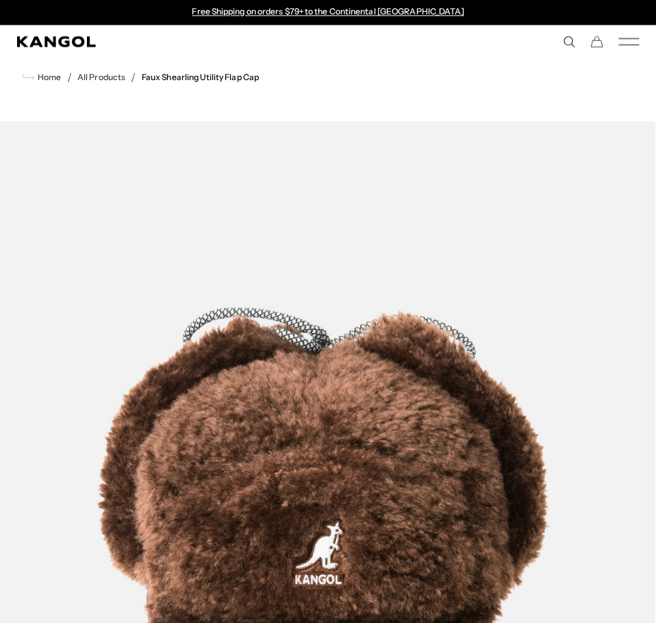
scroll to position [320, 0]
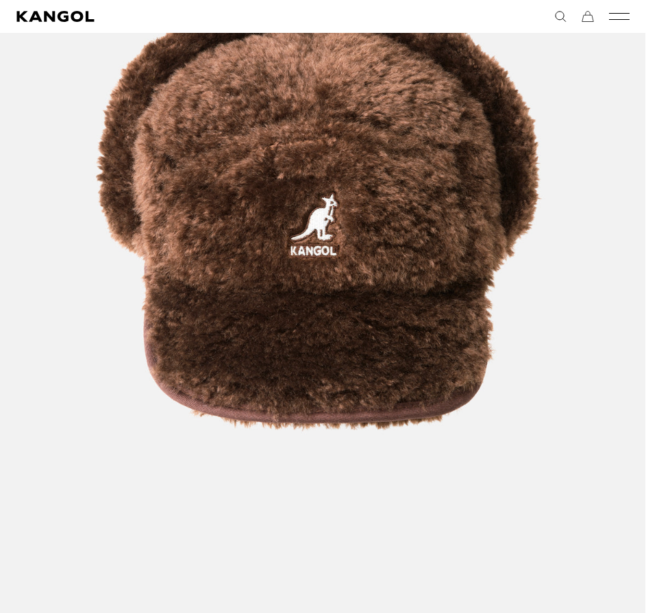
click at [347, 273] on img "1 of 6" at bounding box center [319, 208] width 654 height 818
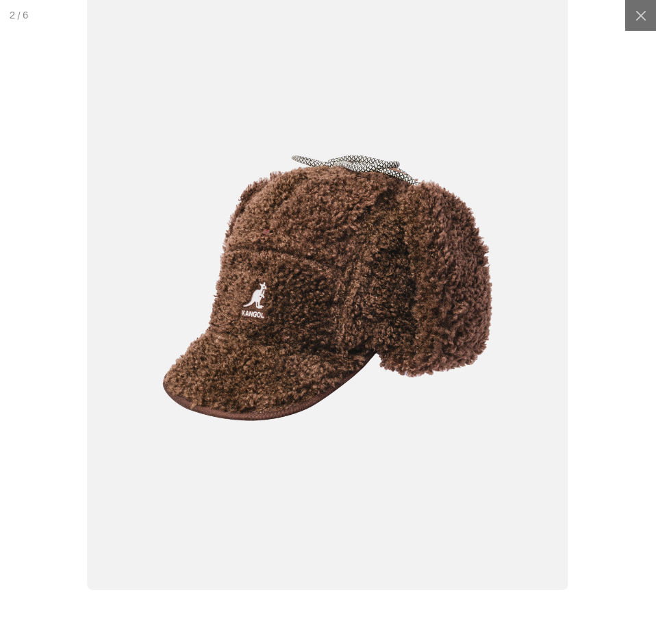
scroll to position [0, 282]
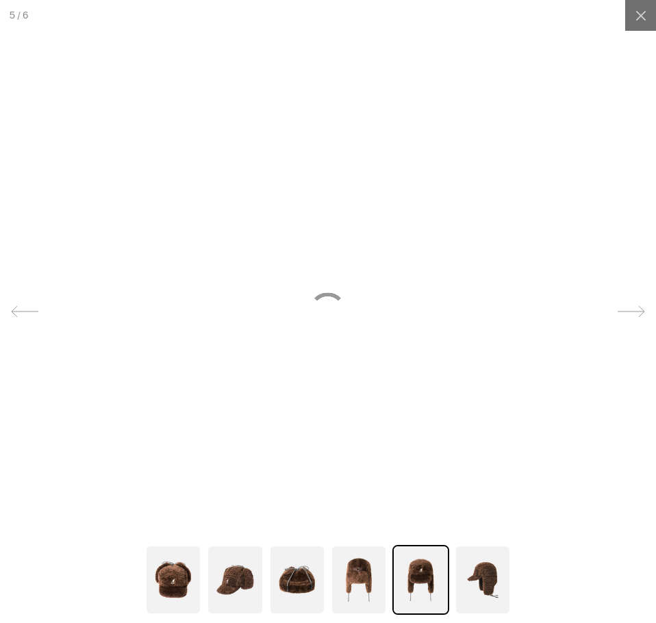
click at [340, 240] on img at bounding box center [328, 312] width 656 height 822
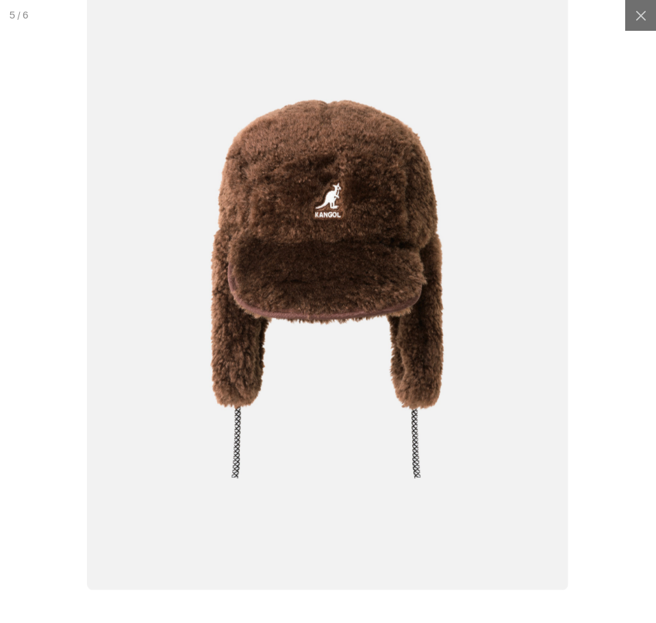
scroll to position [0, 0]
